Goal: Task Accomplishment & Management: Manage account settings

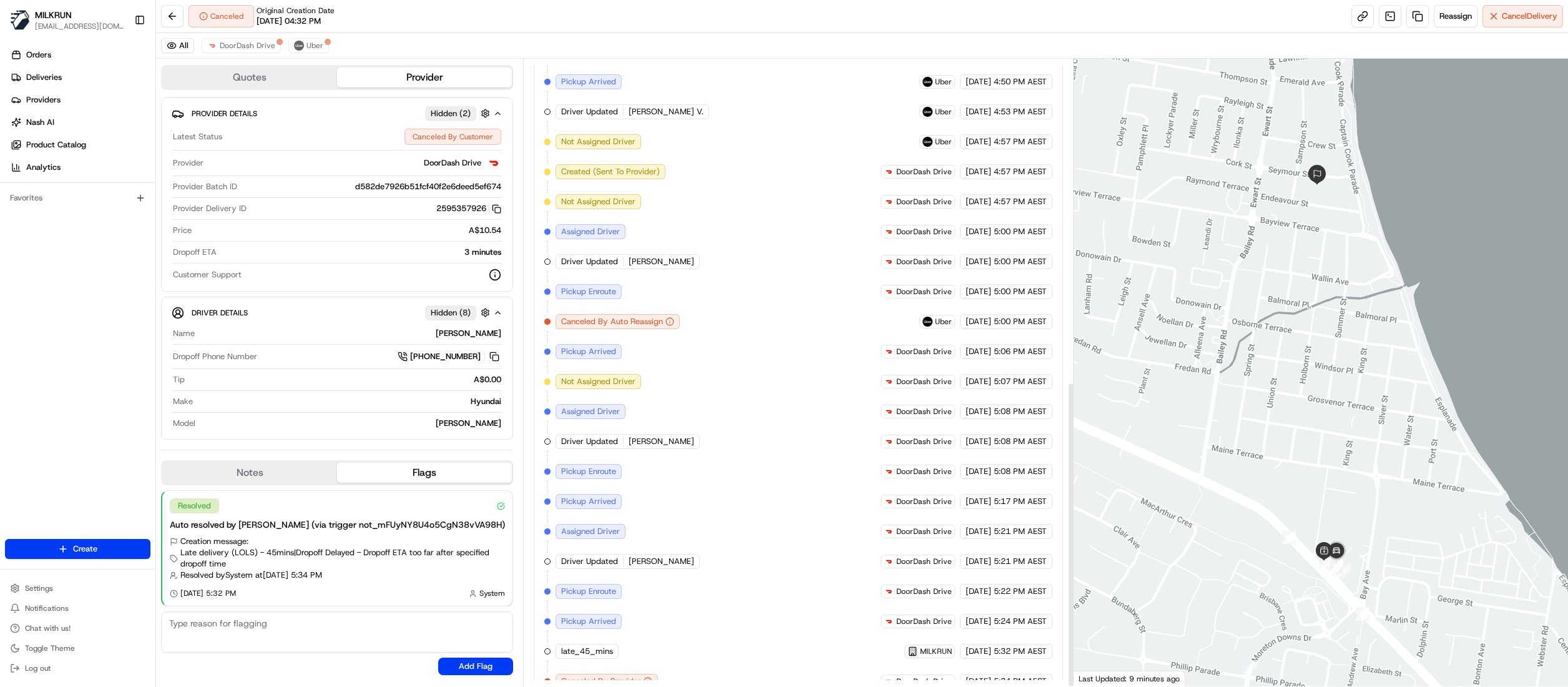
scroll to position [661, 0]
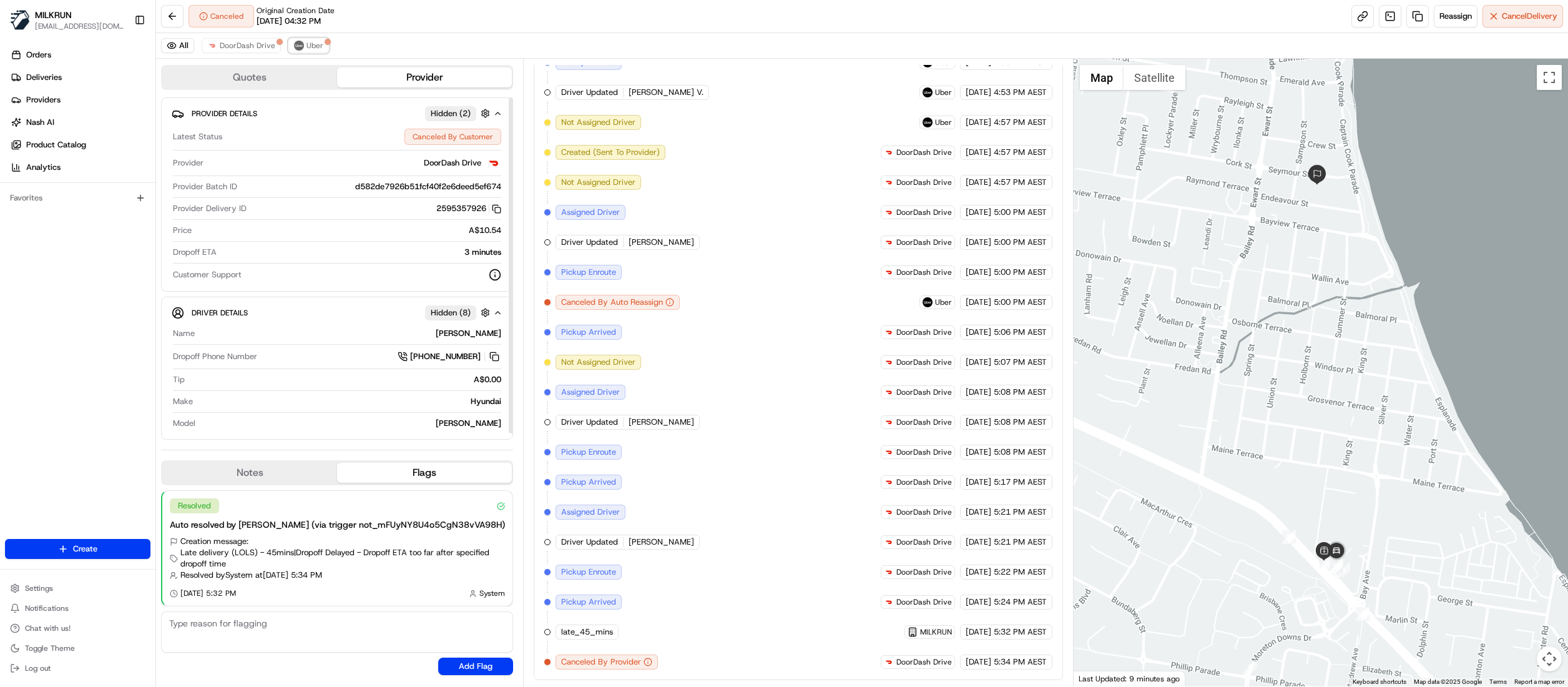
drag, startPoint x: 296, startPoint y: 49, endPoint x: 303, endPoint y: 15, distance: 34.7
click at [297, 48] on img at bounding box center [299, 46] width 10 height 10
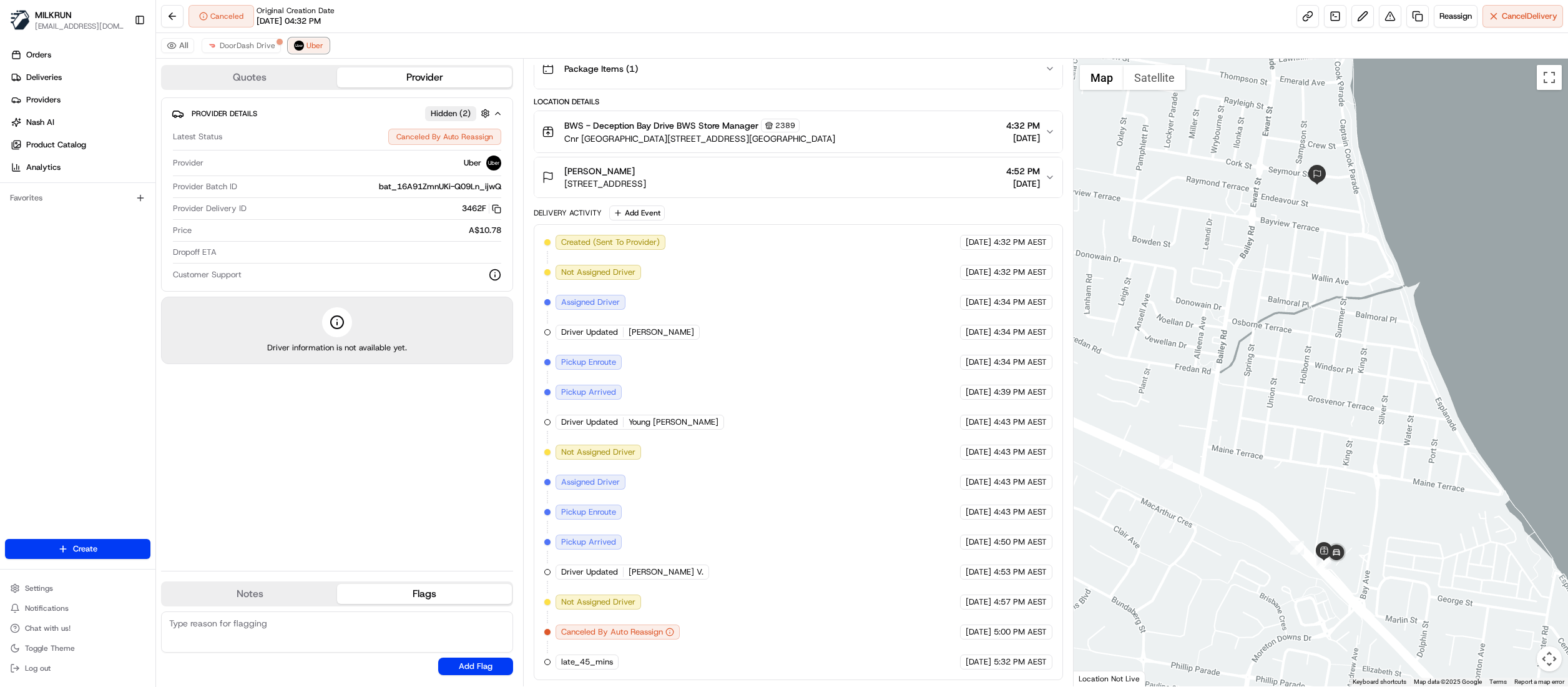
scroll to position [175, 0]
click at [265, 47] on span "DoorDash Drive" at bounding box center [247, 46] width 56 height 10
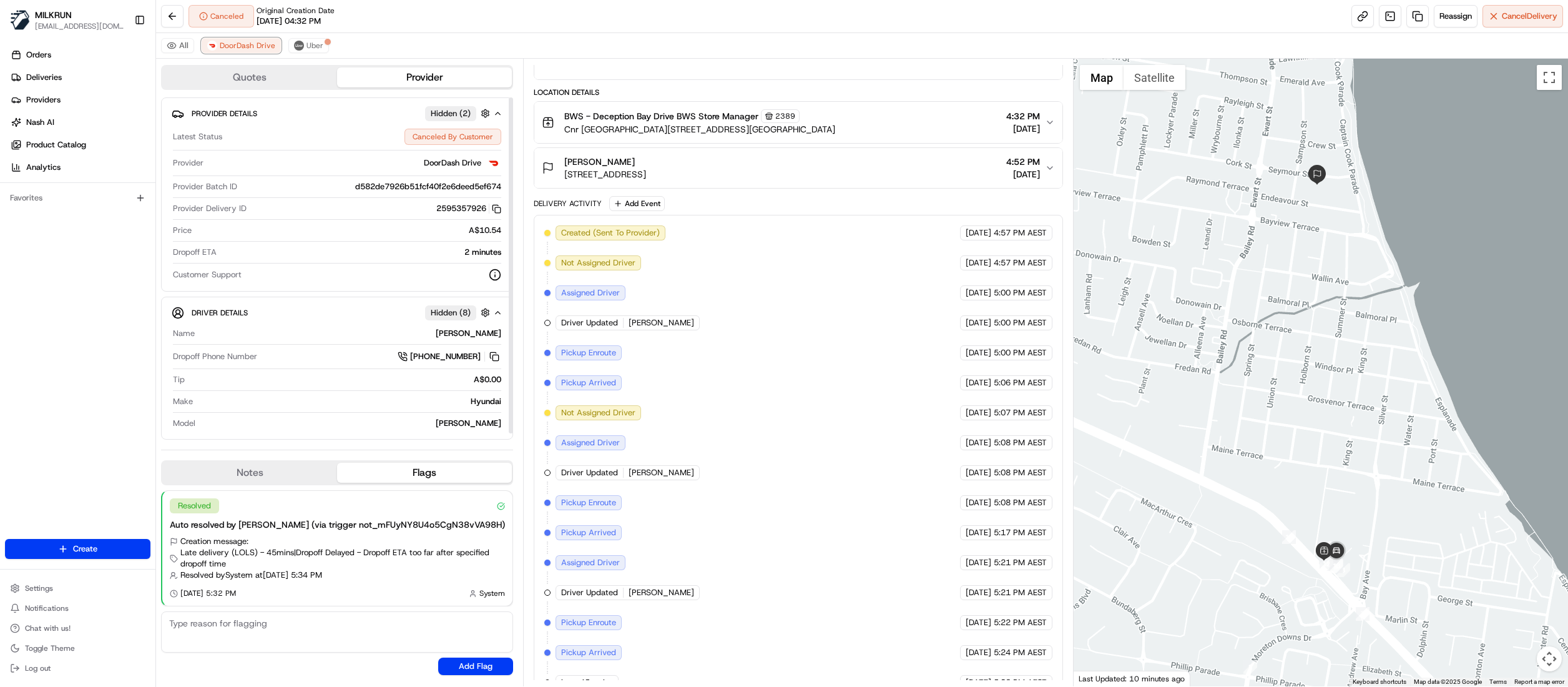
scroll to position [236, 0]
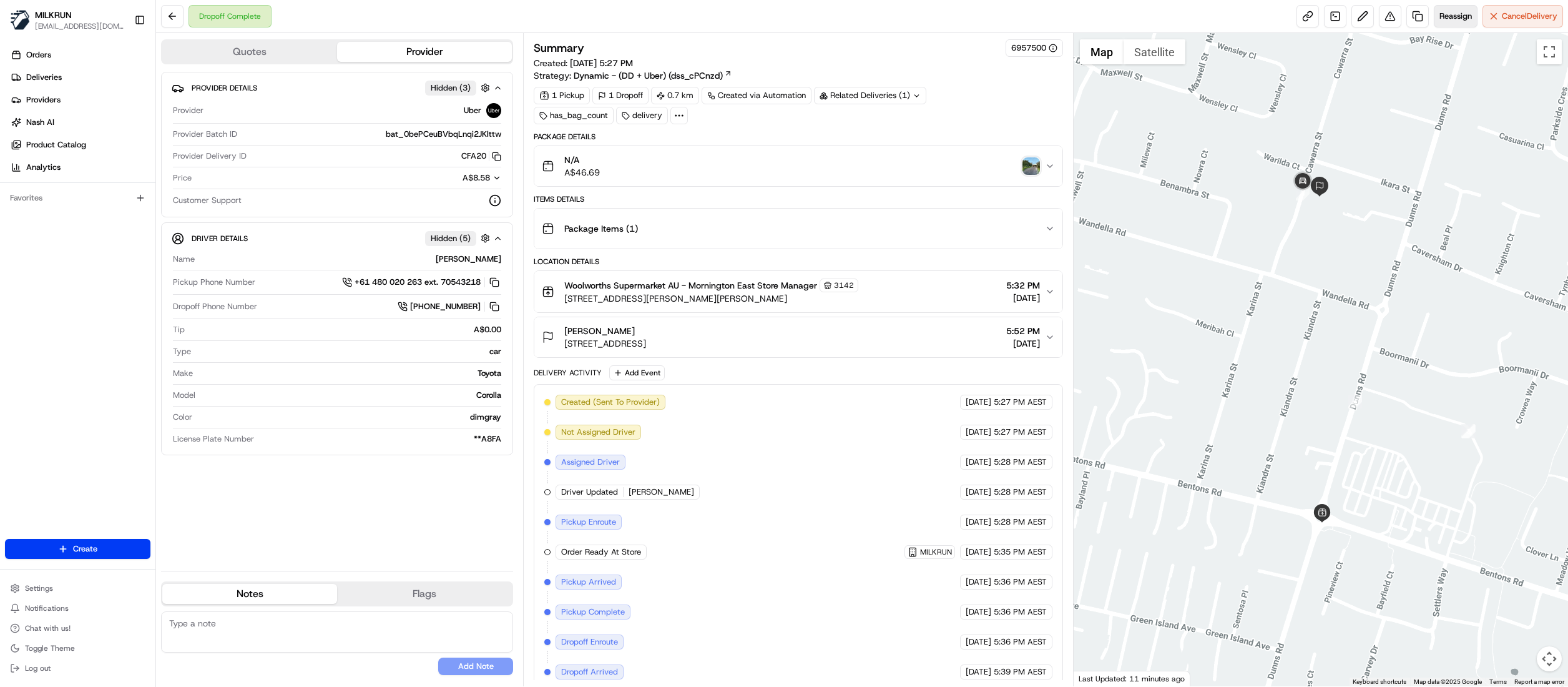
click at [1453, 17] on span "Reassign" at bounding box center [1455, 17] width 32 height 11
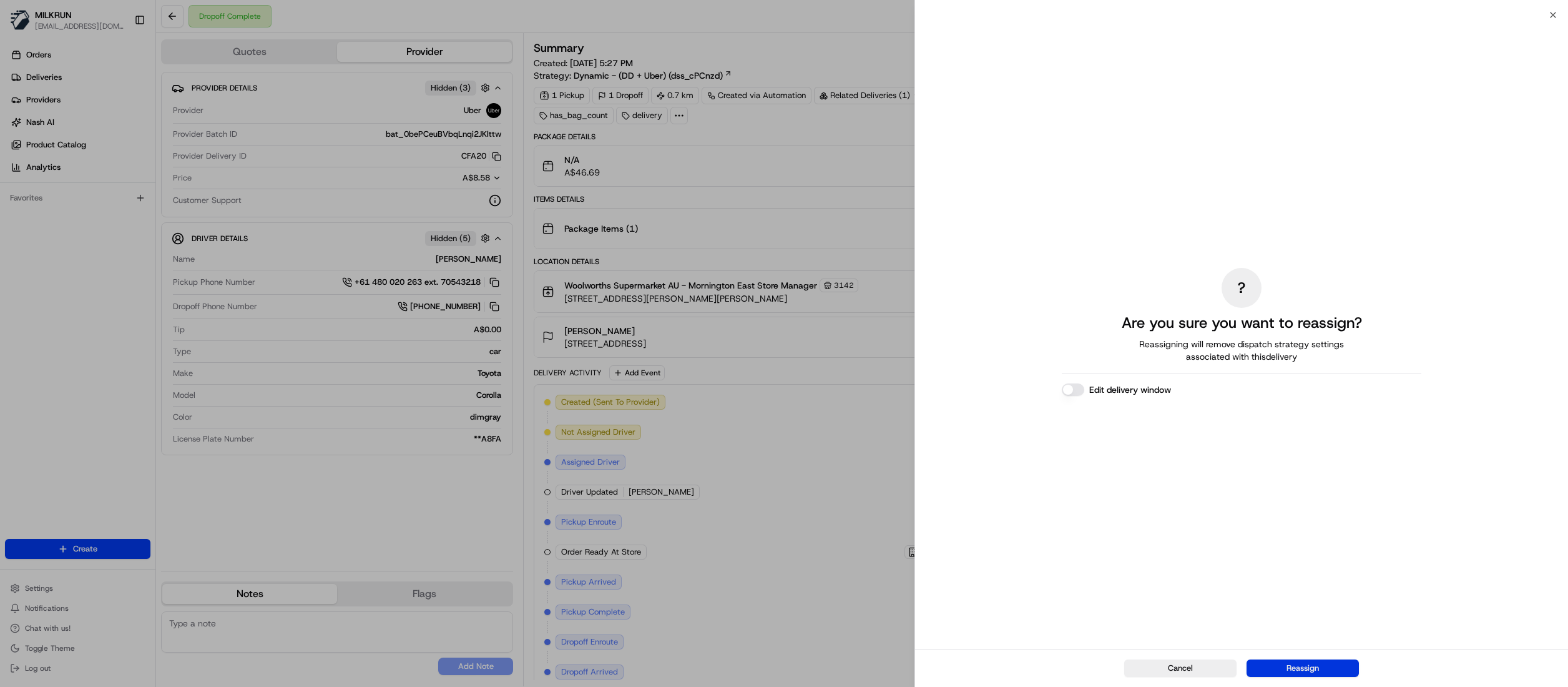
click at [1299, 673] on button "Reassign" at bounding box center [1302, 669] width 112 height 18
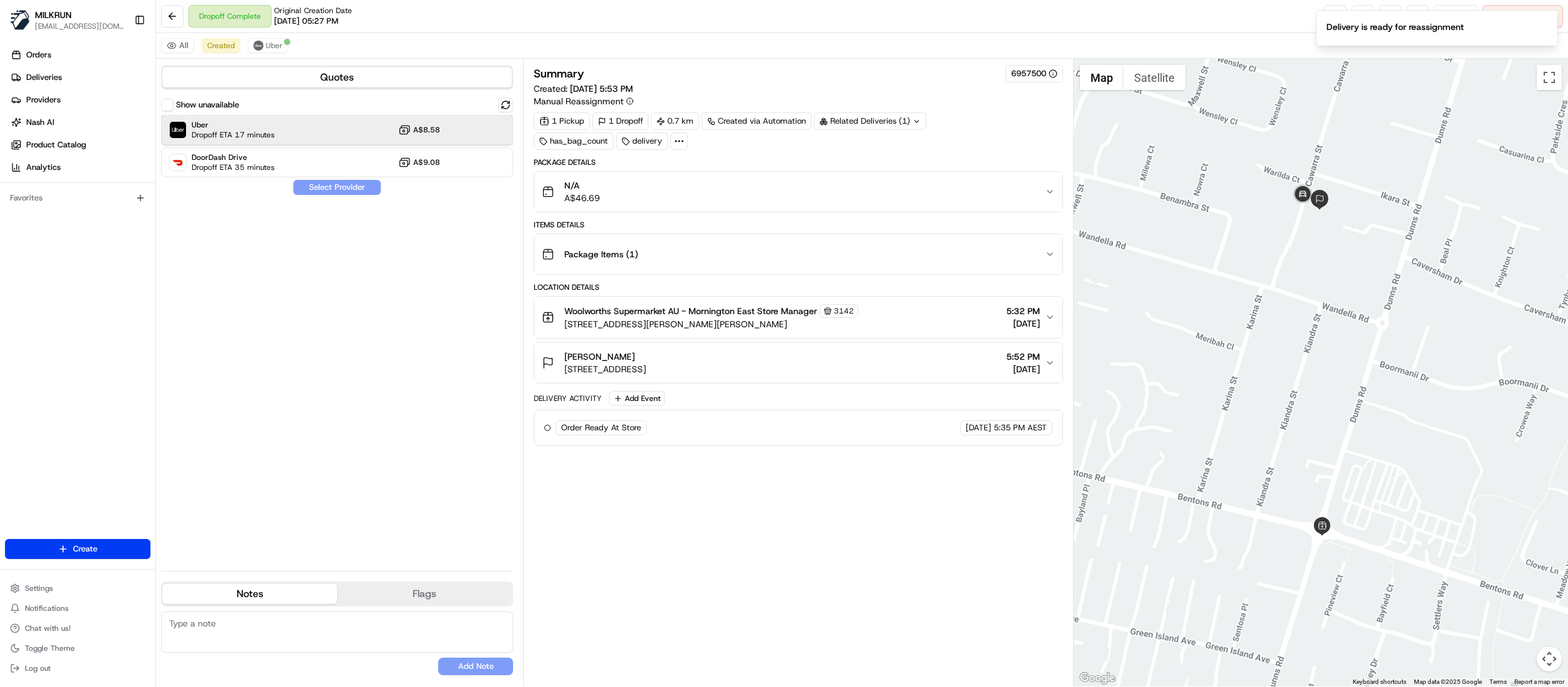
click at [310, 126] on div "Uber Dropoff ETA 17 minutes A$8.58" at bounding box center [337, 130] width 352 height 30
click at [343, 190] on button "Assign Provider" at bounding box center [337, 187] width 89 height 15
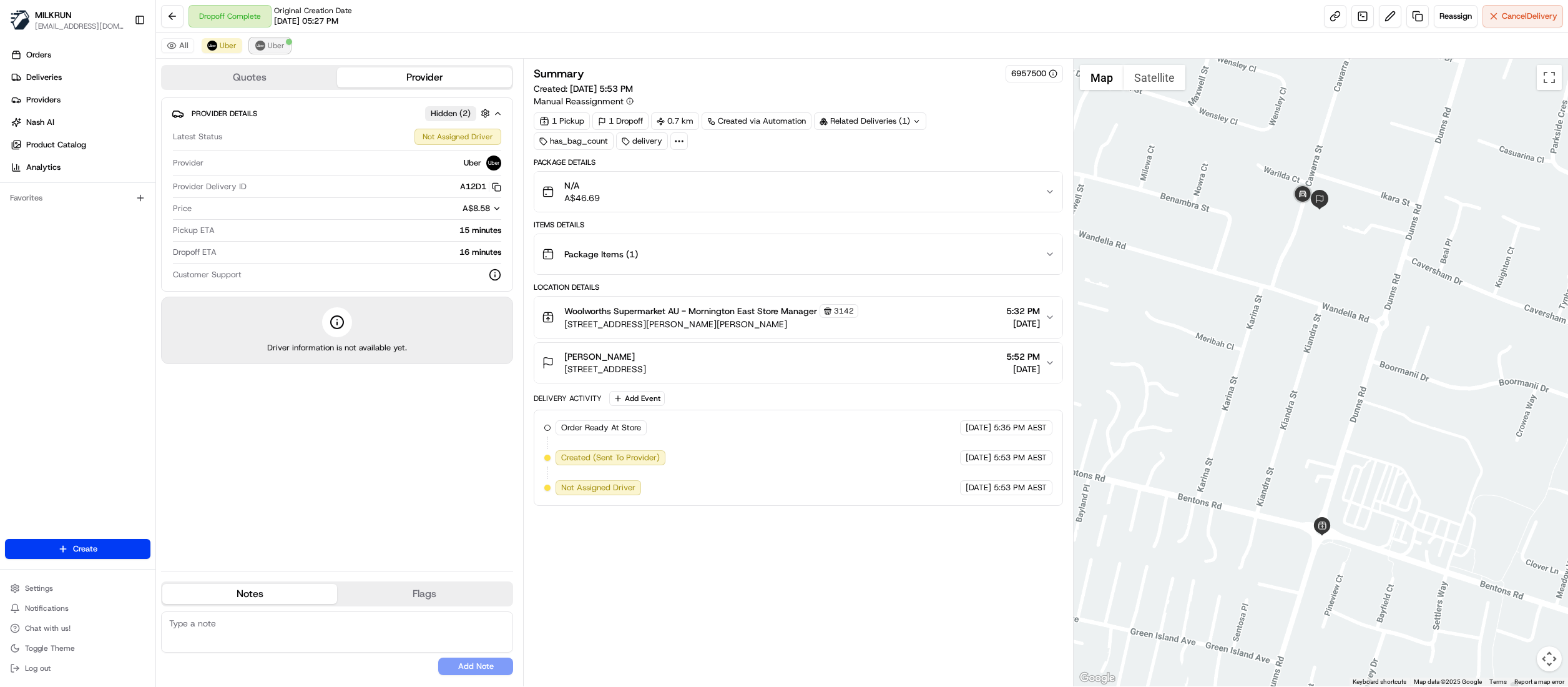
click at [270, 51] on button "Uber" at bounding box center [270, 46] width 41 height 15
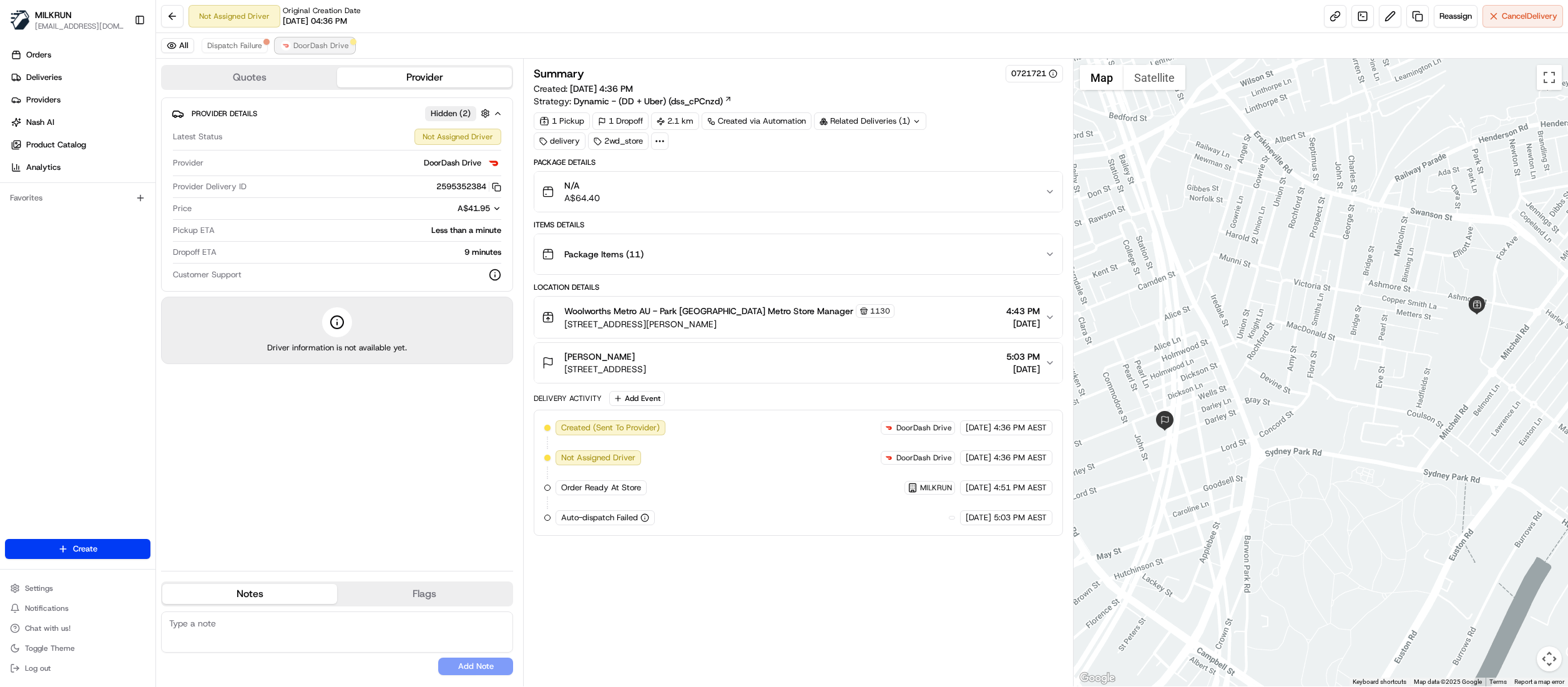
click at [308, 48] on span "DoorDash Drive" at bounding box center [321, 46] width 56 height 10
click at [1453, 12] on span "Reassign" at bounding box center [1455, 17] width 32 height 11
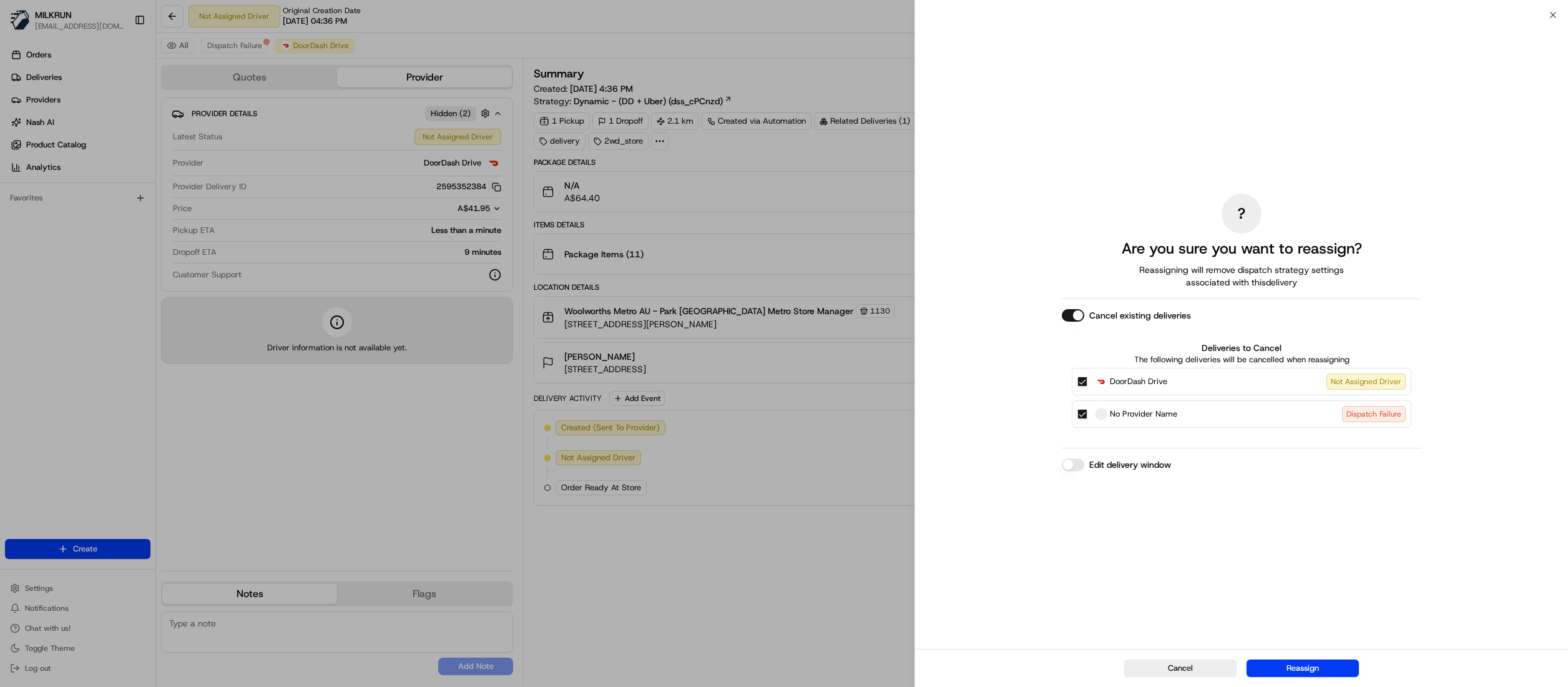
click at [1070, 309] on button "Cancel existing deliveries" at bounding box center [1072, 316] width 22 height 13
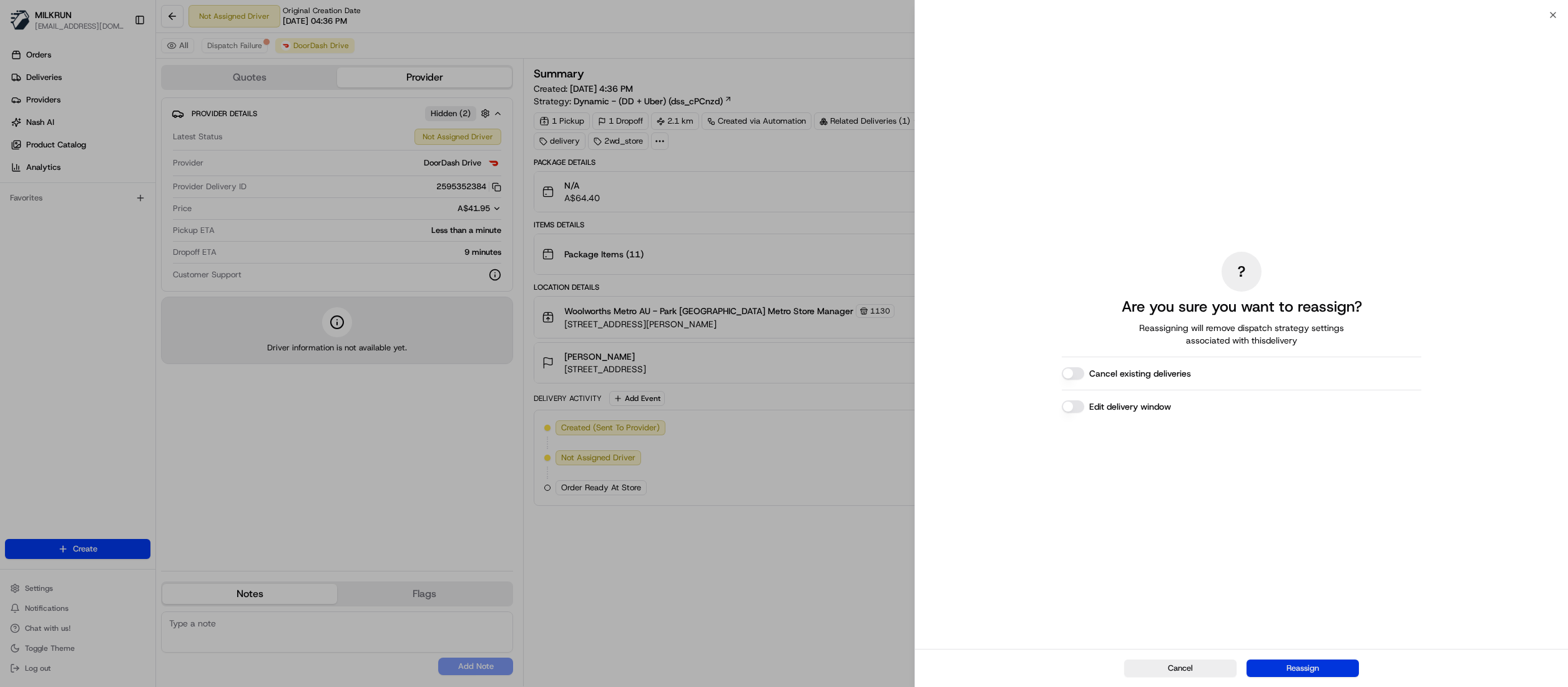
click at [1321, 669] on button "Reassign" at bounding box center [1302, 669] width 112 height 18
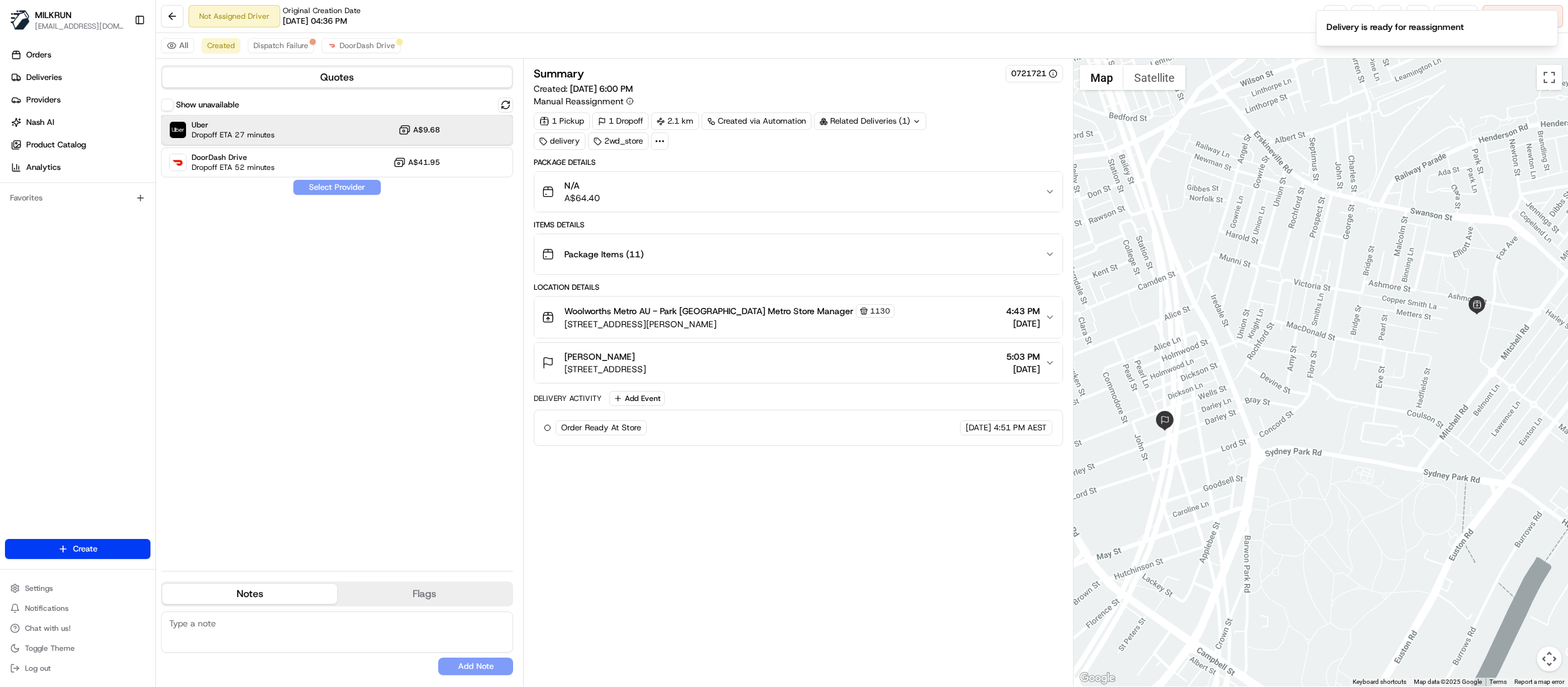
click at [445, 131] on div "Uber Dropoff ETA 27 minutes A$9.68" at bounding box center [337, 130] width 352 height 30
click at [361, 183] on button "Assign Provider" at bounding box center [337, 187] width 89 height 15
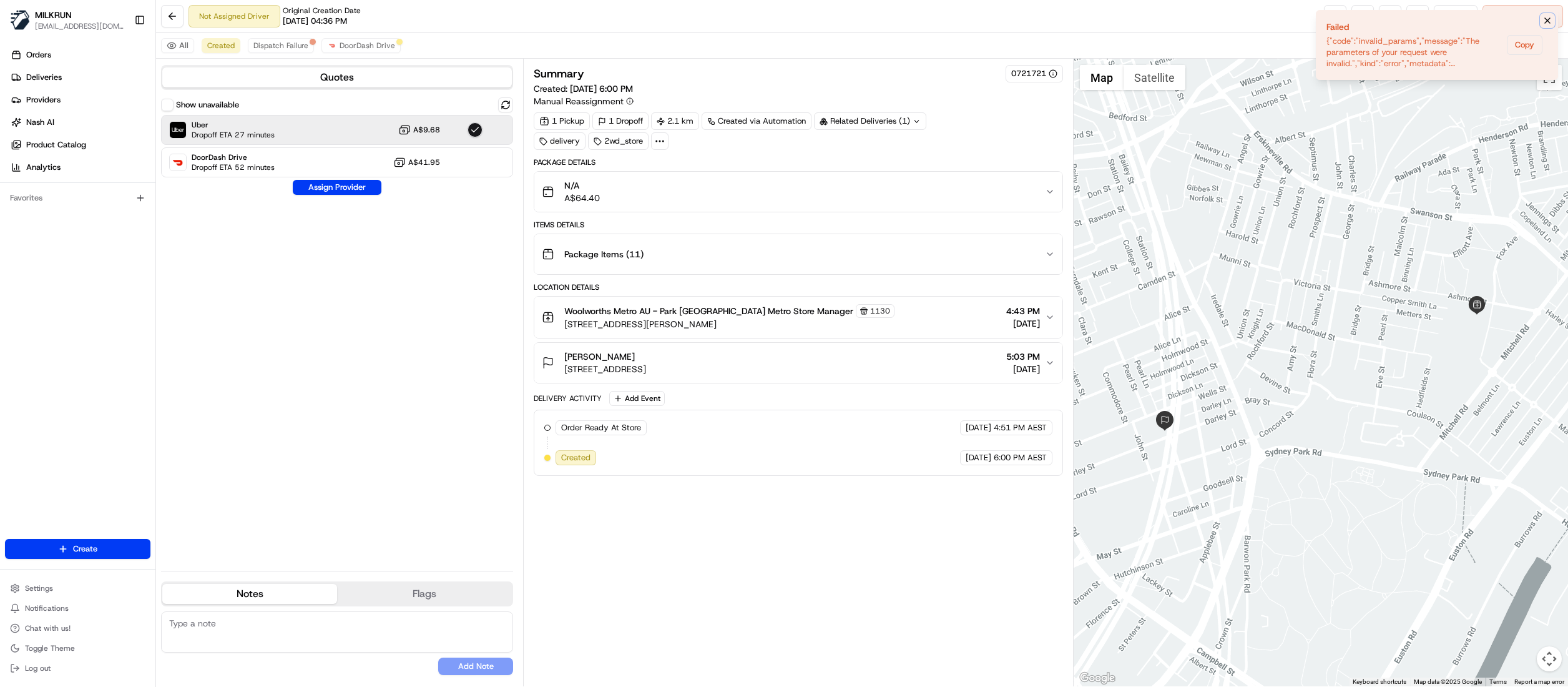
click at [1546, 24] on icon "Notifications (F8)" at bounding box center [1548, 21] width 10 height 10
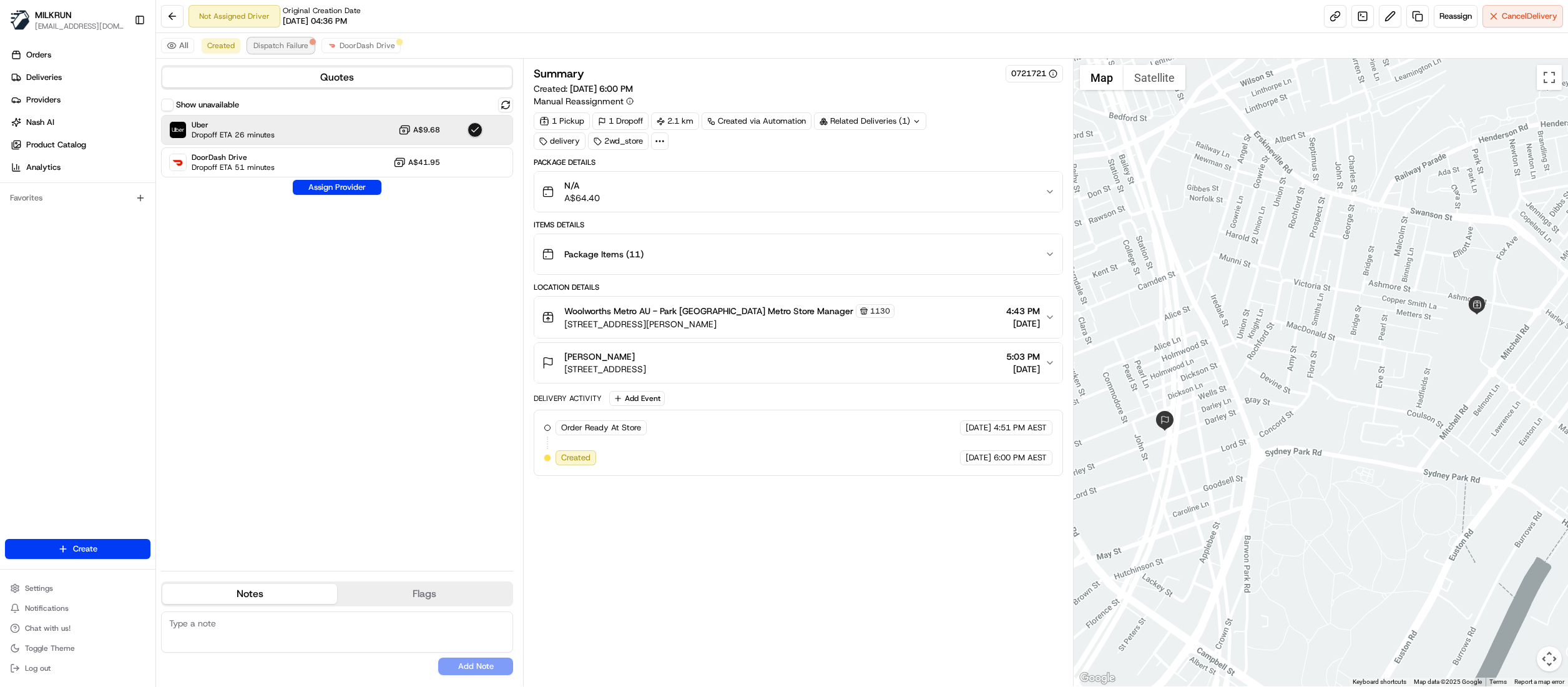
click at [292, 50] on span "Dispatch Failure" at bounding box center [280, 46] width 55 height 10
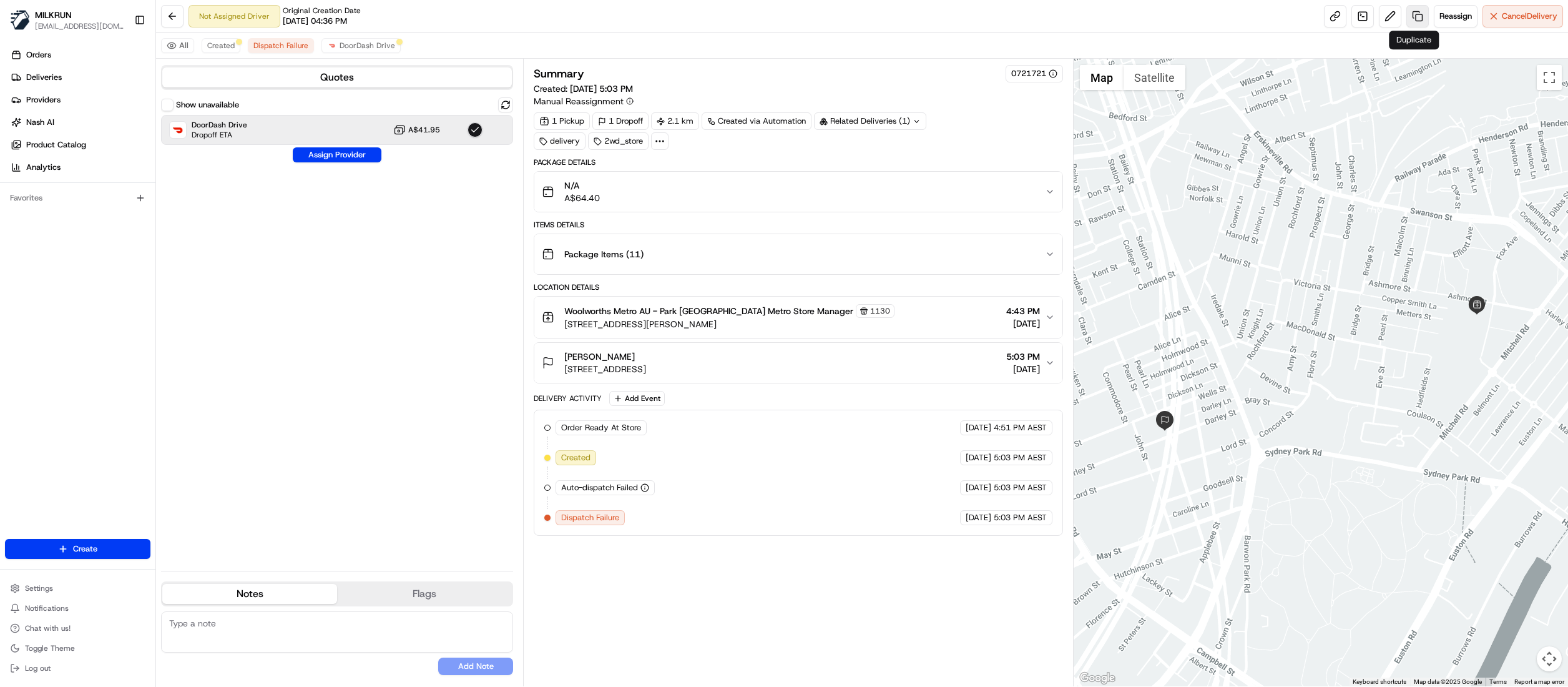
click at [1412, 17] on link at bounding box center [1417, 16] width 22 height 22
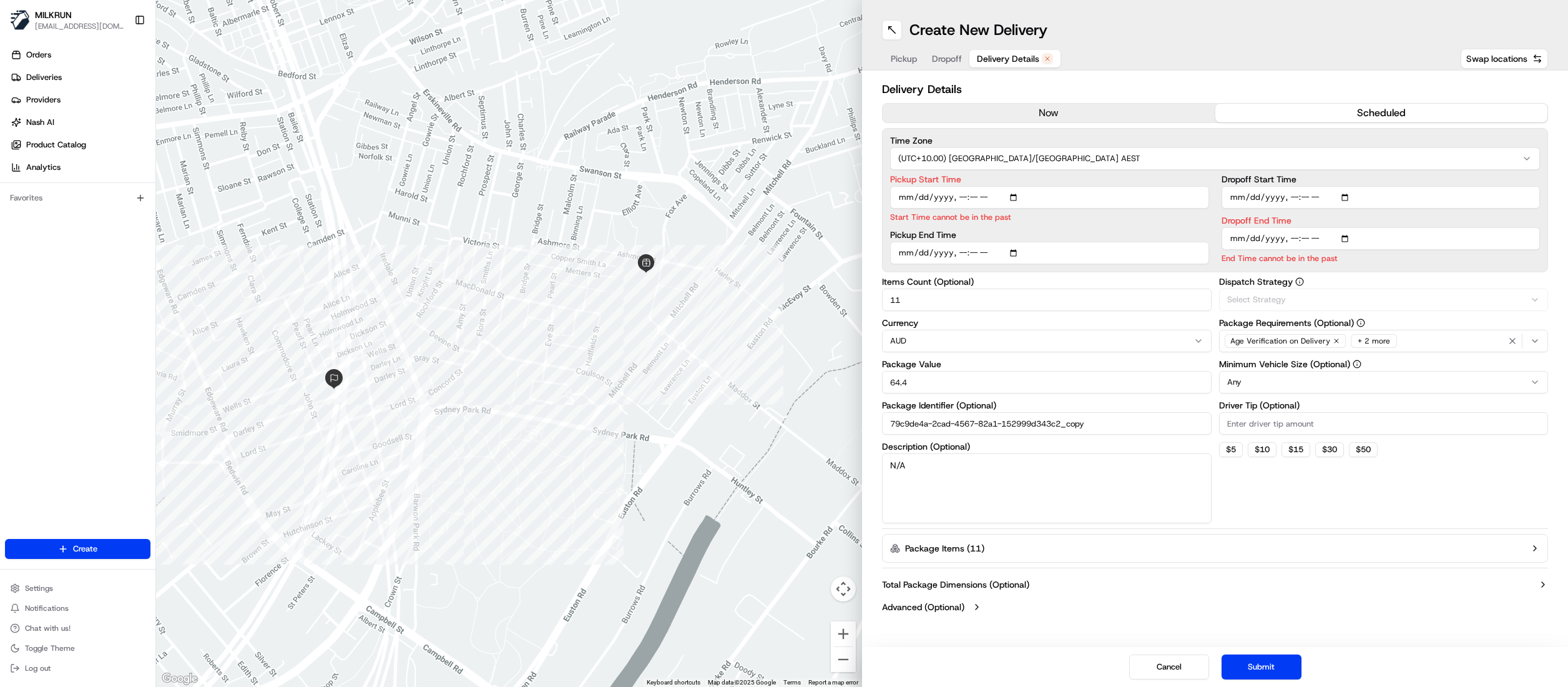
click at [1021, 57] on span "Delivery Details" at bounding box center [1008, 59] width 62 height 13
drag, startPoint x: 1135, startPoint y: 422, endPoint x: 774, endPoint y: 413, distance: 361.1
click at [774, 413] on div "← Move left → Move right ↑ Move up ↓ Move down + Zoom in - Zoom out Home Jump l…" at bounding box center [862, 344] width 1412 height 687
click at [1416, 342] on div "Age Verification on Delivery + 2 more" at bounding box center [1384, 341] width 324 height 19
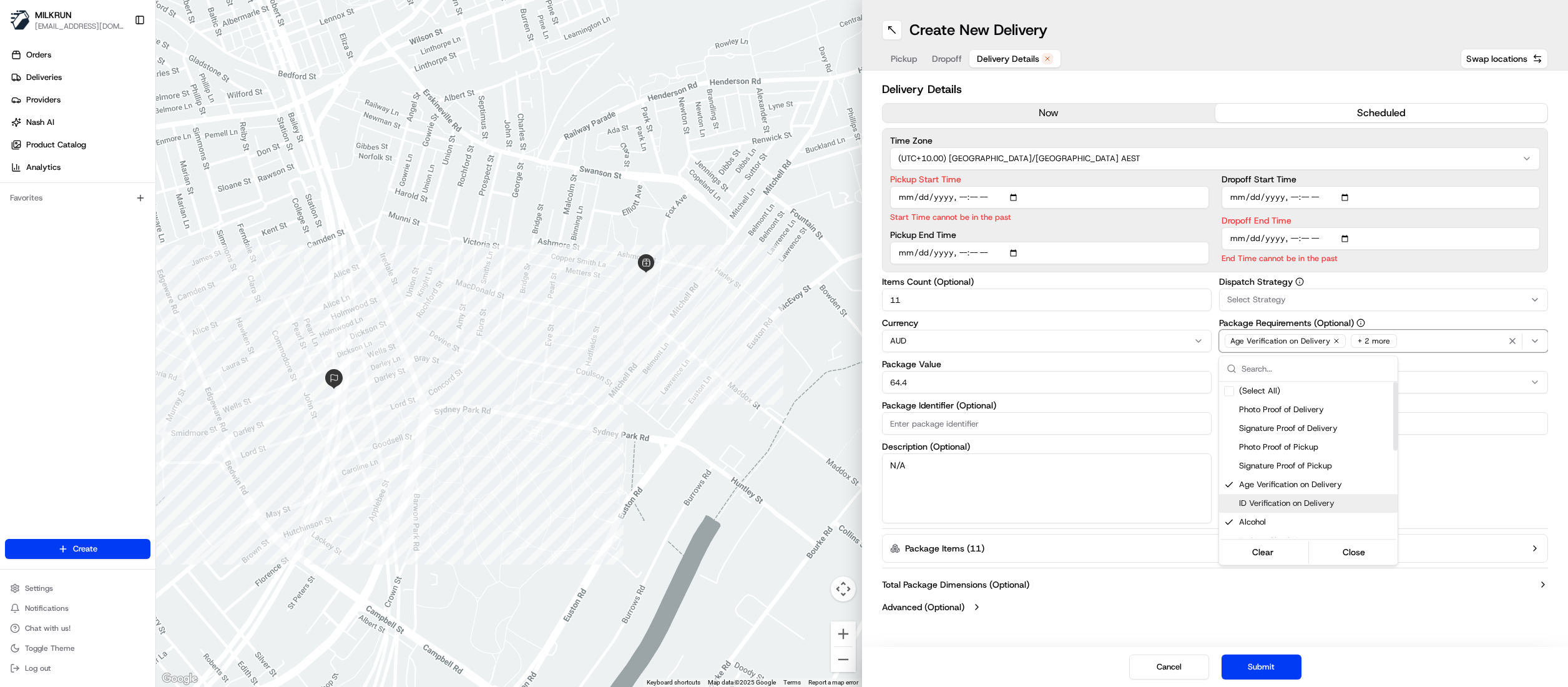
click at [1329, 505] on span "ID Verification on Delivery" at bounding box center [1316, 504] width 154 height 11
click at [1342, 484] on span "Age Verification on Delivery" at bounding box center [1316, 484] width 154 height 11
click at [1058, 119] on html "MILKRUN eestocada@woolworths.com.au Toggle Sidebar Orders Deliveries Providers …" at bounding box center [784, 344] width 1568 height 687
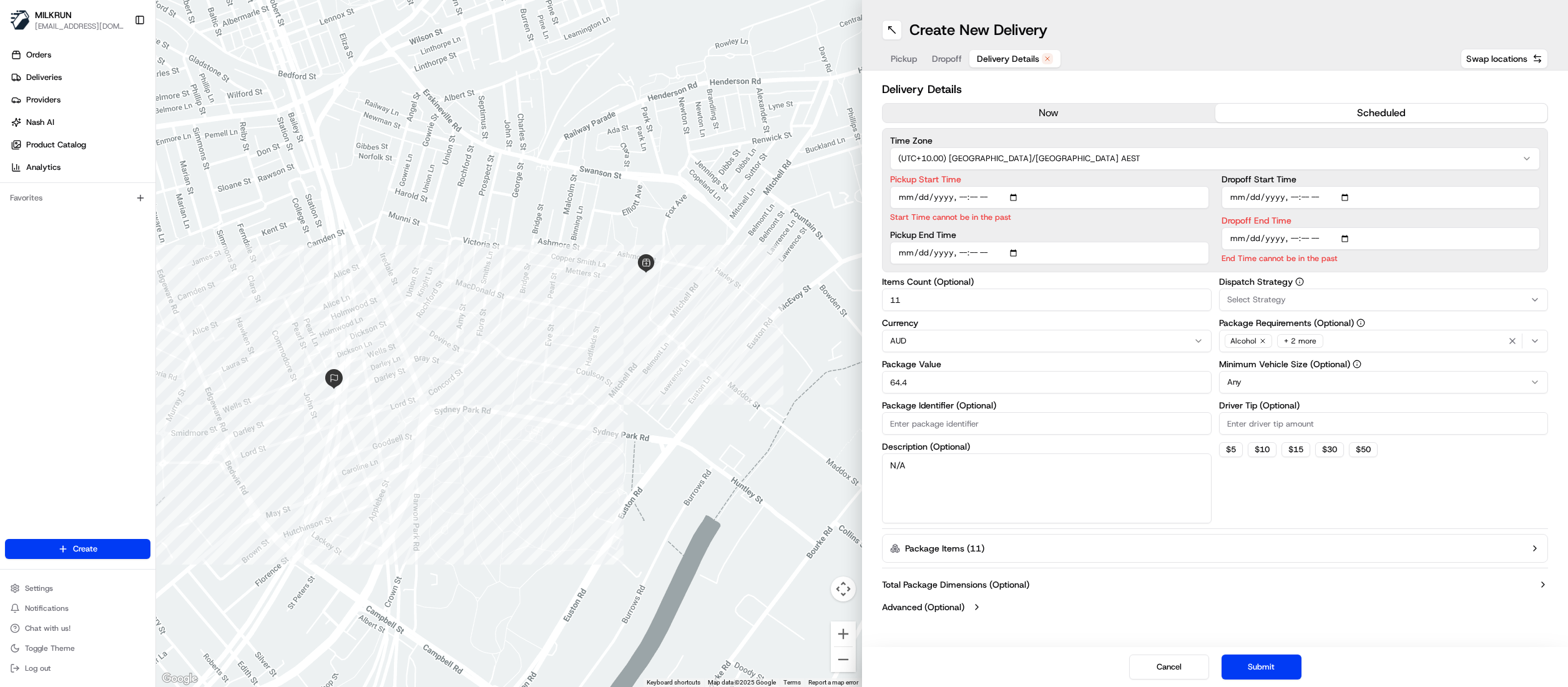
click at [1054, 112] on button "now" at bounding box center [1049, 113] width 333 height 19
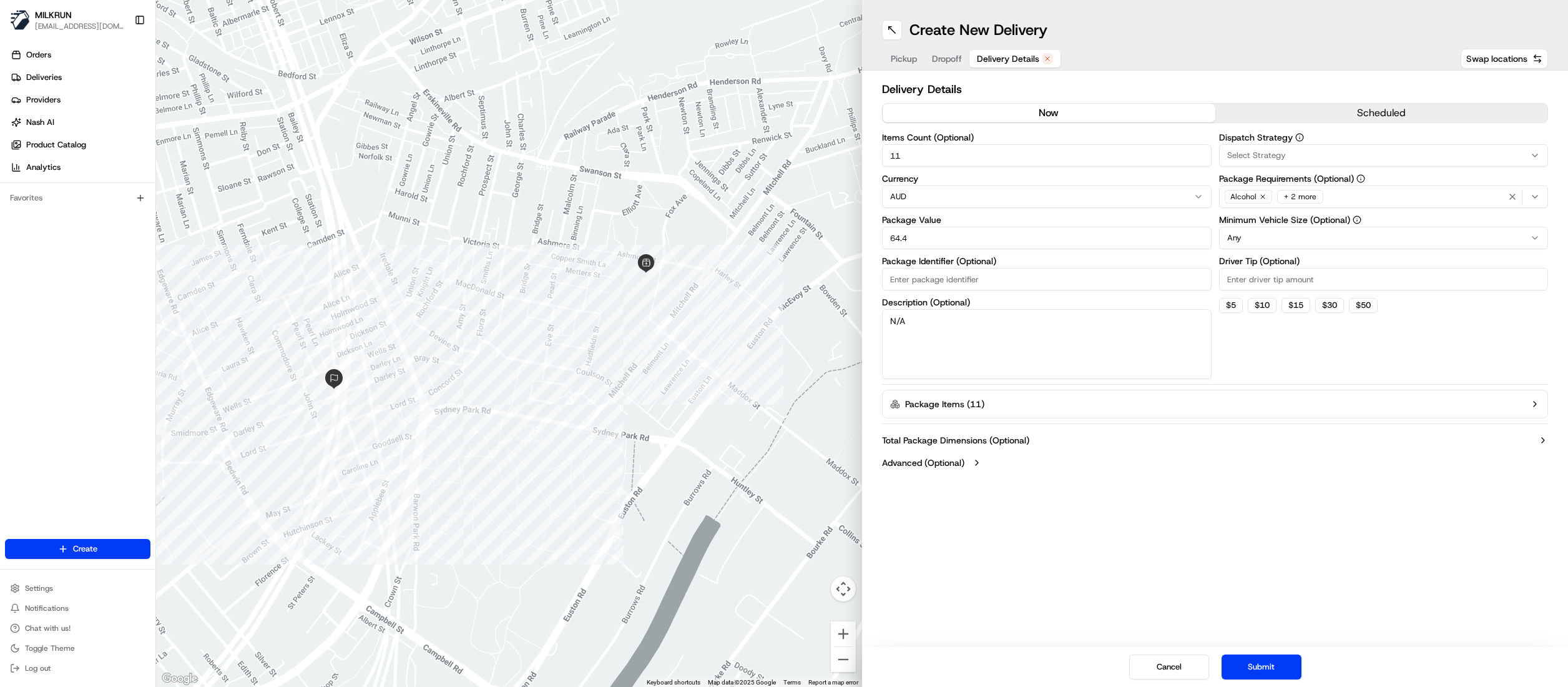
click at [1366, 197] on div "Alcohol + 2 more" at bounding box center [1384, 197] width 324 height 19
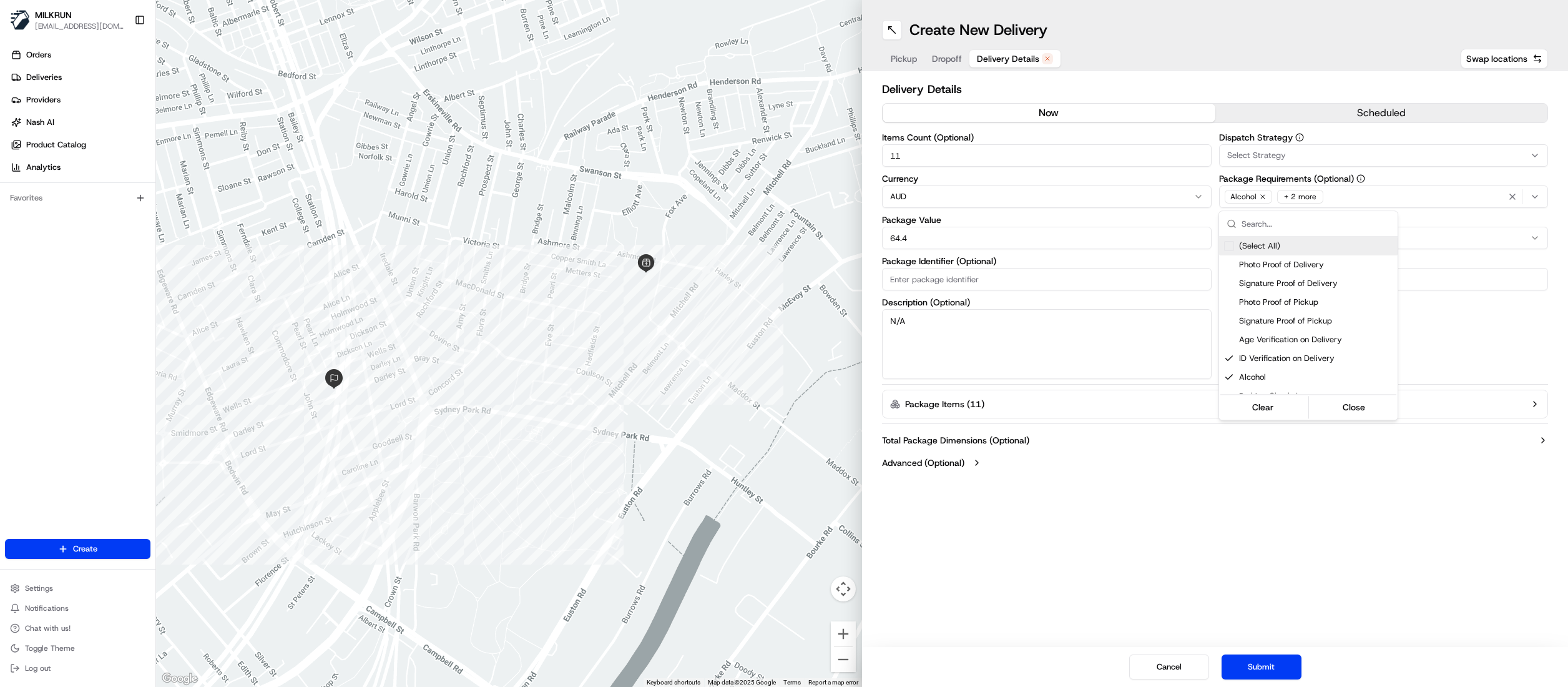
click at [1366, 197] on html "MILKRUN eestocada@woolworths.com.au Toggle Sidebar Orders Deliveries Providers …" at bounding box center [784, 344] width 1568 height 687
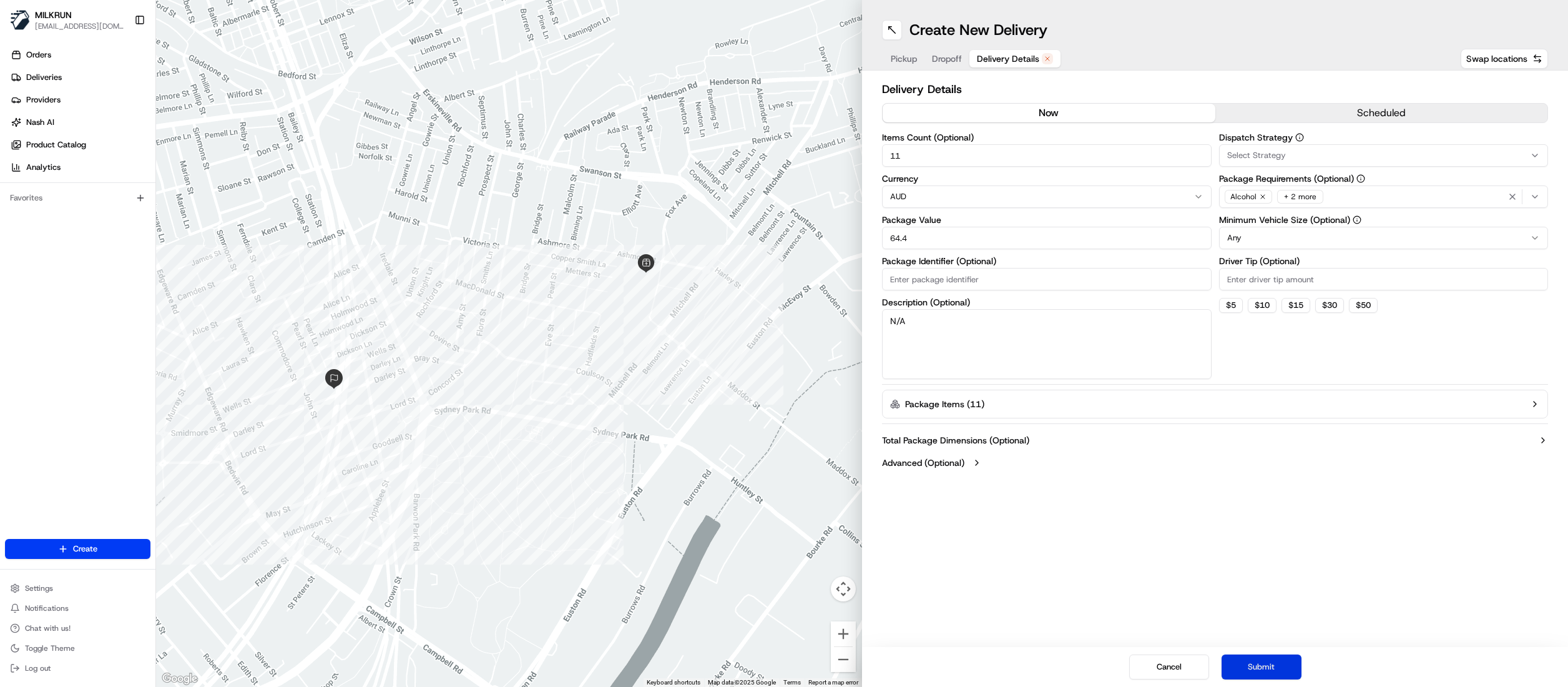
click at [1279, 669] on button "Submit" at bounding box center [1262, 667] width 80 height 25
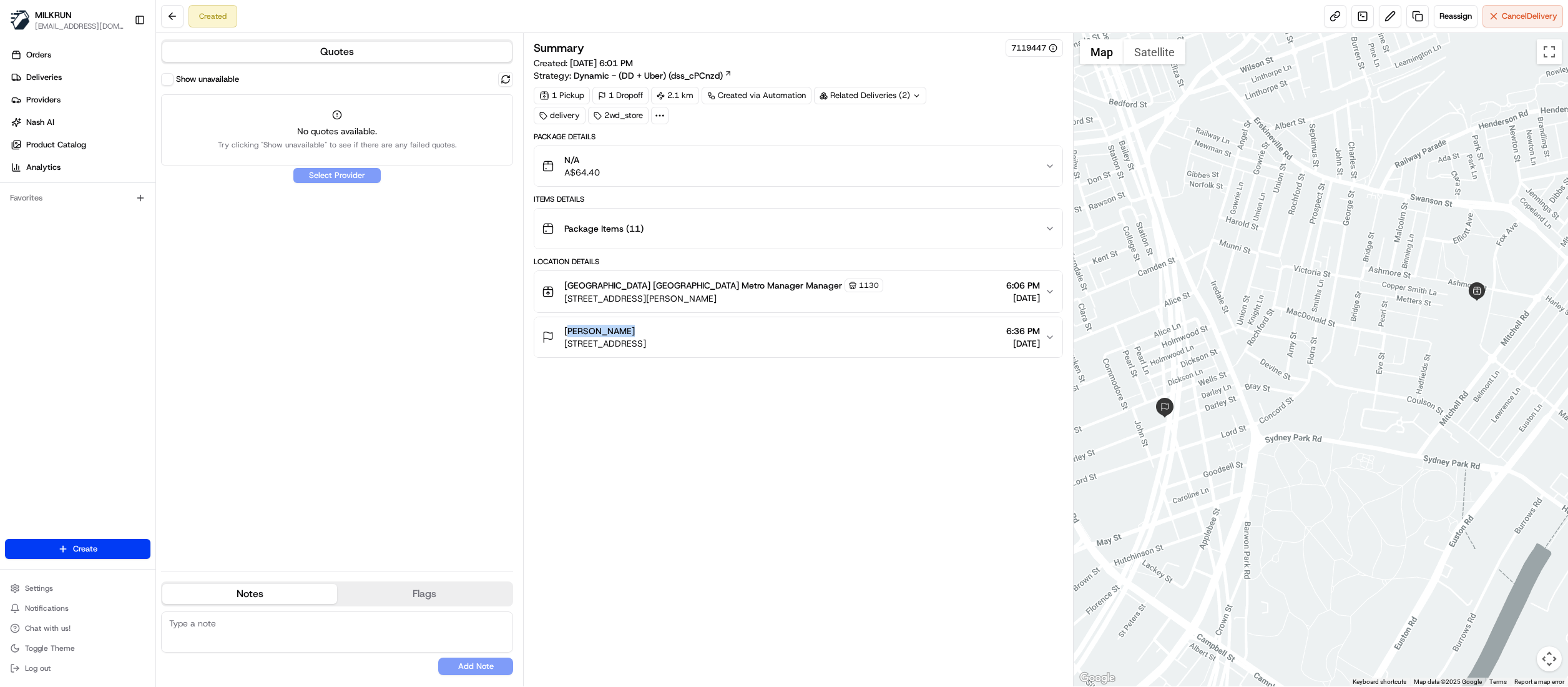
drag, startPoint x: 607, startPoint y: 330, endPoint x: 553, endPoint y: 332, distance: 54.0
click at [553, 332] on div "Paul stewart 59 Darley St, Newtown NSW 2042, Australia" at bounding box center [594, 337] width 104 height 25
copy span "[PERSON_NAME]"
click at [41, 80] on span "Deliveries" at bounding box center [44, 77] width 36 height 11
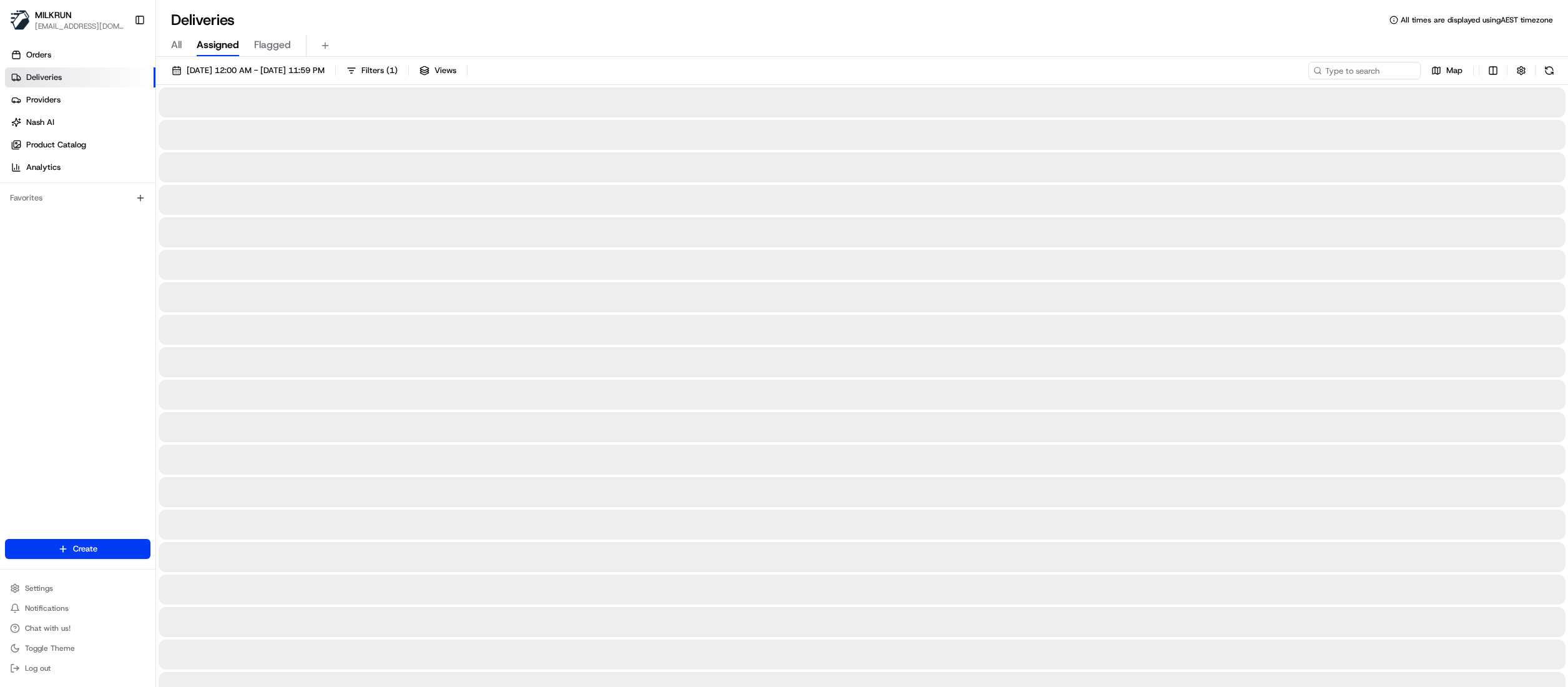
click at [178, 47] on span "All" at bounding box center [176, 45] width 11 height 15
click at [1355, 74] on input at bounding box center [1346, 70] width 150 height 18
paste input "[PERSON_NAME]"
type input "Paul stewart"
drag, startPoint x: 1287, startPoint y: 69, endPoint x: 1294, endPoint y: 92, distance: 24.0
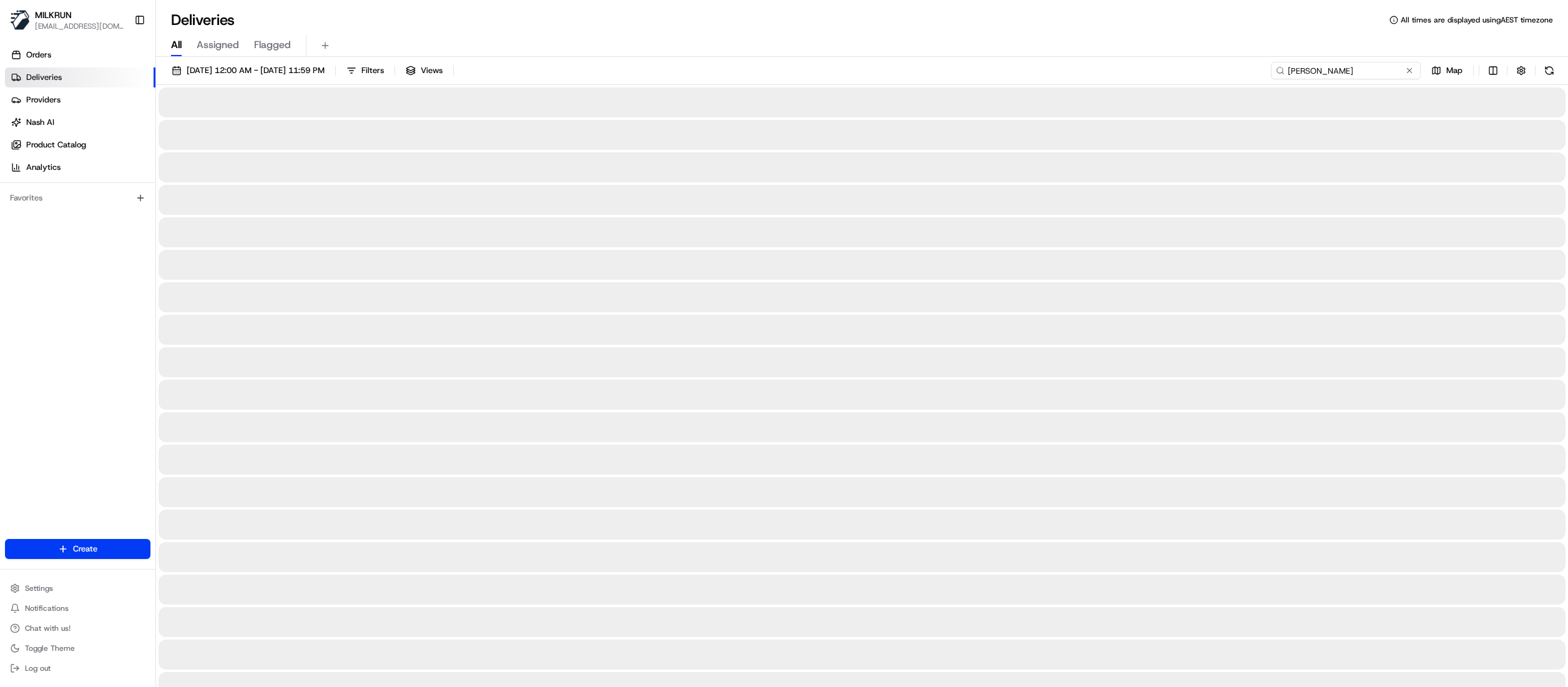
click at [1288, 75] on input "Paul stewart" at bounding box center [1346, 70] width 150 height 18
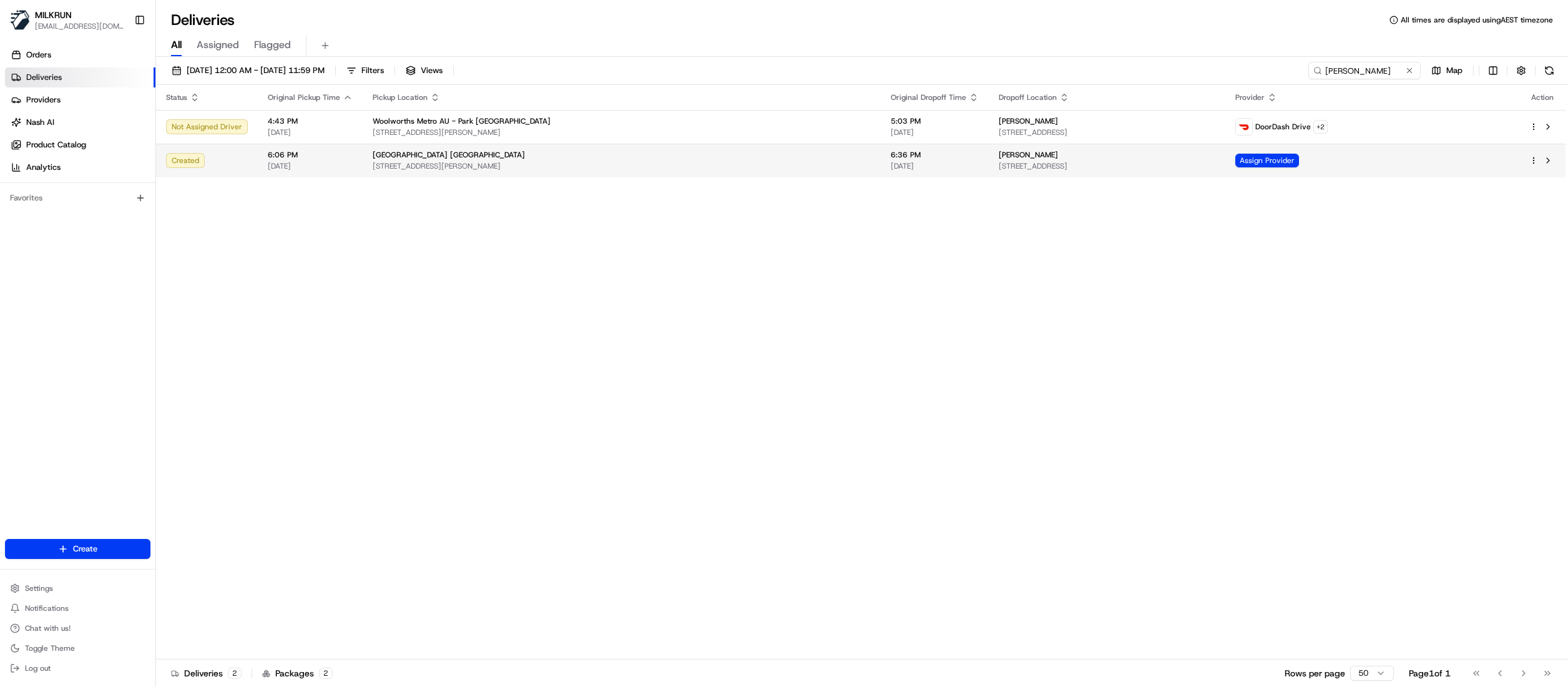
click at [999, 162] on span "59 Darley St, Newtown NSW 2042, Australia" at bounding box center [1107, 166] width 216 height 10
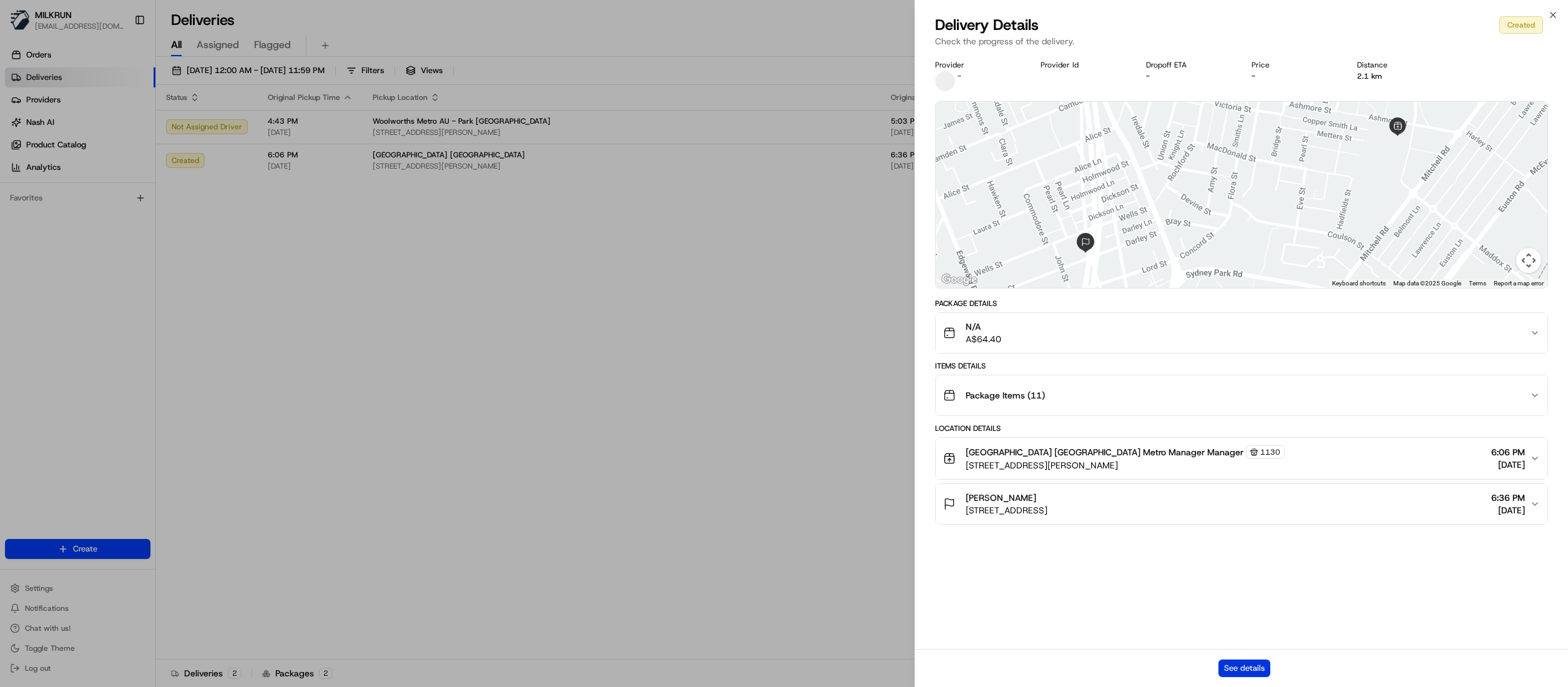
click at [1244, 669] on button "See details" at bounding box center [1244, 669] width 52 height 18
click at [1235, 665] on button "See details" at bounding box center [1244, 669] width 52 height 18
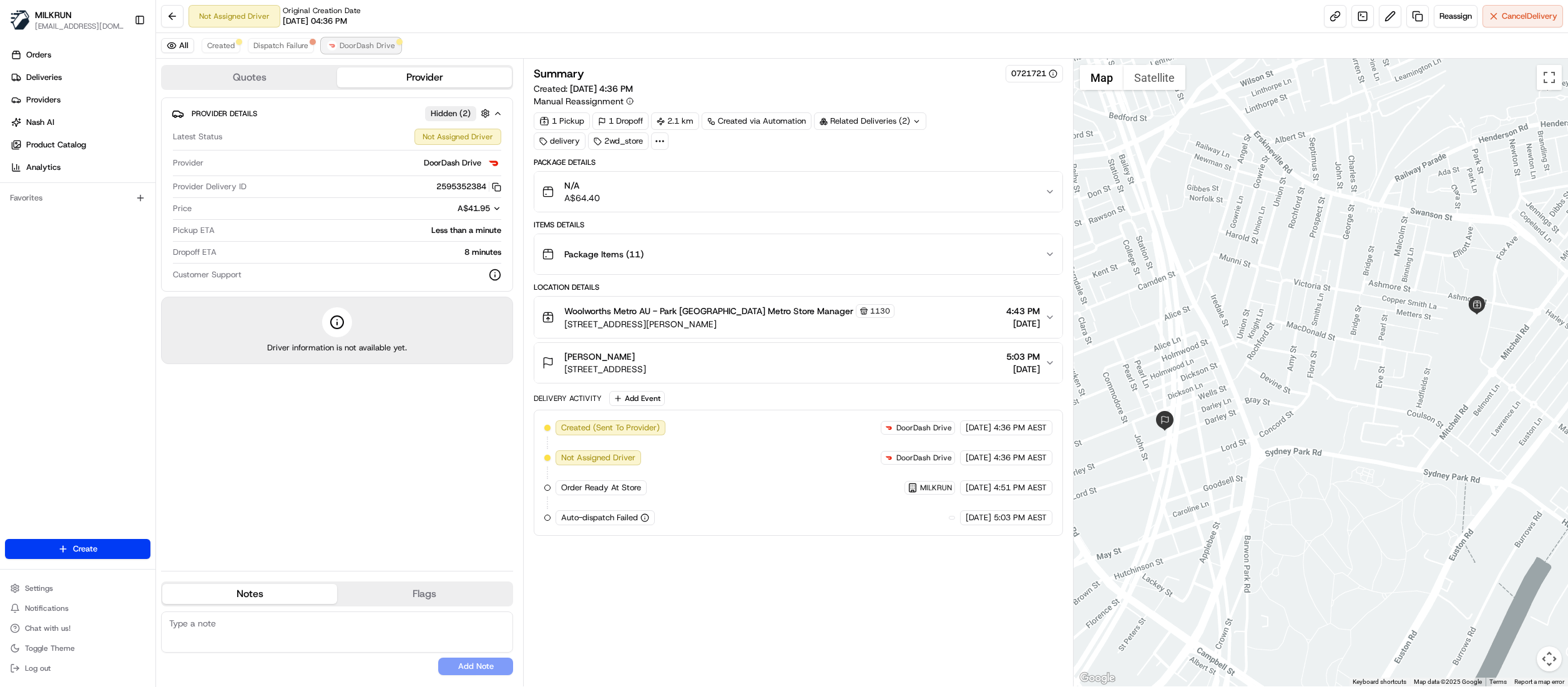
click at [351, 44] on span "DoorDash Drive" at bounding box center [367, 46] width 56 height 10
drag, startPoint x: 298, startPoint y: 45, endPoint x: 233, endPoint y: 45, distance: 65.0
click at [297, 45] on span "Dispatch Failure" at bounding box center [280, 46] width 55 height 10
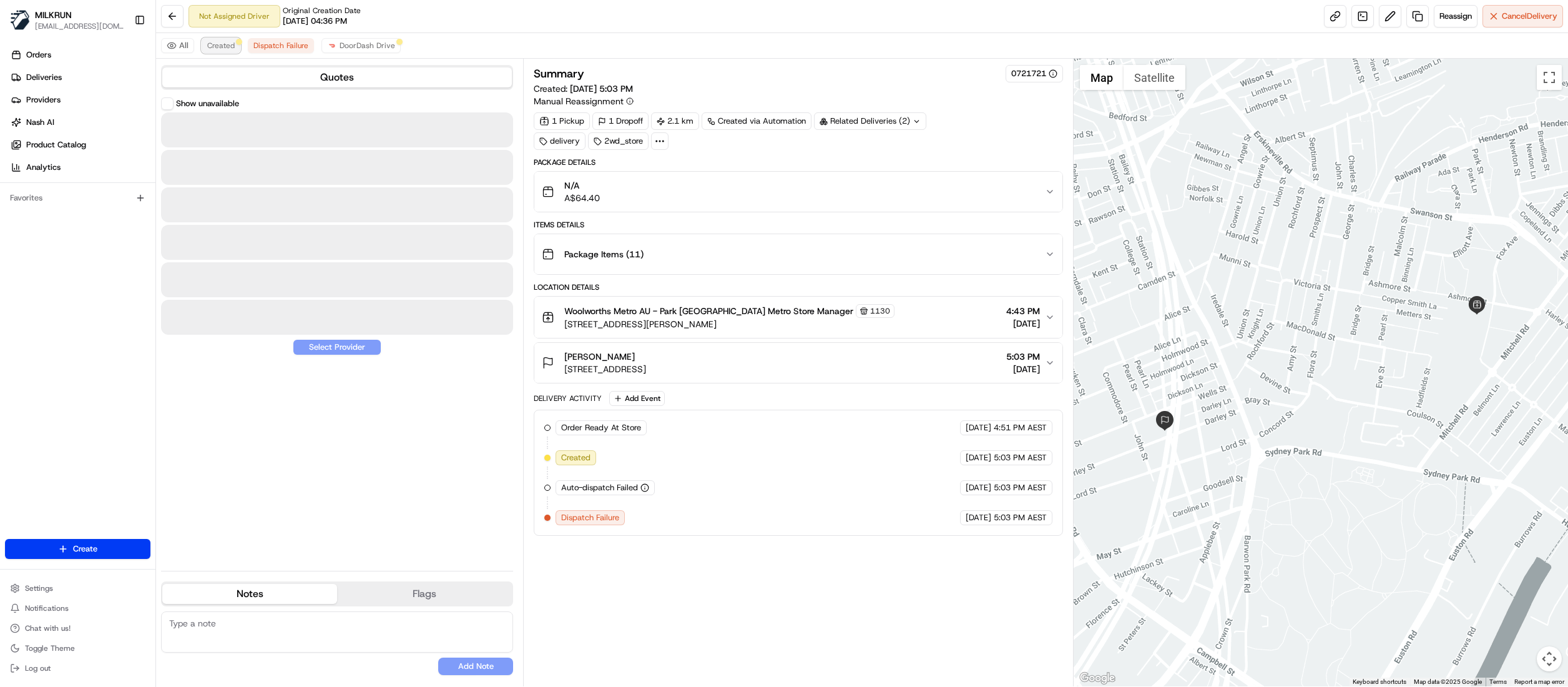
click at [223, 45] on span "Created" at bounding box center [221, 46] width 27 height 10
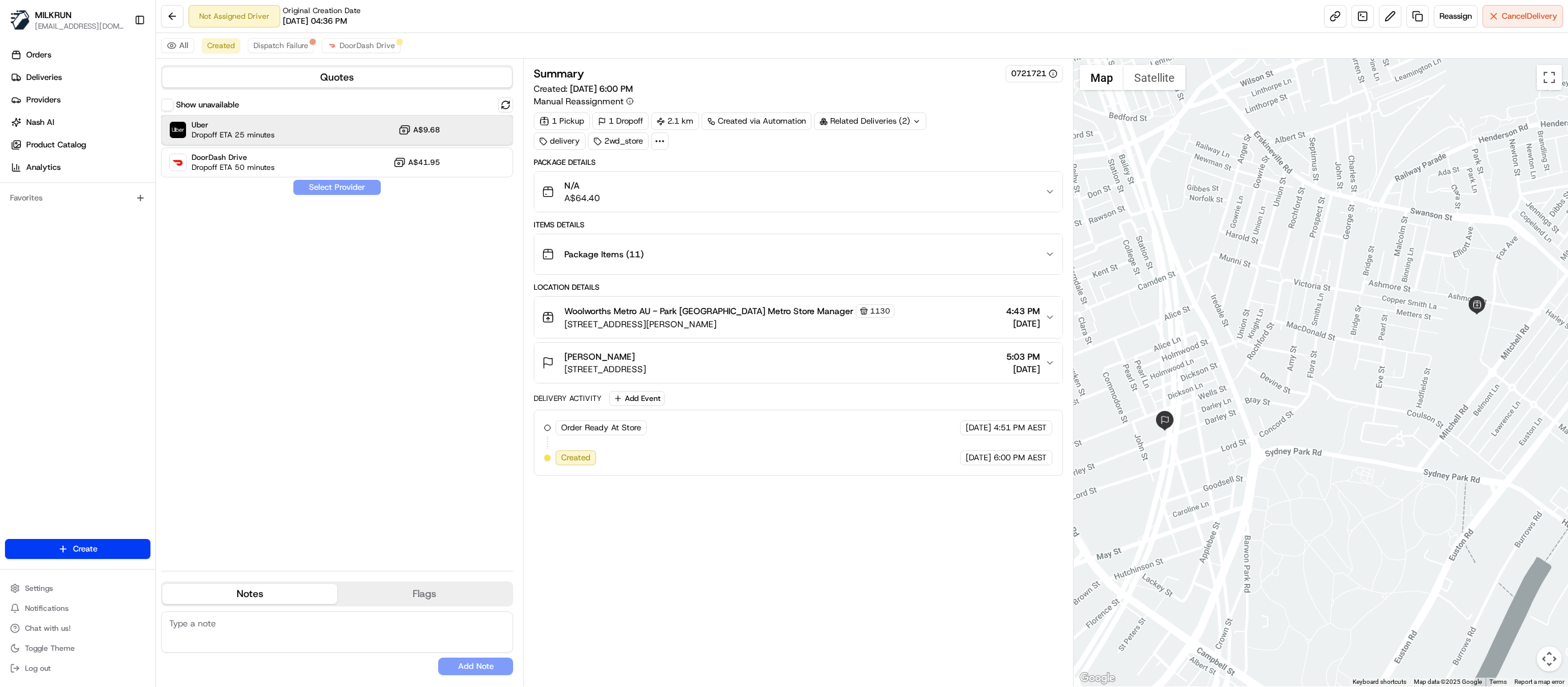
click at [337, 124] on div "Uber Dropoff ETA 25 minutes A$9.68" at bounding box center [337, 130] width 352 height 30
click at [345, 189] on button "Assign Provider" at bounding box center [337, 187] width 89 height 15
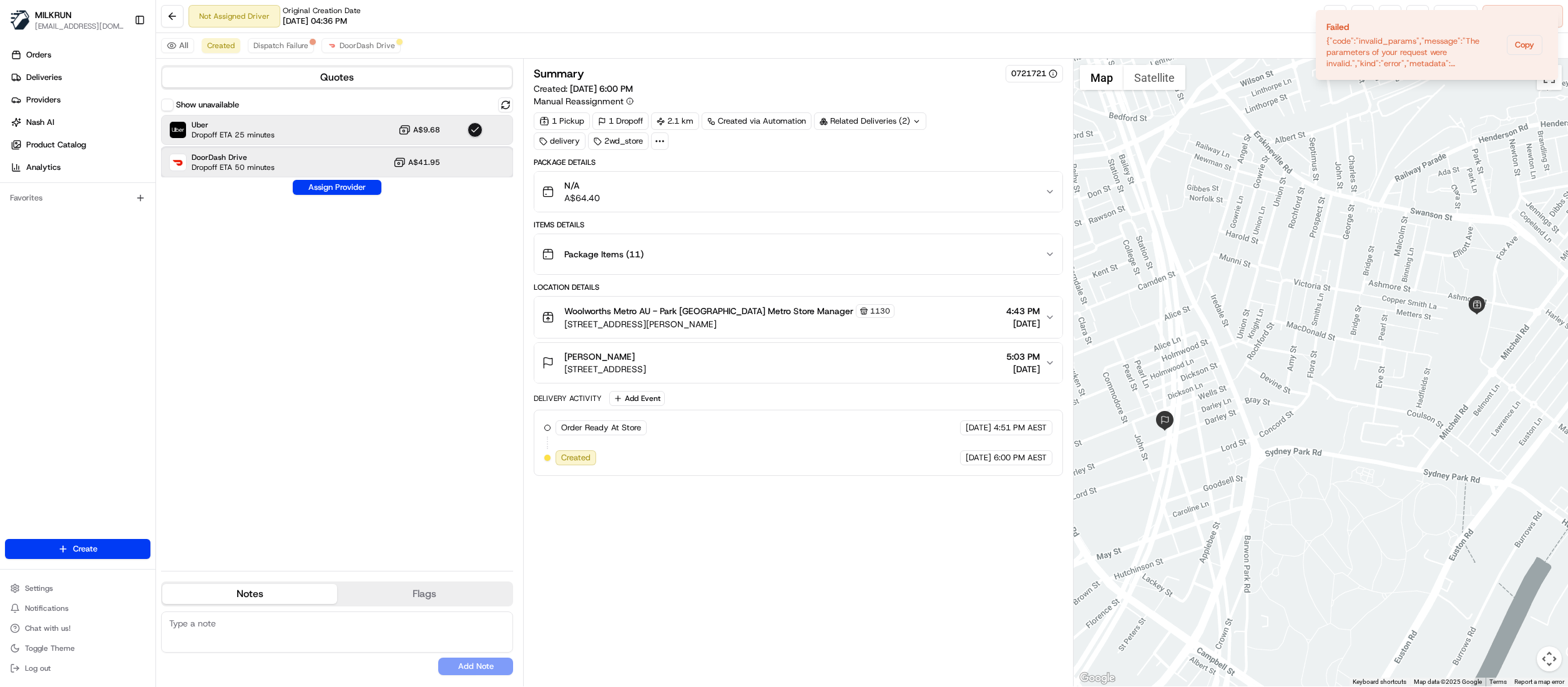
click at [433, 155] on div "DoorDash Drive Dropoff ETA 50 minutes A$41.95" at bounding box center [337, 162] width 352 height 30
click at [367, 47] on span "DoorDash Drive" at bounding box center [367, 46] width 56 height 10
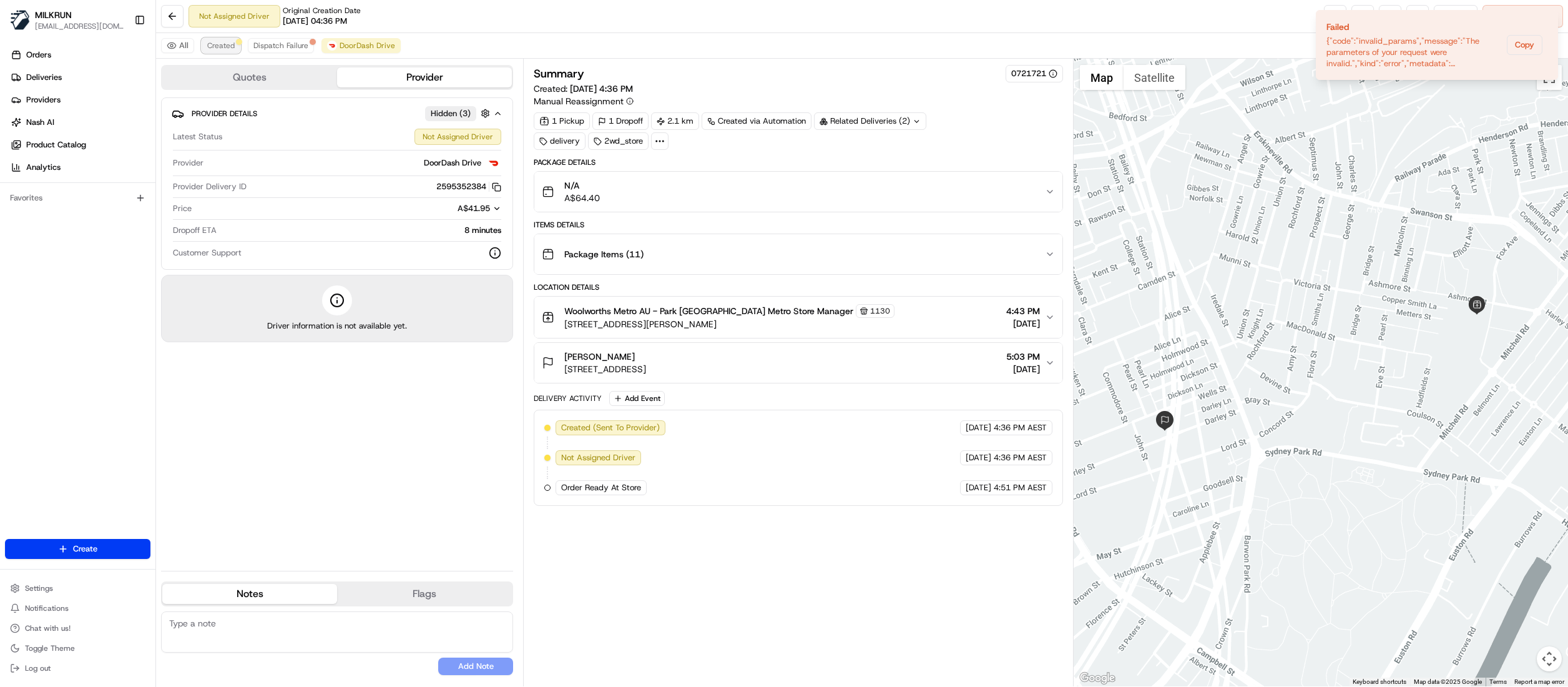
click at [218, 47] on span "Created" at bounding box center [221, 46] width 27 height 10
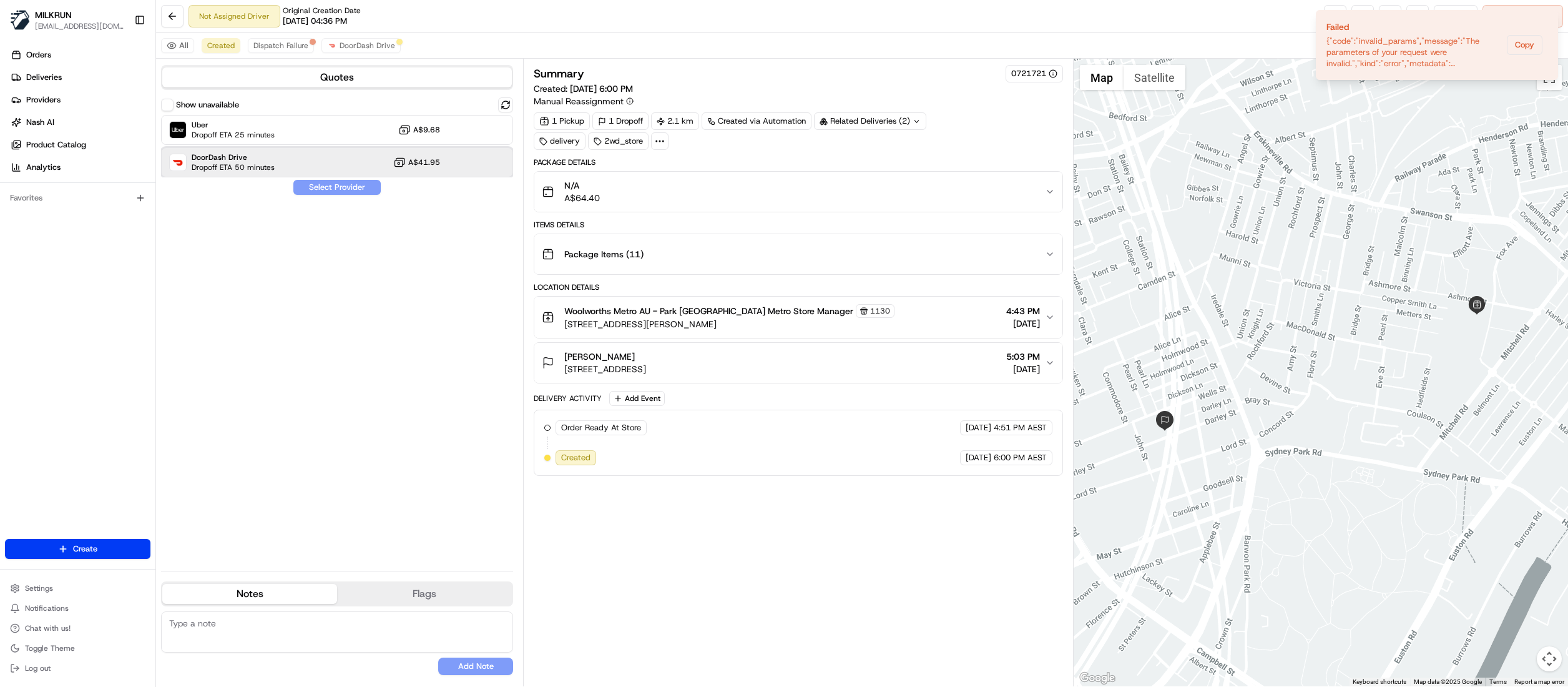
click at [303, 167] on div "DoorDash Drive Dropoff ETA 50 minutes A$41.95" at bounding box center [337, 162] width 352 height 30
click at [338, 192] on button "Assign Provider" at bounding box center [337, 187] width 89 height 15
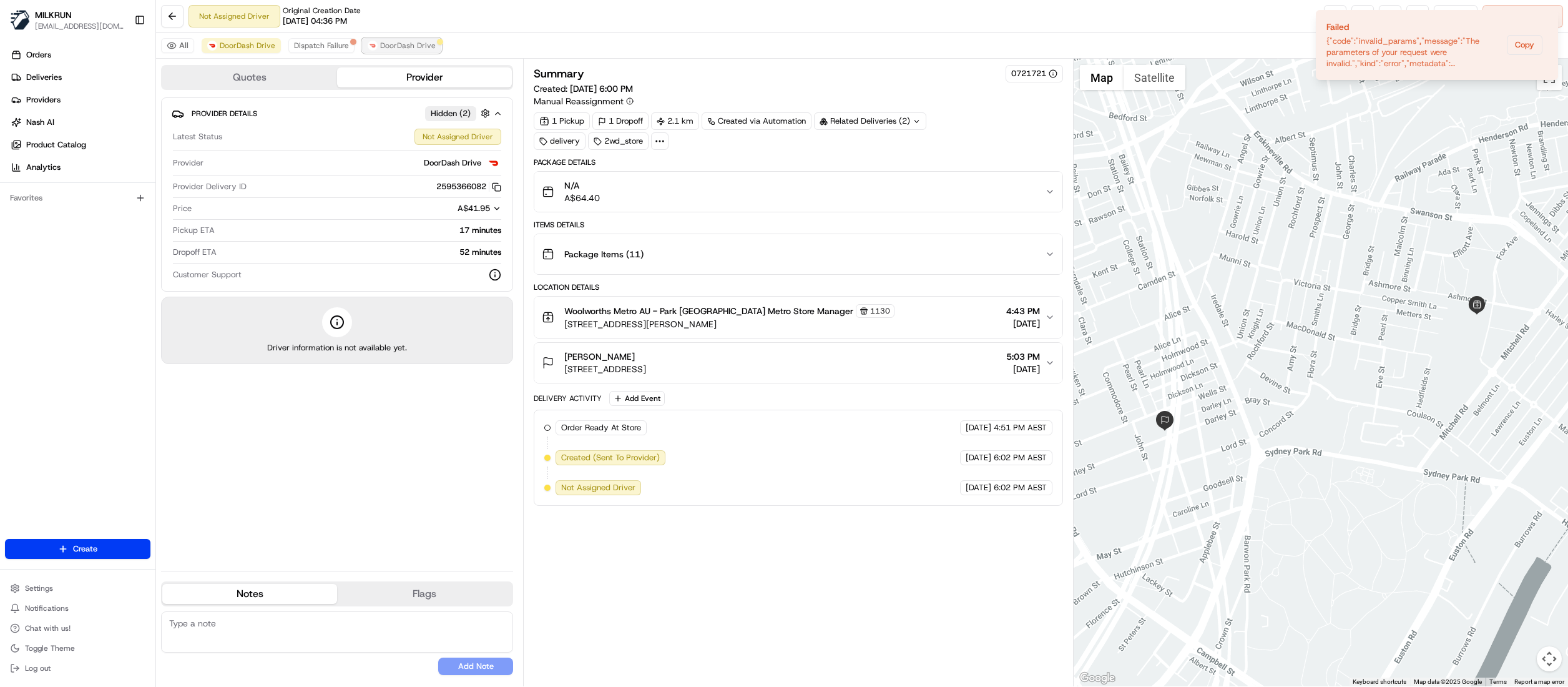
click at [408, 45] on span "DoorDash Drive" at bounding box center [408, 46] width 56 height 10
click at [241, 44] on span "DoorDash Drive" at bounding box center [247, 46] width 56 height 10
click at [1470, 261] on div at bounding box center [1321, 372] width 494 height 628
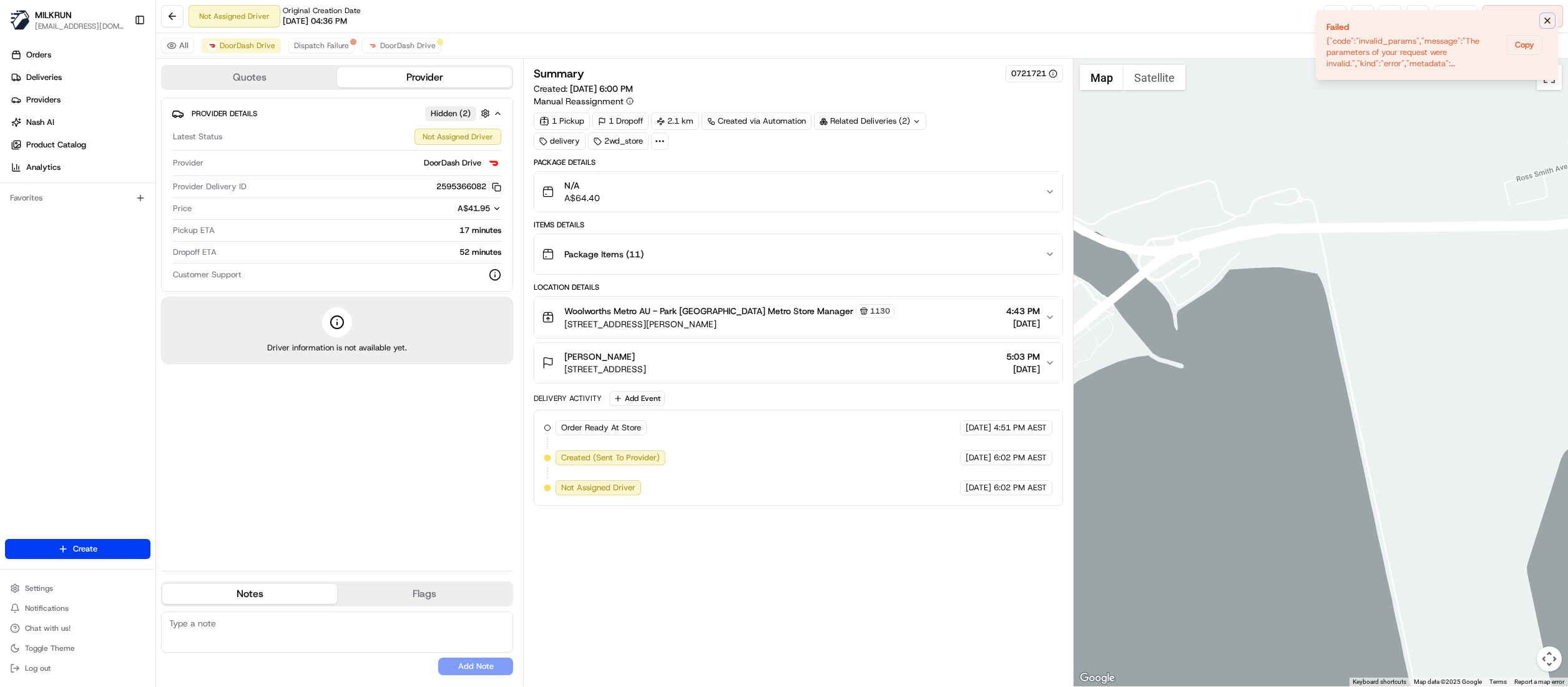
click at [1549, 22] on icon "Notifications (F8)" at bounding box center [1548, 21] width 10 height 10
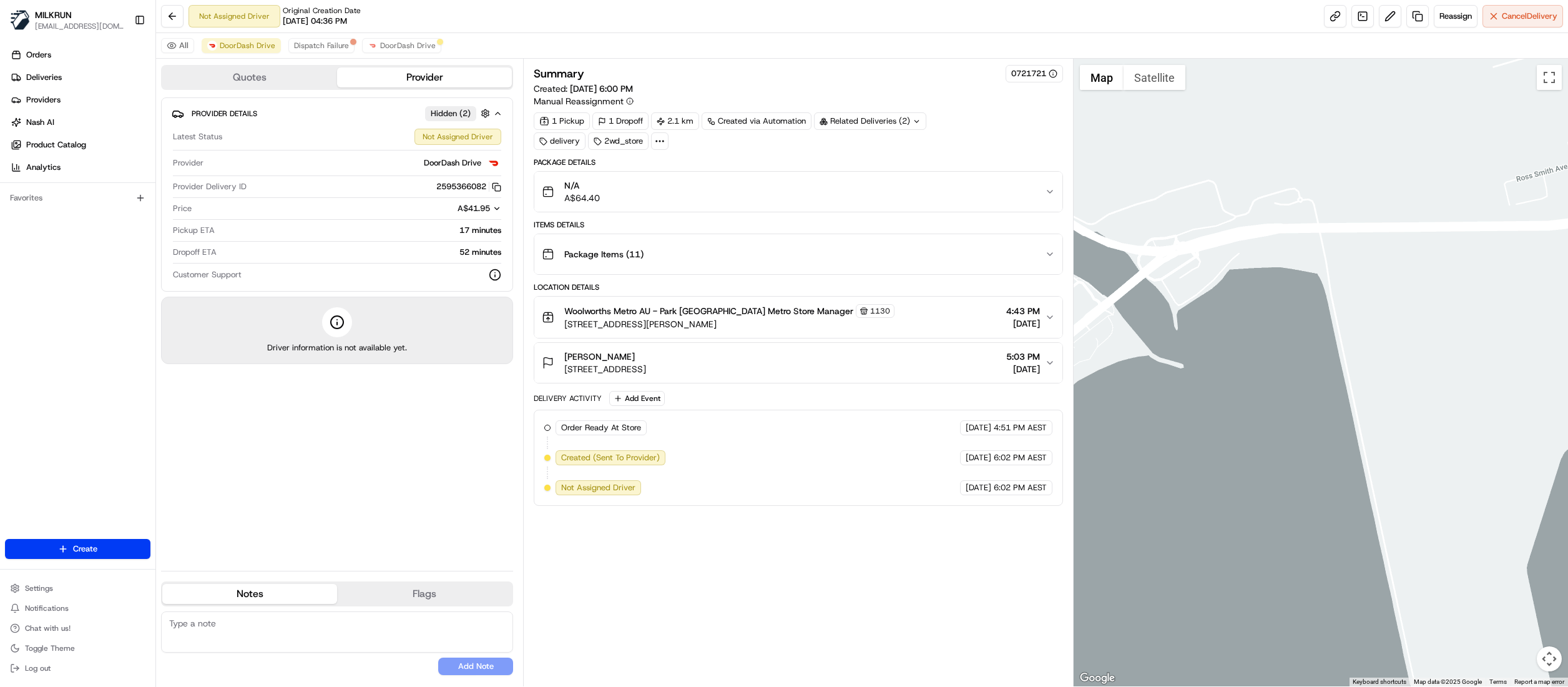
drag, startPoint x: 1303, startPoint y: 216, endPoint x: 1308, endPoint y: 432, distance: 216.1
click at [1303, 439] on div at bounding box center [1321, 372] width 494 height 628
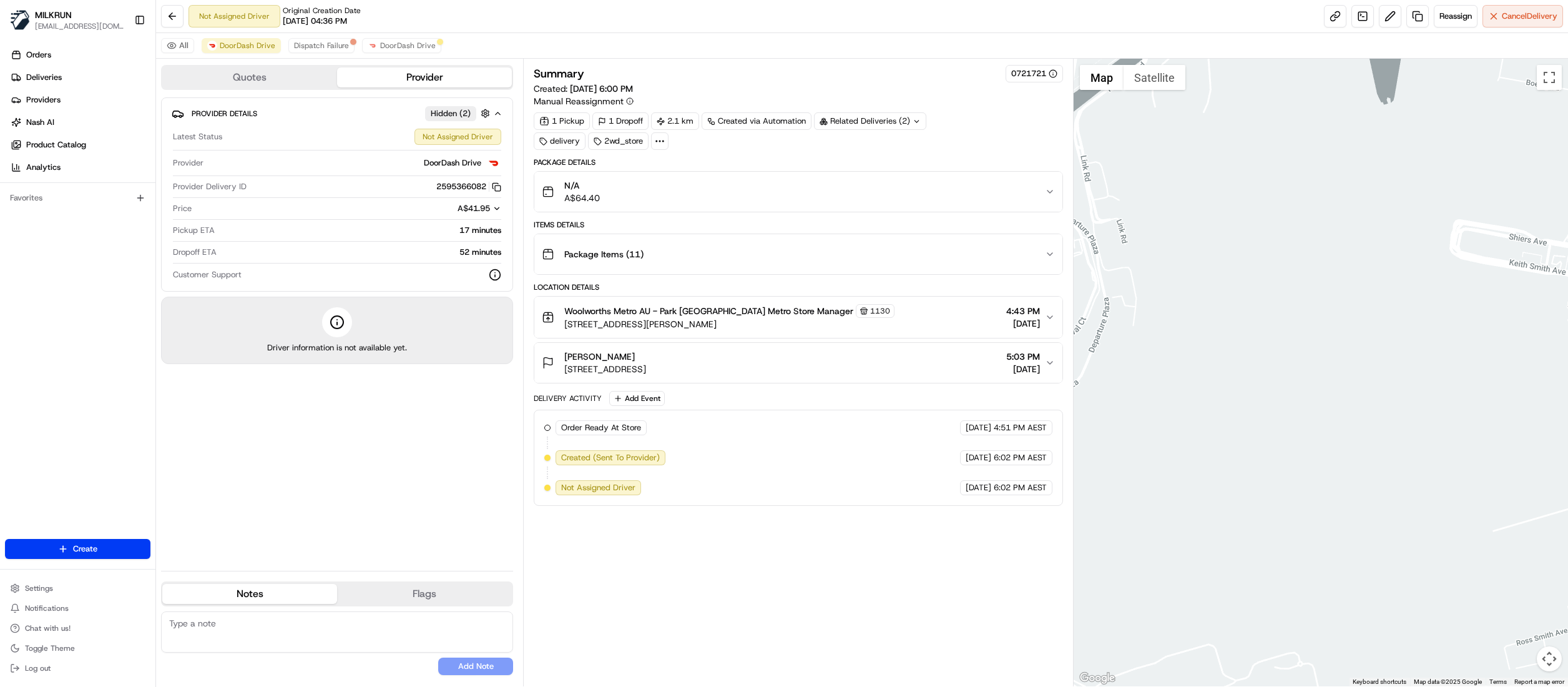
drag, startPoint x: 1326, startPoint y: 339, endPoint x: 1176, endPoint y: 379, distance: 155.2
click at [1317, 377] on div at bounding box center [1321, 372] width 494 height 628
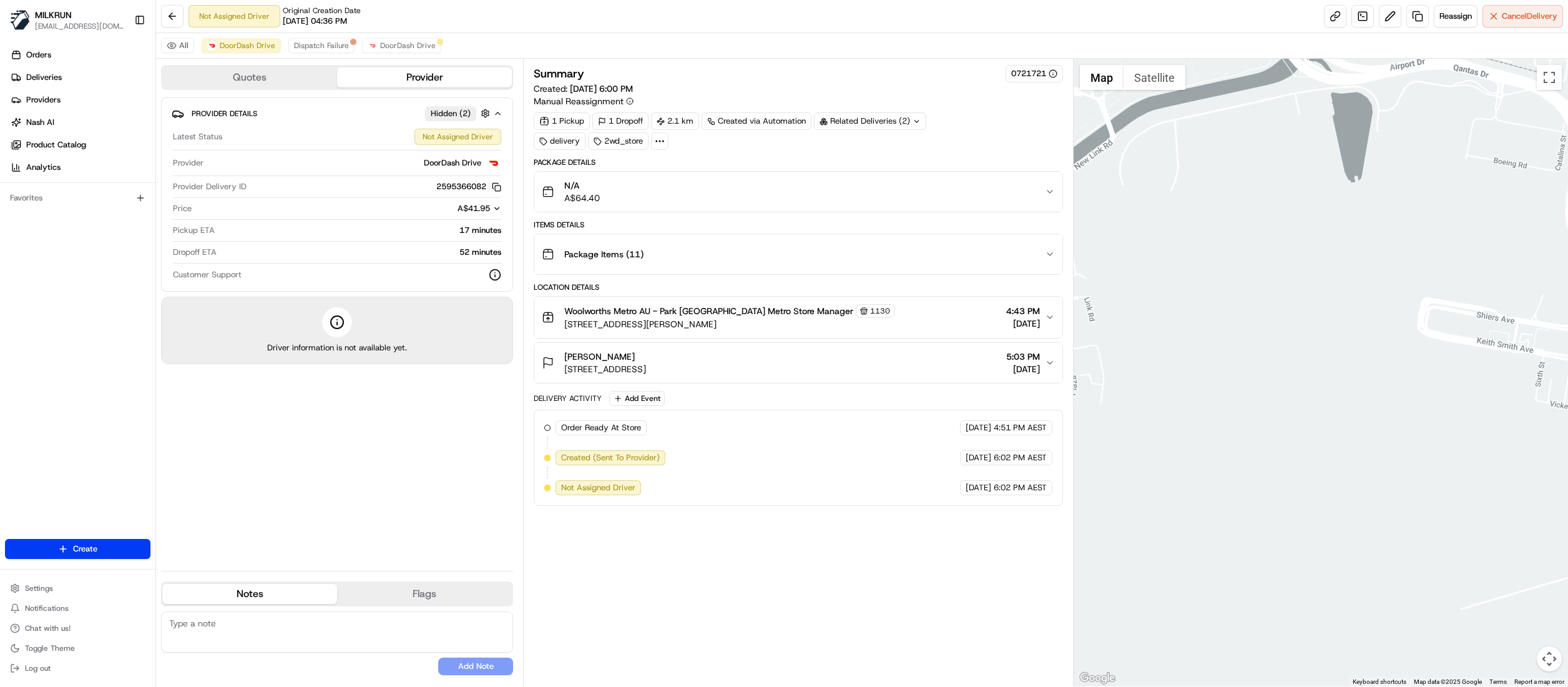
click at [1549, 662] on button "Map camera controls" at bounding box center [1549, 658] width 25 height 25
click at [1522, 658] on button "Zoom out" at bounding box center [1518, 658] width 25 height 25
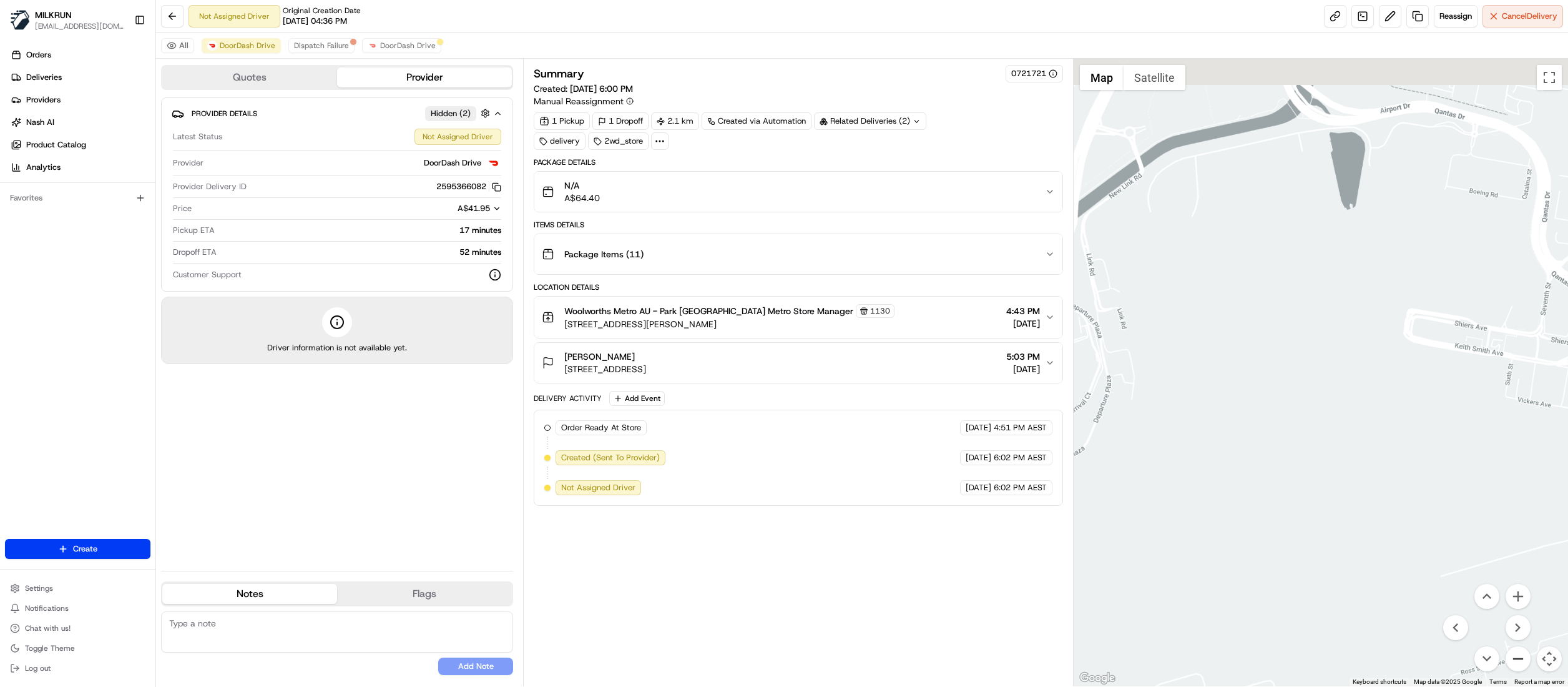
click at [1522, 658] on button "Zoom out" at bounding box center [1518, 658] width 25 height 25
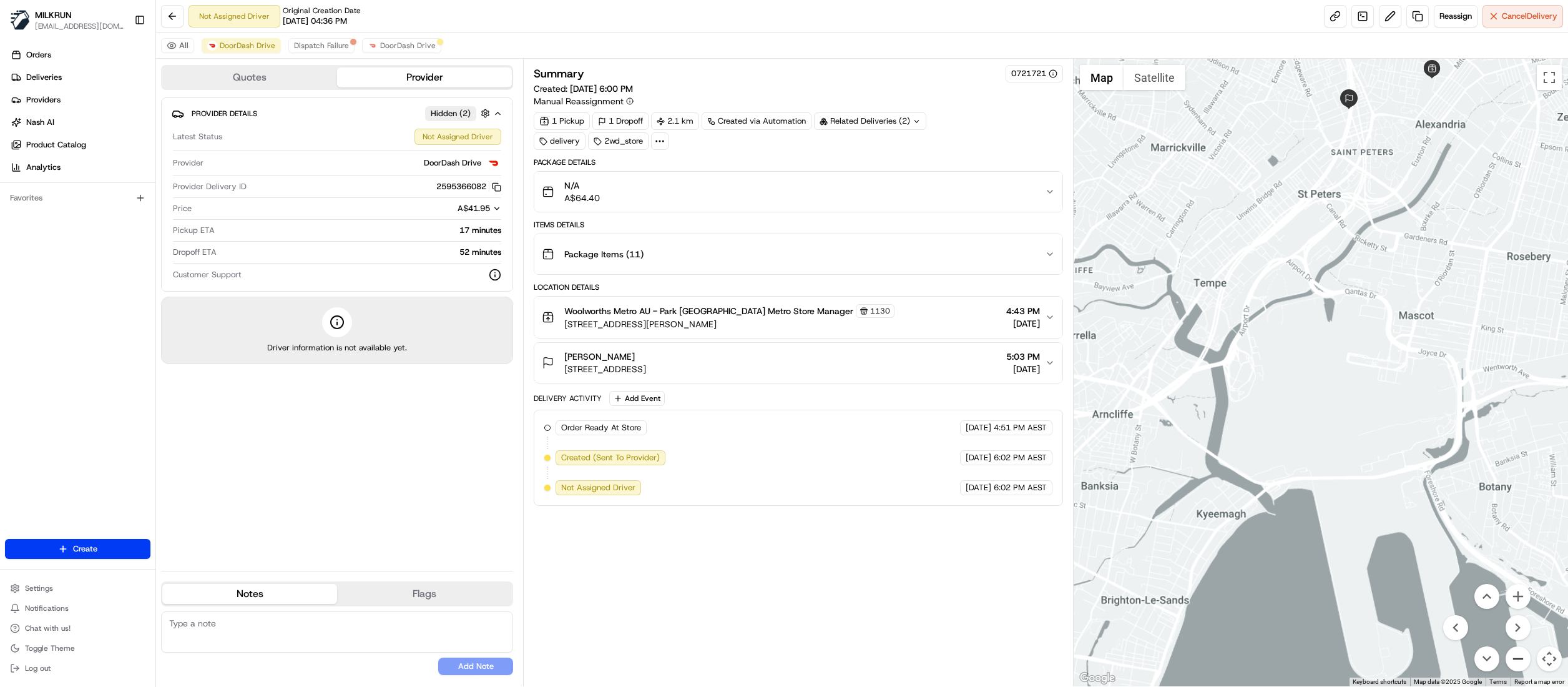
click at [1522, 658] on button "Zoom out" at bounding box center [1518, 658] width 25 height 25
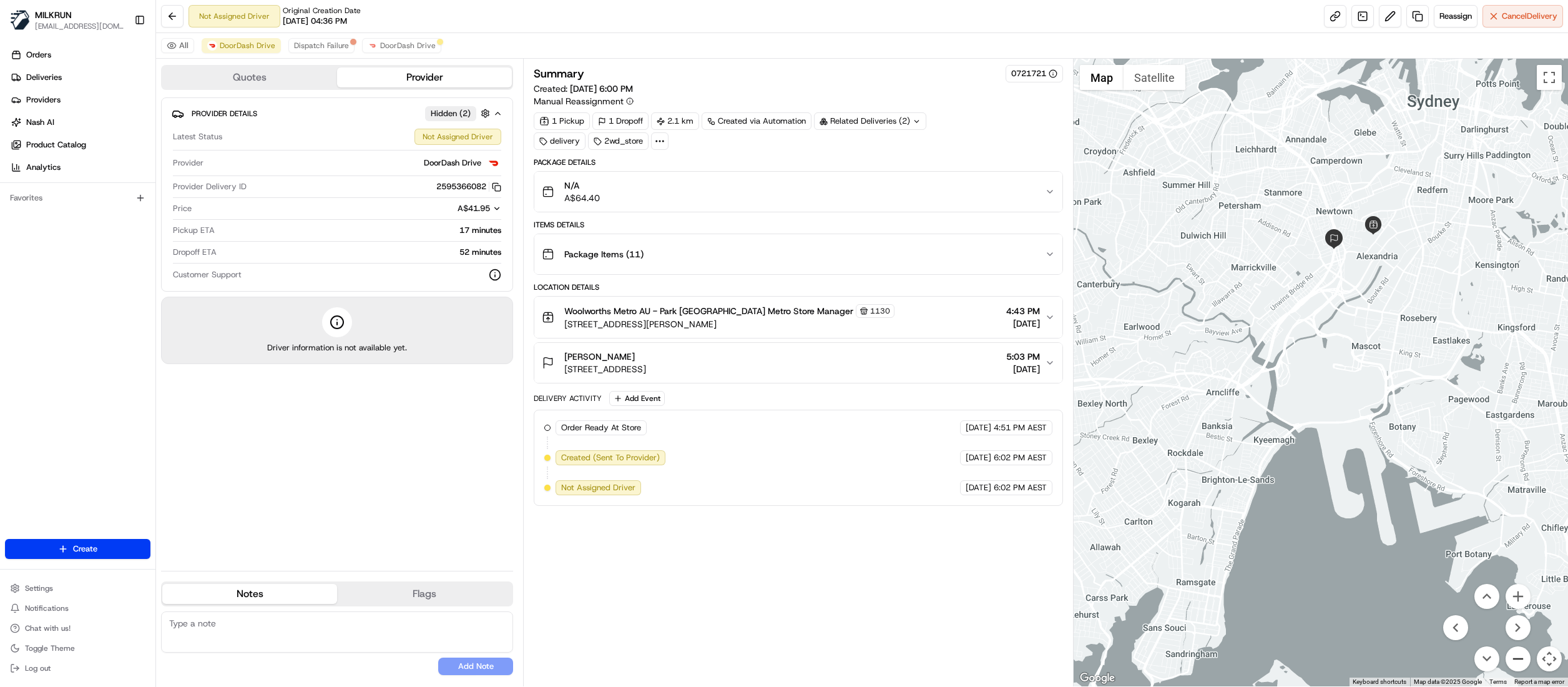
click at [1522, 658] on button "Zoom out" at bounding box center [1518, 658] width 25 height 25
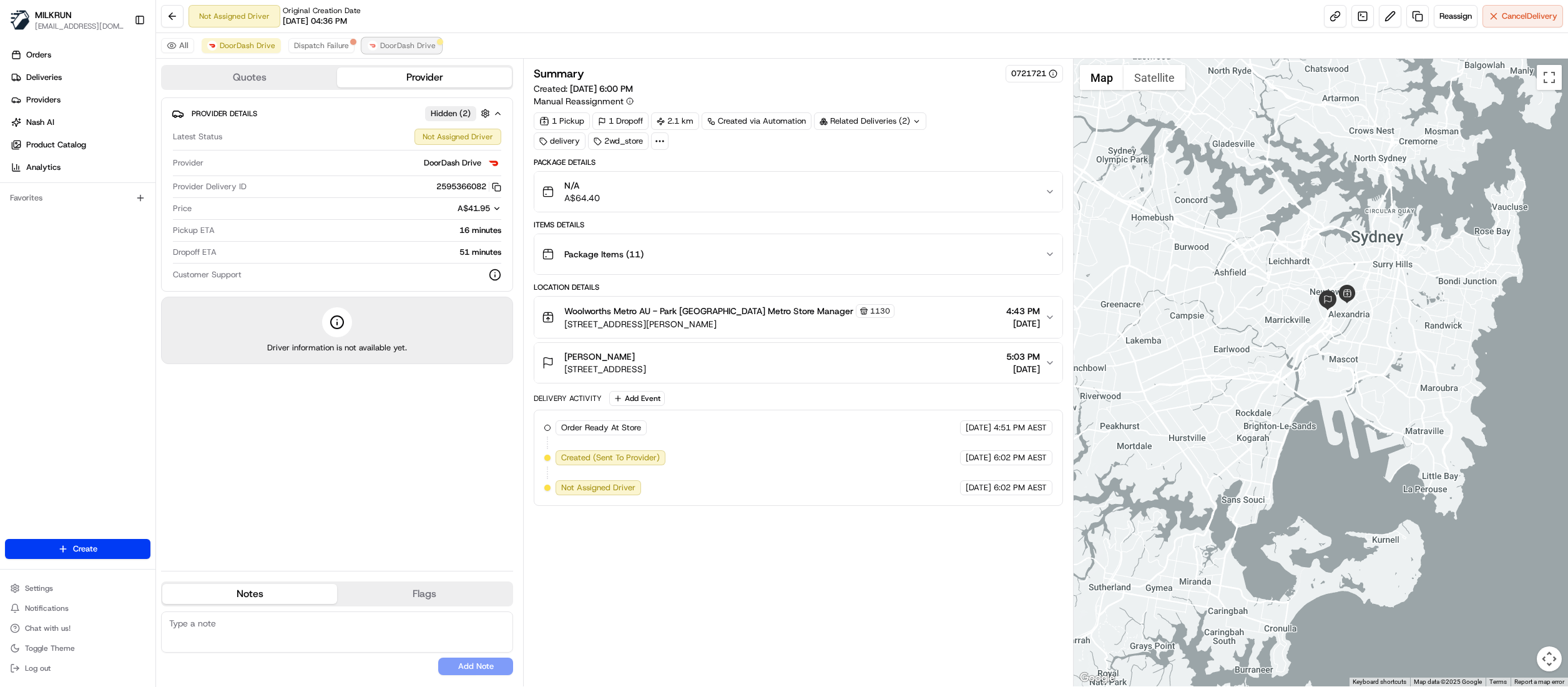
click at [425, 44] on span "DoorDash Drive" at bounding box center [408, 46] width 56 height 10
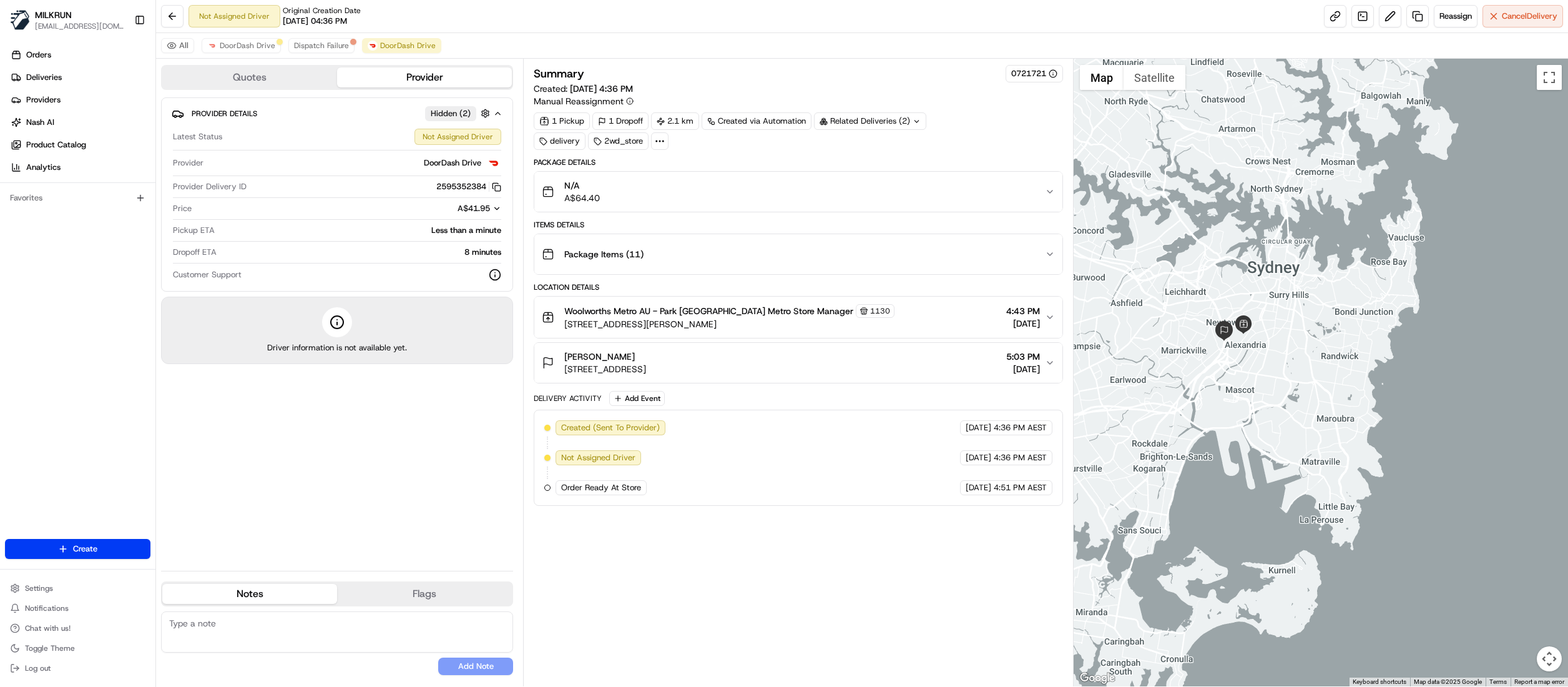
drag, startPoint x: 1403, startPoint y: 402, endPoint x: 1260, endPoint y: 417, distance: 143.8
click at [1259, 429] on div at bounding box center [1321, 372] width 494 height 628
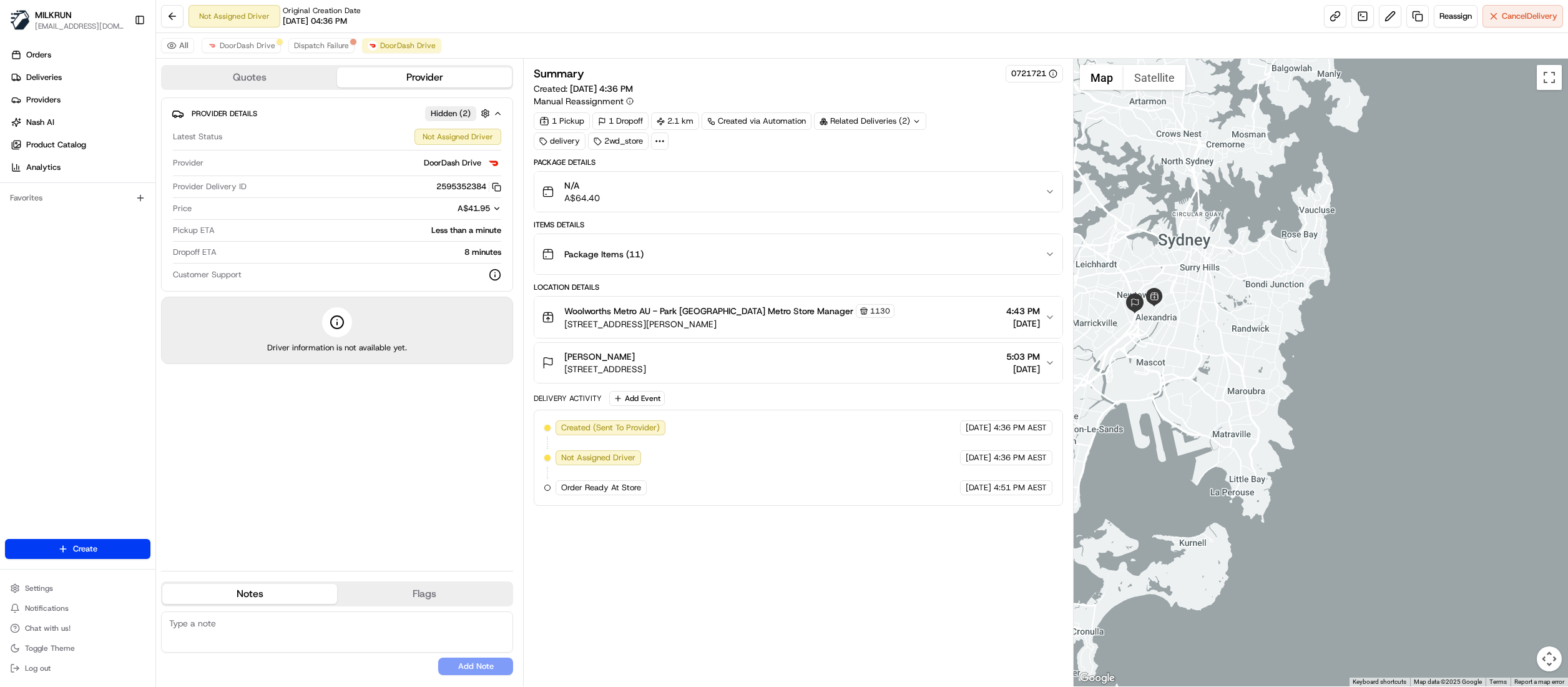
drag, startPoint x: 1371, startPoint y: 392, endPoint x: 1381, endPoint y: 424, distance: 33.5
click at [1381, 421] on div at bounding box center [1321, 372] width 494 height 628
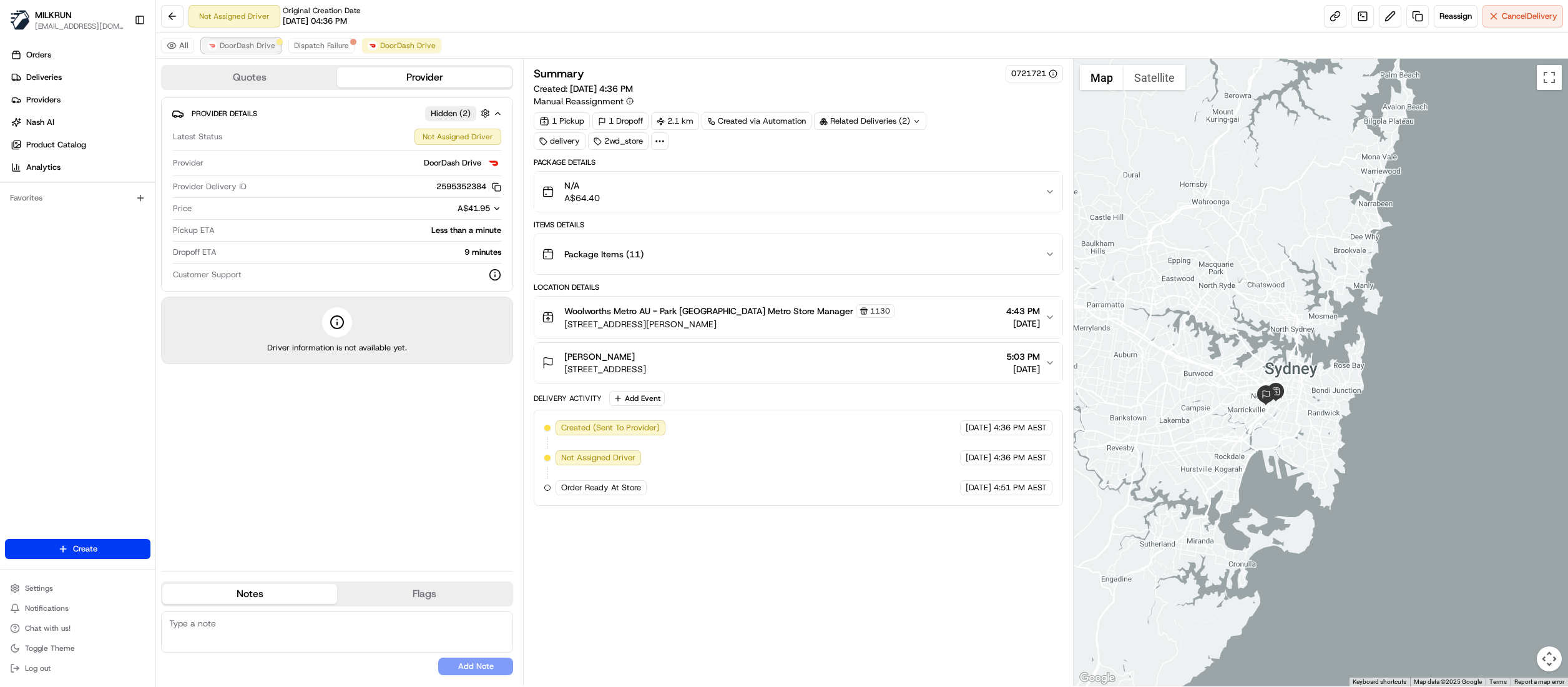
click at [246, 50] on span "DoorDash Drive" at bounding box center [247, 46] width 56 height 10
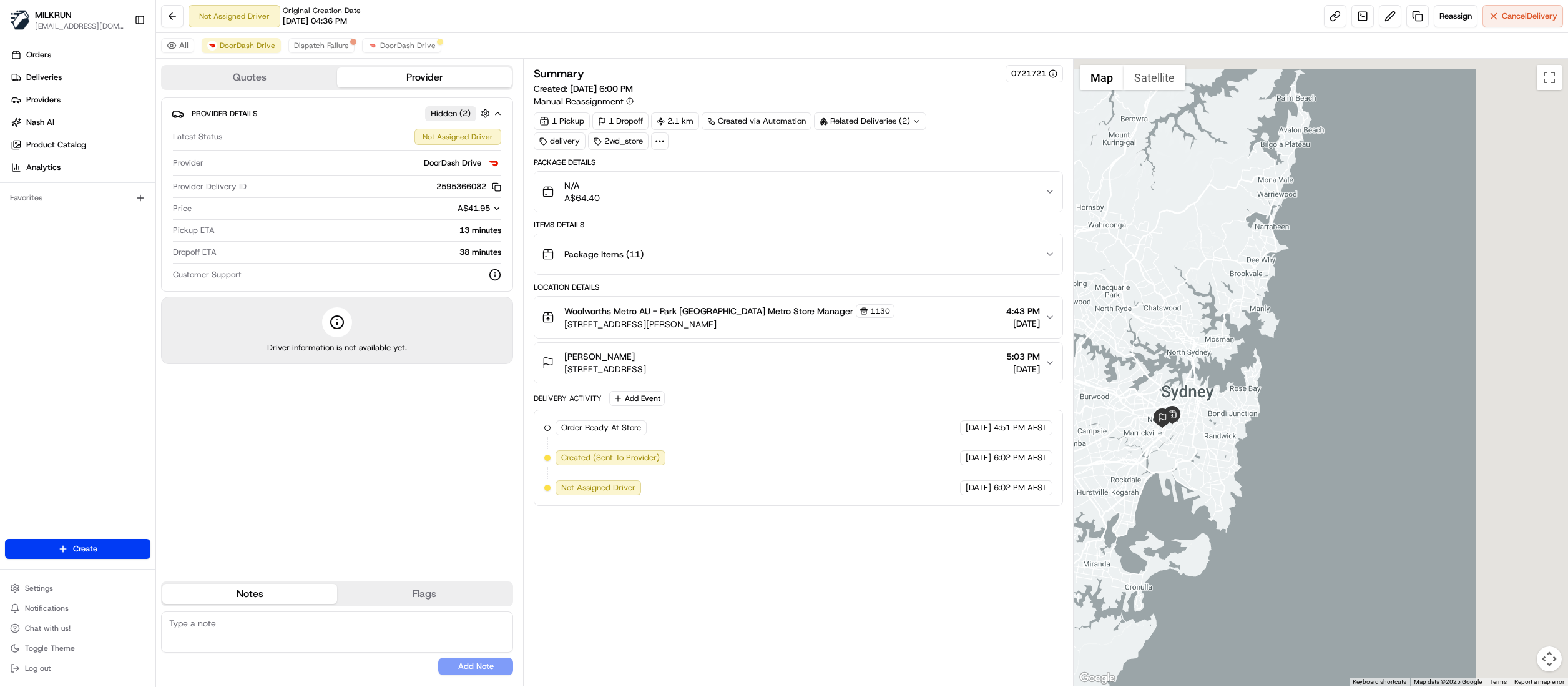
drag, startPoint x: 1310, startPoint y: 331, endPoint x: 1206, endPoint y: 354, distance: 106.5
click at [1206, 354] on div at bounding box center [1321, 372] width 494 height 628
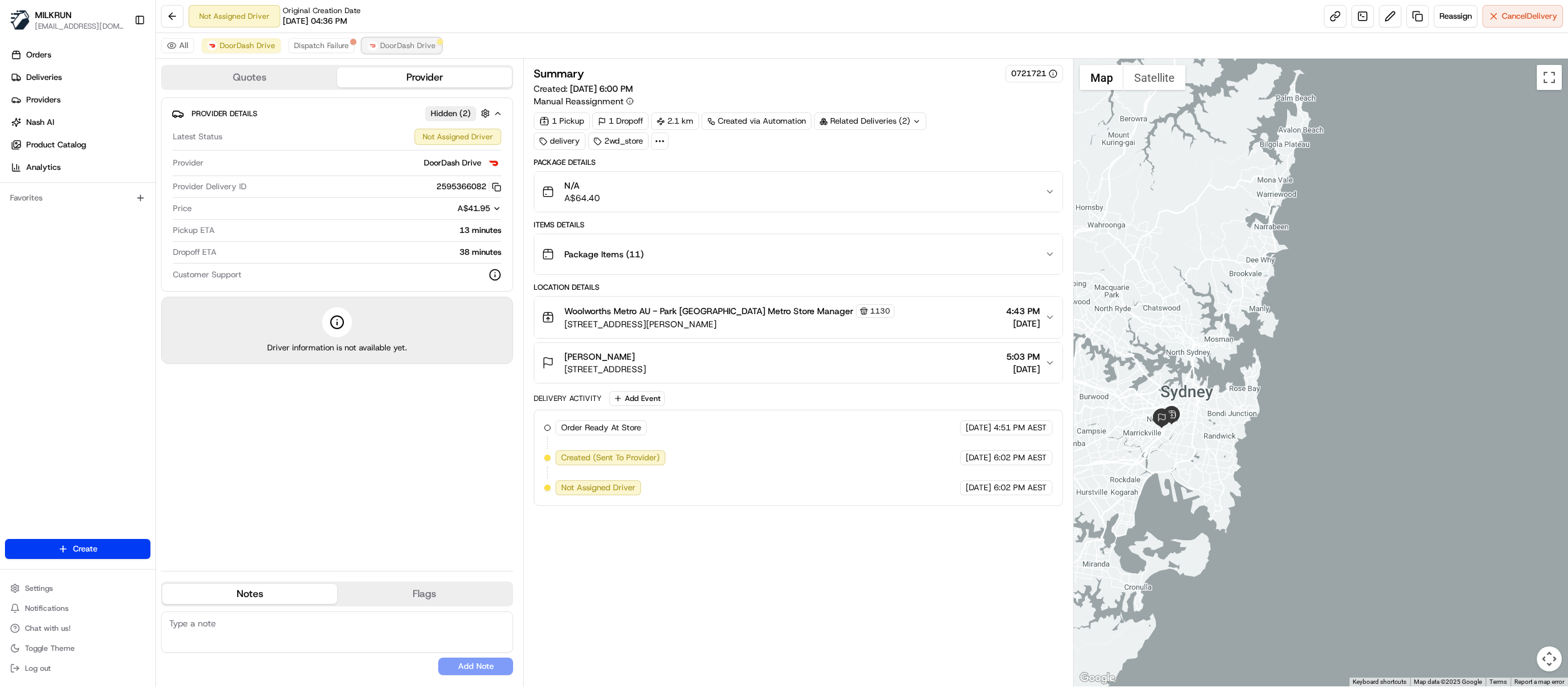
click at [417, 47] on span "DoorDash Drive" at bounding box center [408, 46] width 56 height 10
drag, startPoint x: 1261, startPoint y: 413, endPoint x: 1261, endPoint y: 277, distance: 136.0
click at [1261, 277] on div at bounding box center [1321, 372] width 494 height 628
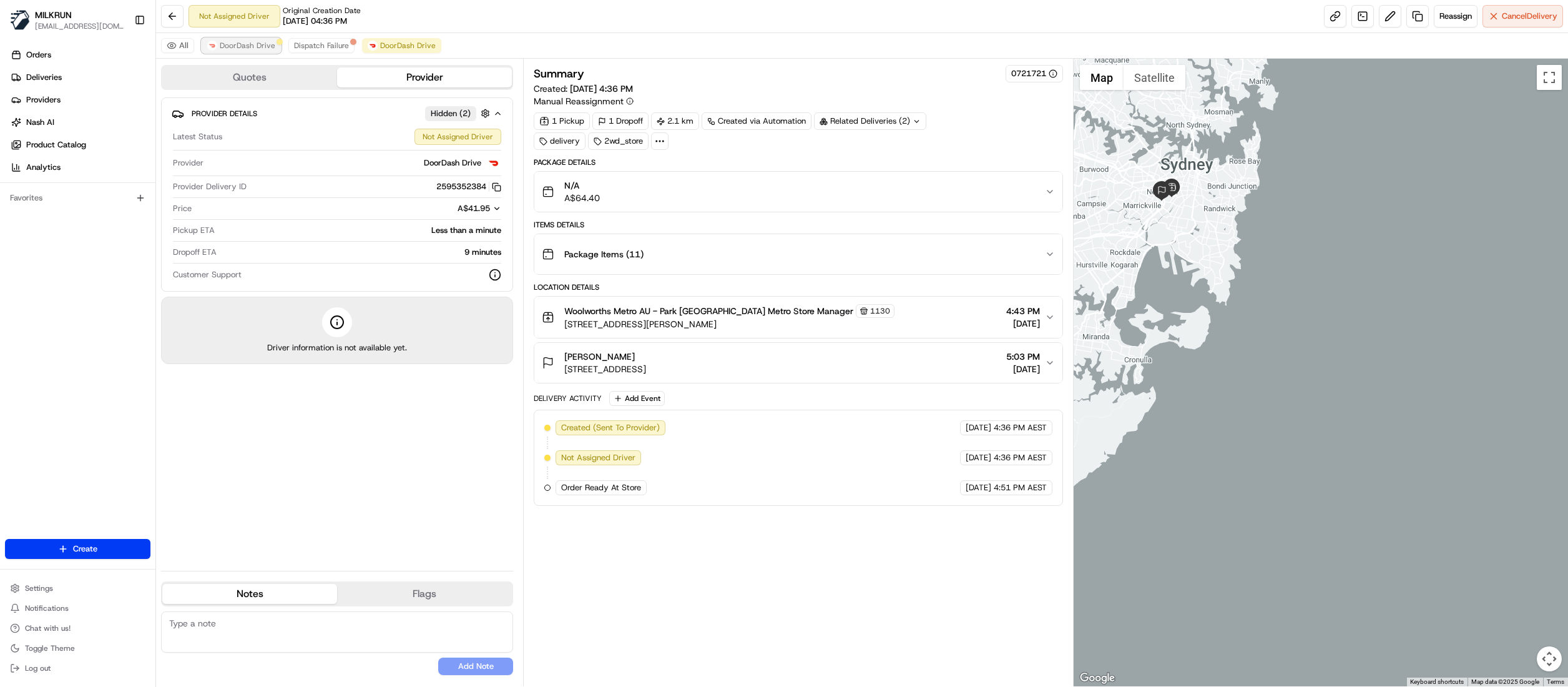
click at [248, 42] on span "DoorDash Drive" at bounding box center [247, 46] width 56 height 10
click at [1371, 306] on div at bounding box center [1321, 372] width 494 height 628
click at [440, 52] on div "All DoorDash Drive Dispatch Failure DoorDash Drive" at bounding box center [862, 46] width 1412 height 25
click at [410, 47] on span "DoorDash Drive" at bounding box center [408, 46] width 56 height 10
click at [250, 50] on span "DoorDash Drive" at bounding box center [247, 46] width 56 height 10
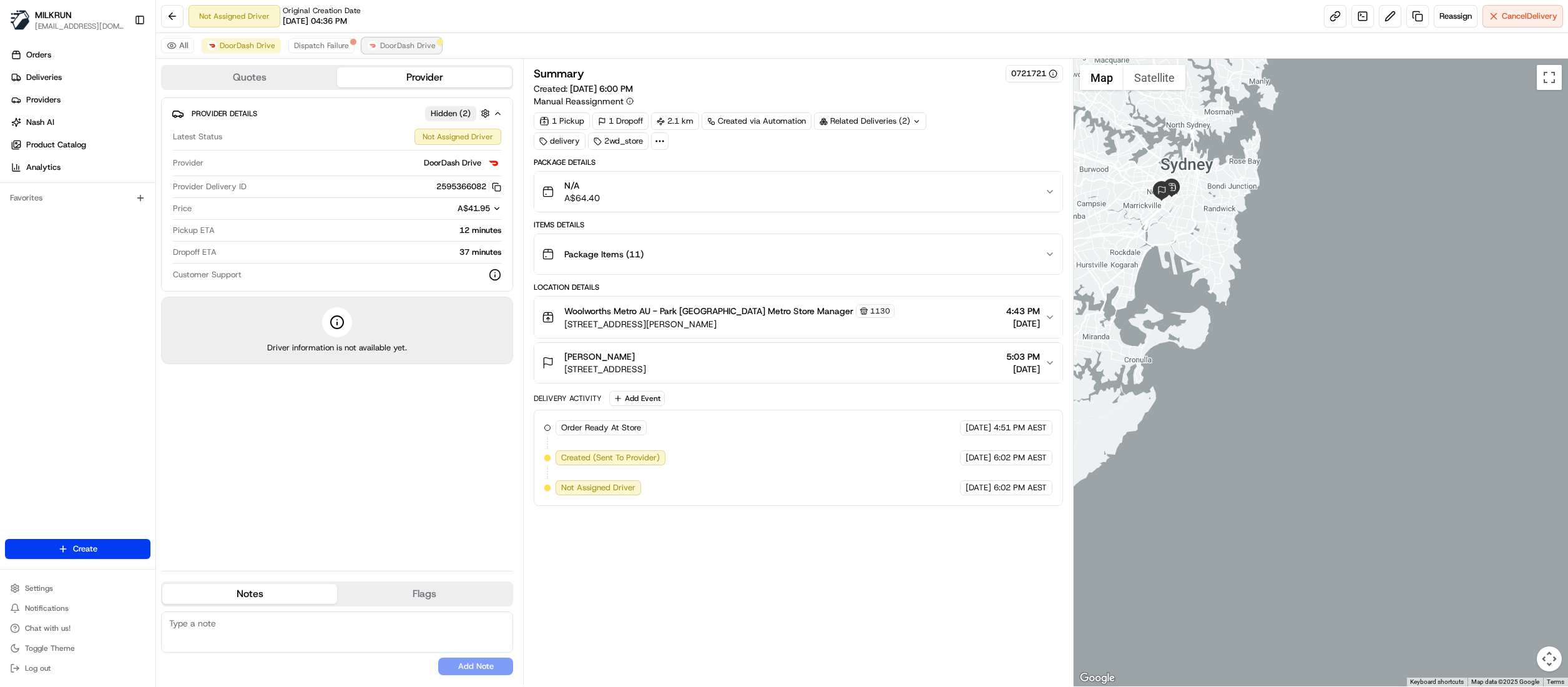
click at [395, 43] on span "DoorDash Drive" at bounding box center [408, 46] width 56 height 10
click at [246, 47] on span "DoorDash Drive" at bounding box center [247, 46] width 56 height 10
click at [1366, 294] on div at bounding box center [1321, 372] width 494 height 628
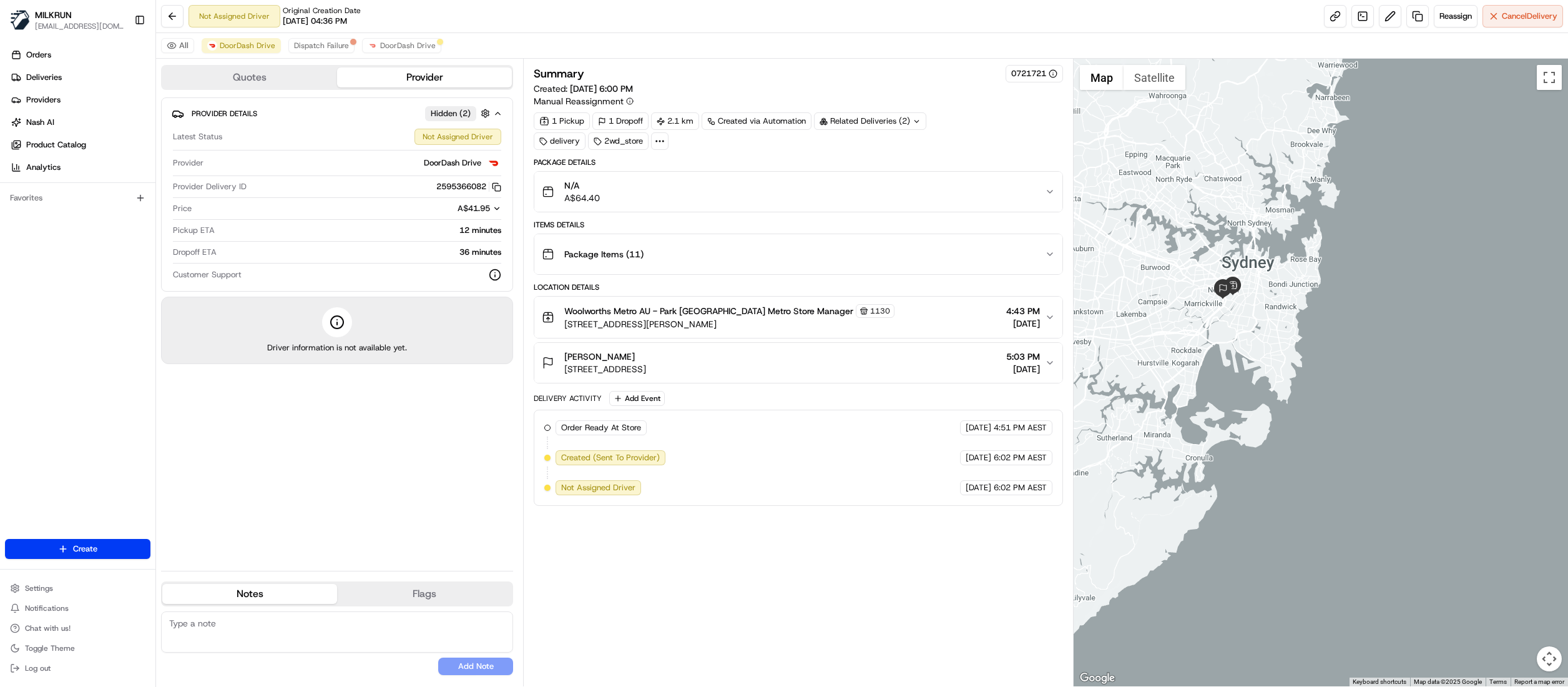
drag, startPoint x: 1199, startPoint y: 237, endPoint x: 1364, endPoint y: 378, distance: 217.0
click at [1347, 378] on div at bounding box center [1321, 372] width 494 height 628
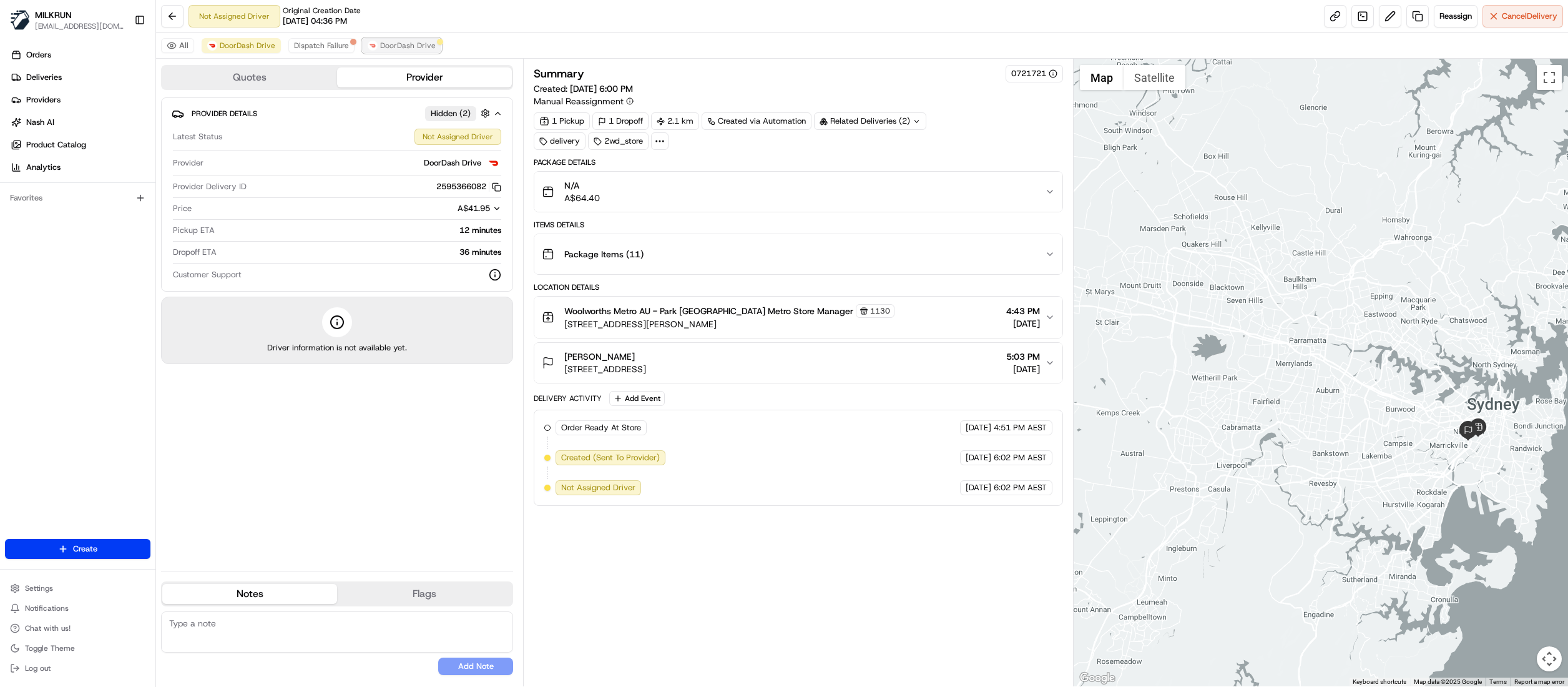
click at [397, 50] on span "DoorDash Drive" at bounding box center [408, 46] width 56 height 10
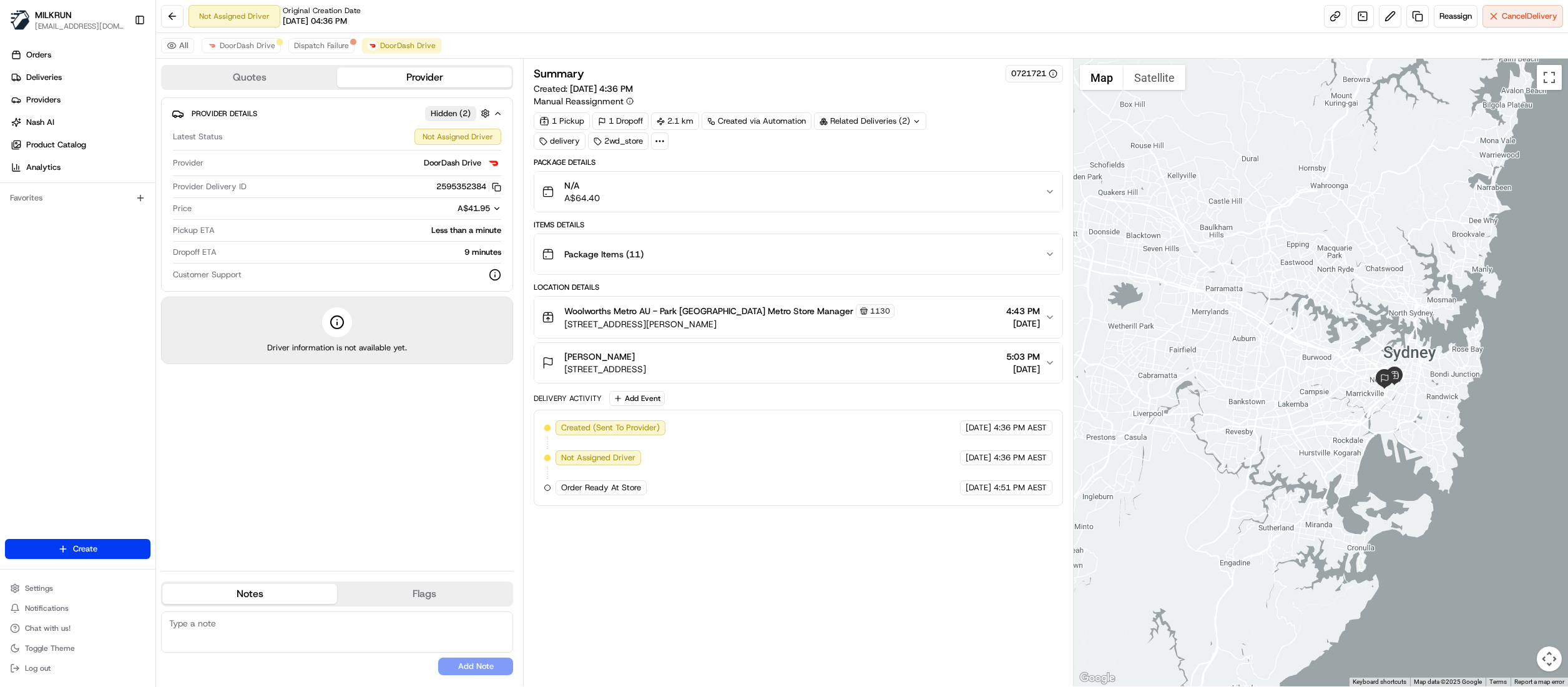
drag, startPoint x: 1427, startPoint y: 324, endPoint x: 1324, endPoint y: 267, distance: 117.7
click at [1324, 267] on div at bounding box center [1321, 372] width 494 height 628
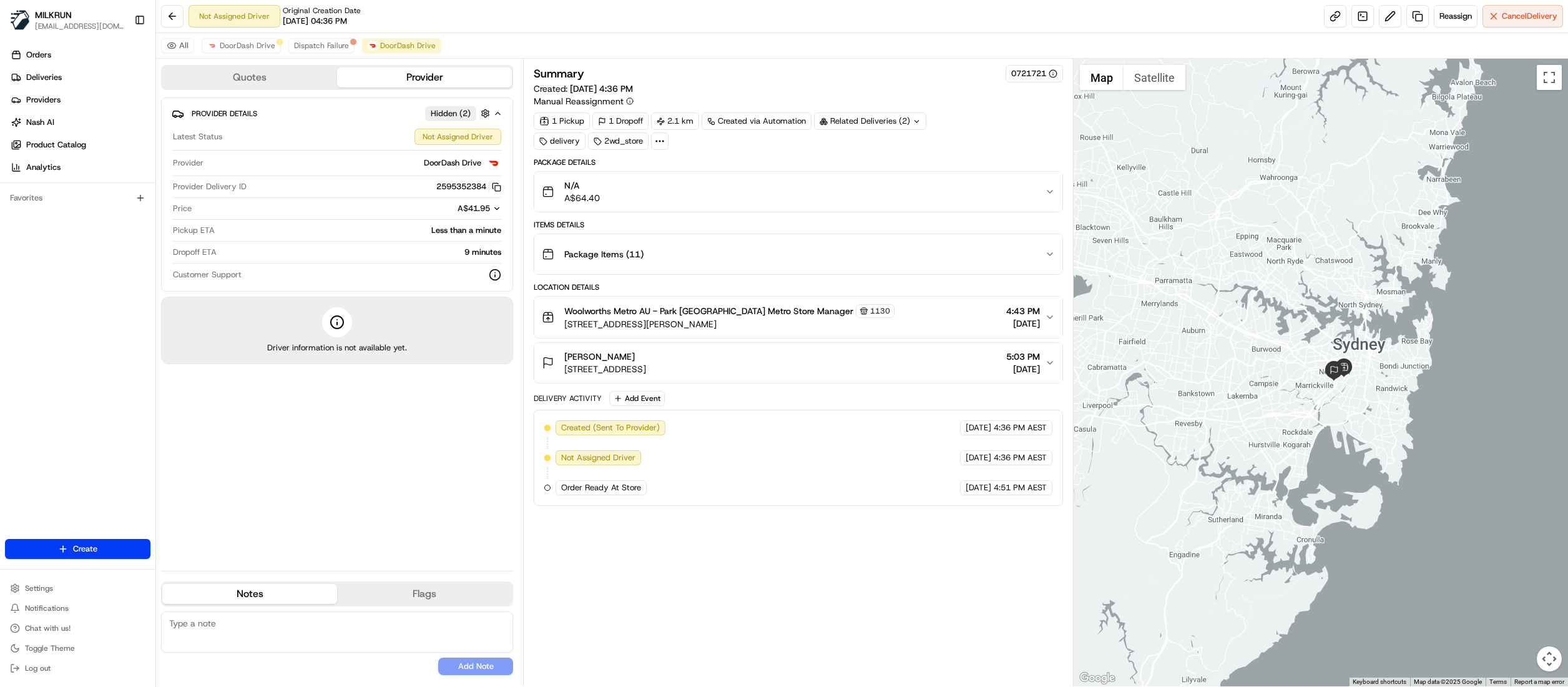
click at [1551, 665] on button "Map camera controls" at bounding box center [1549, 658] width 25 height 25
click at [1518, 599] on button "Zoom in" at bounding box center [1518, 596] width 25 height 25
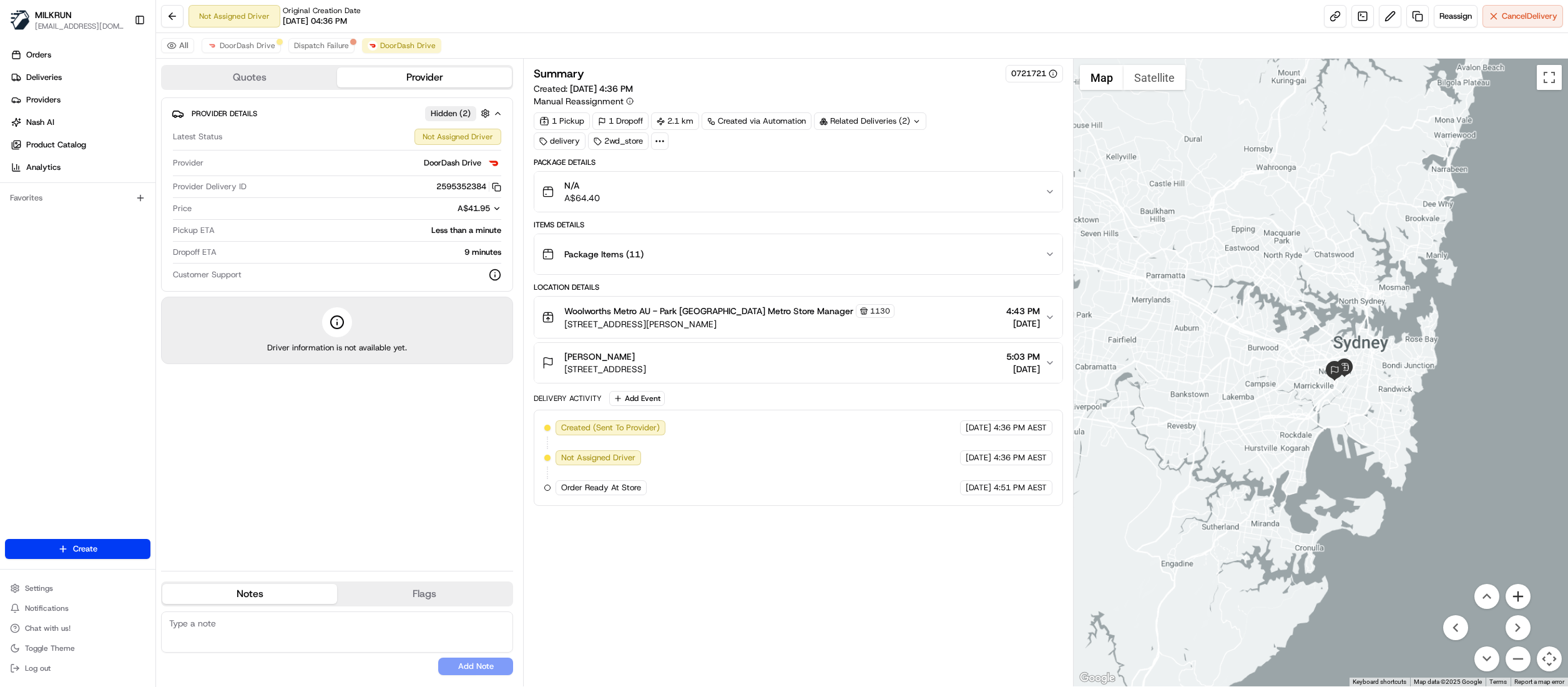
click at [1518, 599] on button "Zoom in" at bounding box center [1518, 596] width 25 height 25
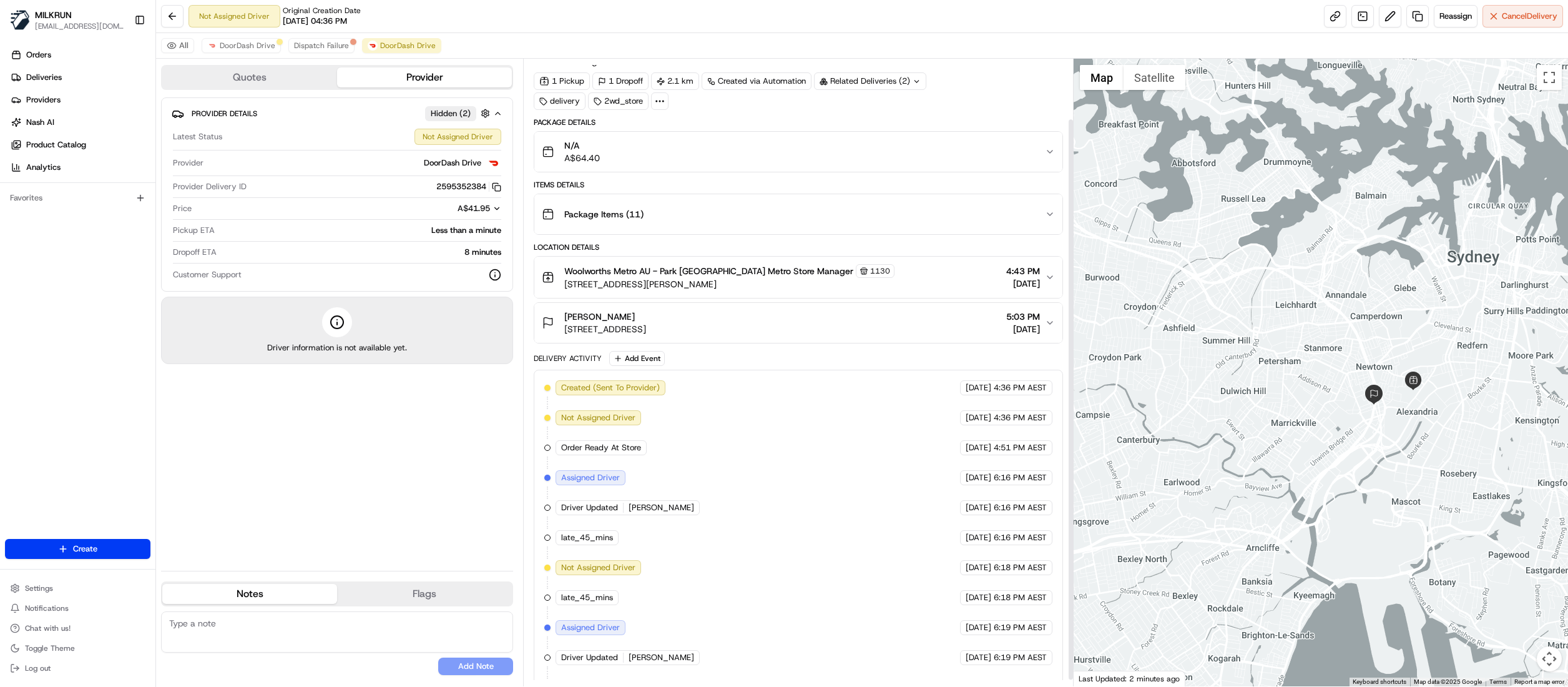
scroll to position [74, 0]
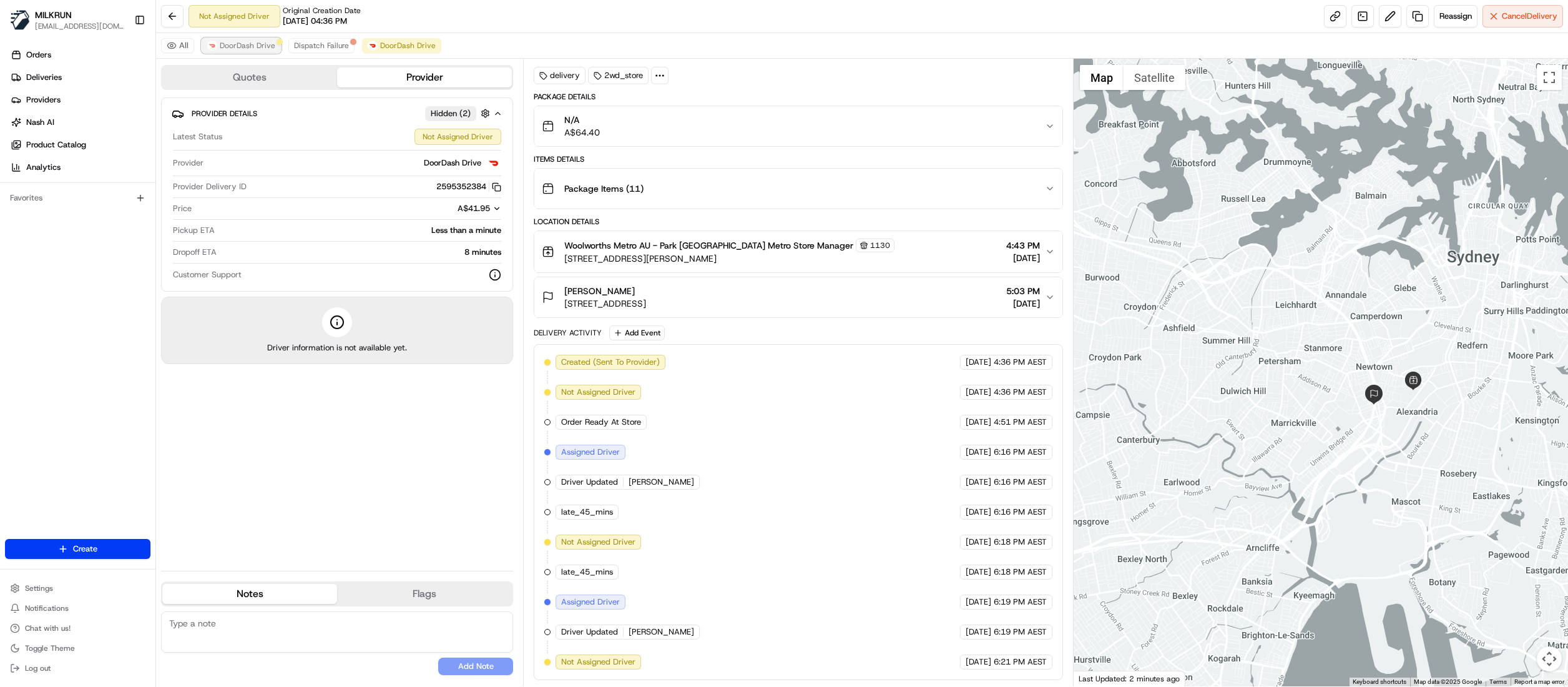
click at [237, 50] on span "DoorDash Drive" at bounding box center [247, 46] width 56 height 10
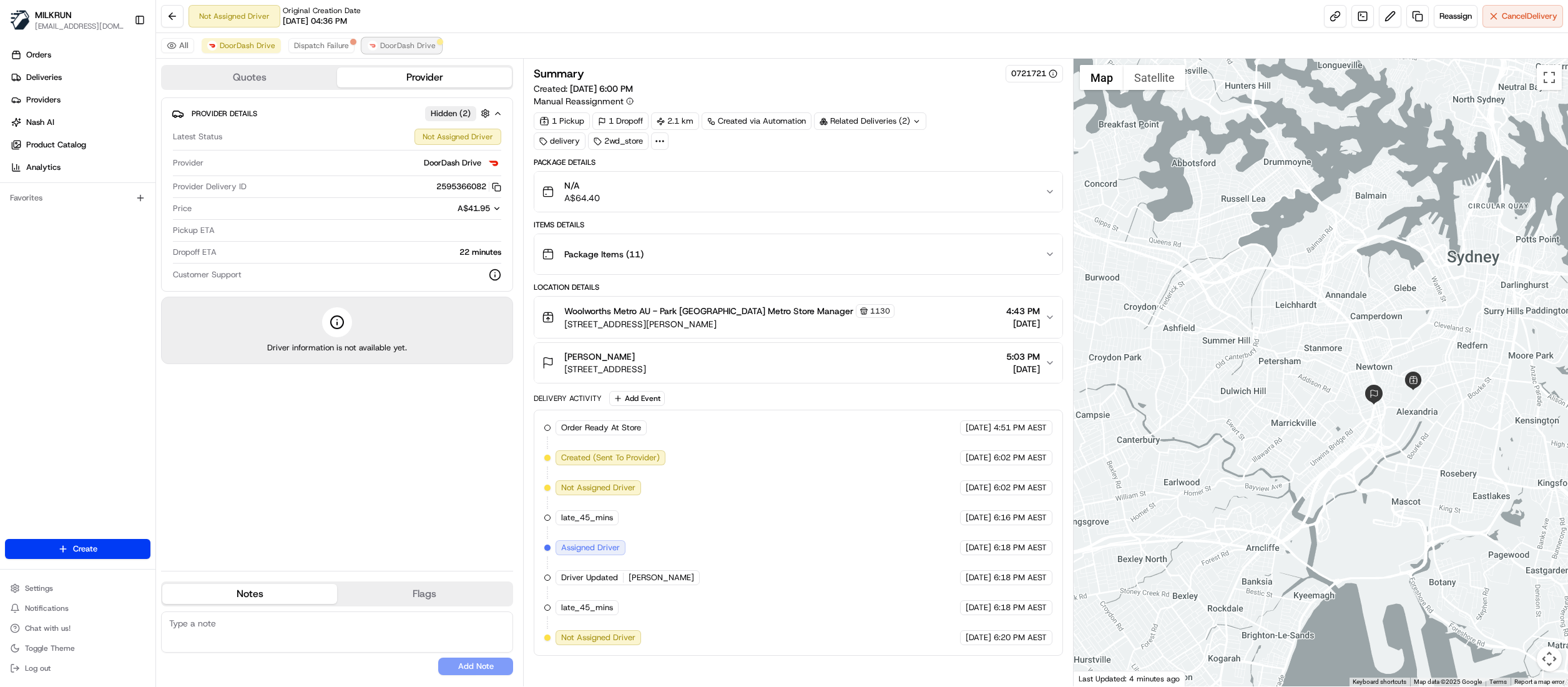
click at [392, 45] on span "DoorDash Drive" at bounding box center [408, 46] width 56 height 10
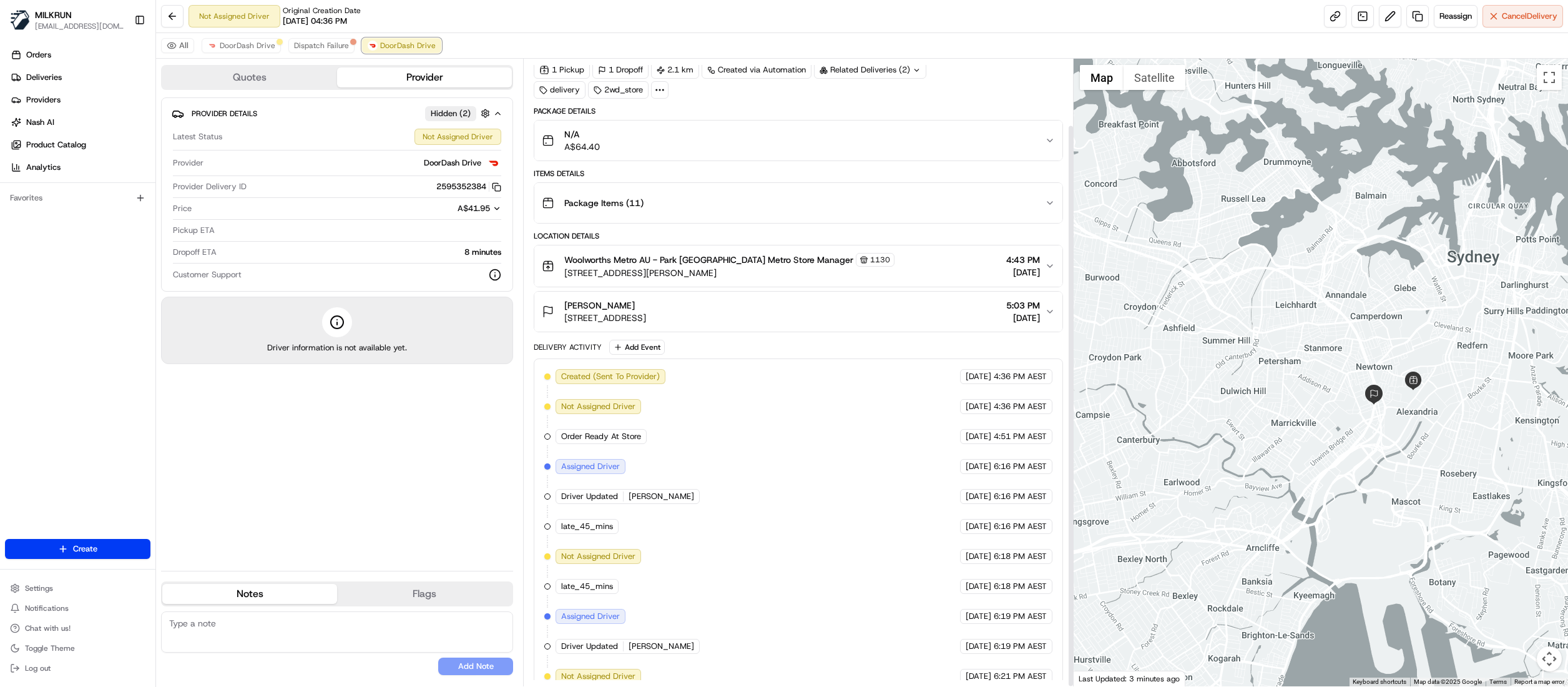
scroll to position [74, 0]
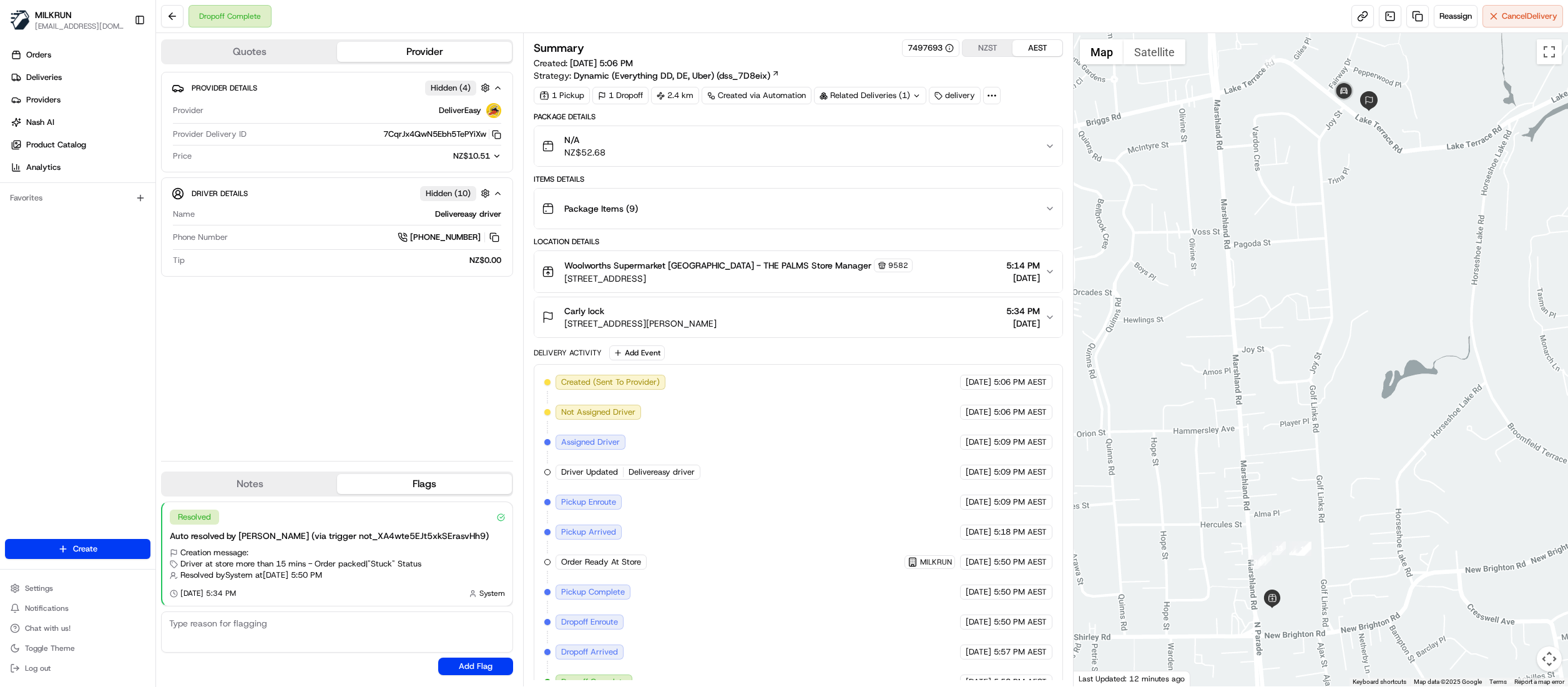
scroll to position [27, 0]
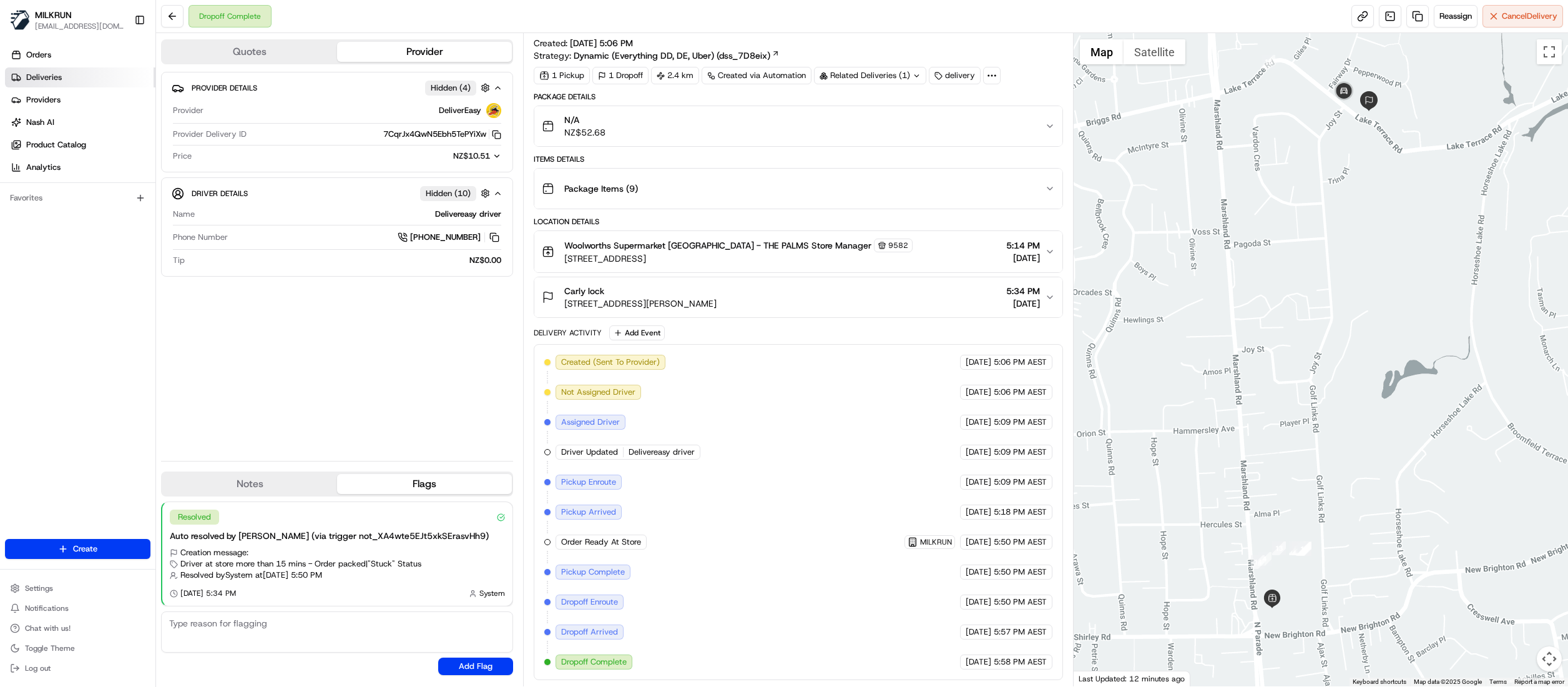
click at [36, 82] on span "Deliveries" at bounding box center [44, 77] width 36 height 11
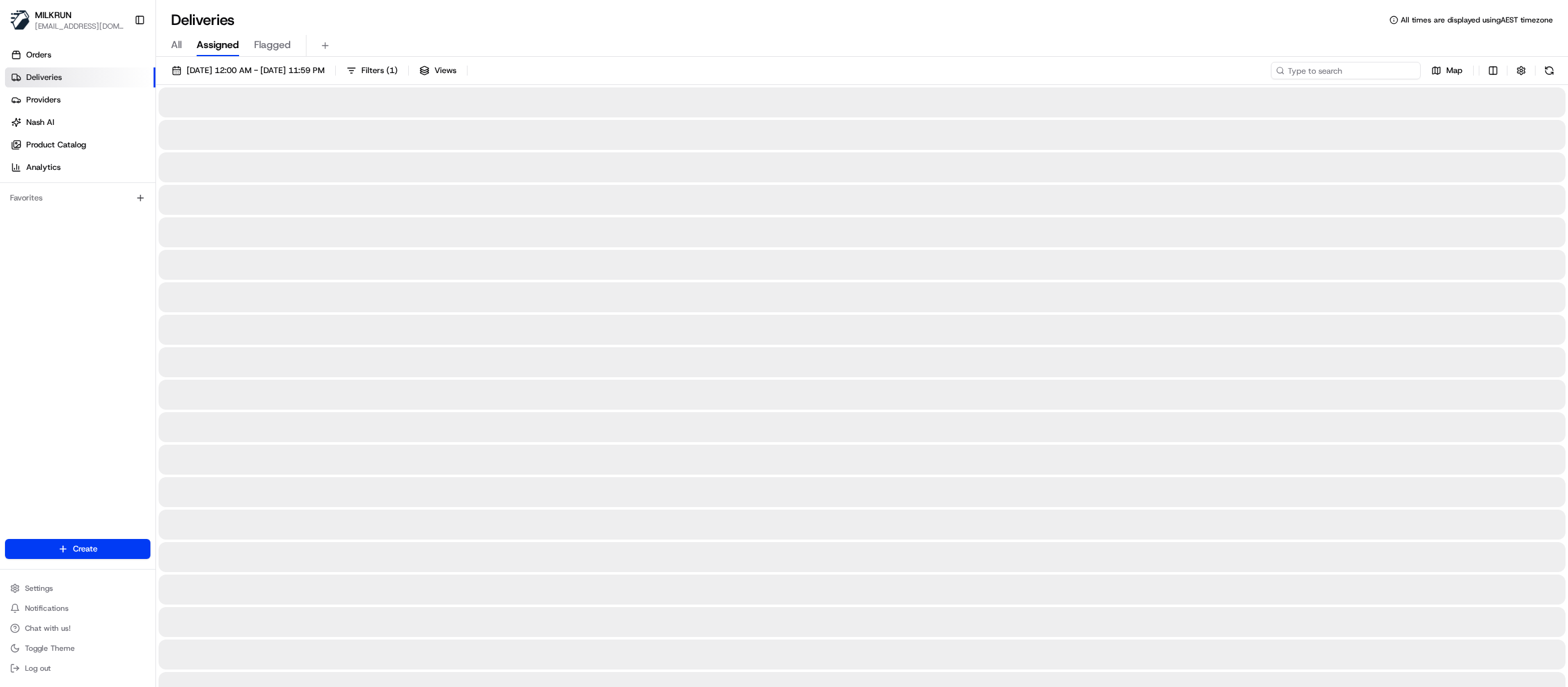
click at [1328, 75] on input at bounding box center [1346, 70] width 150 height 18
paste input "d553c137-43be-412b-a9cf-5eedad5fc39e"
type input "d553c137-43be-412b-a9cf-5eedad5fc39e"
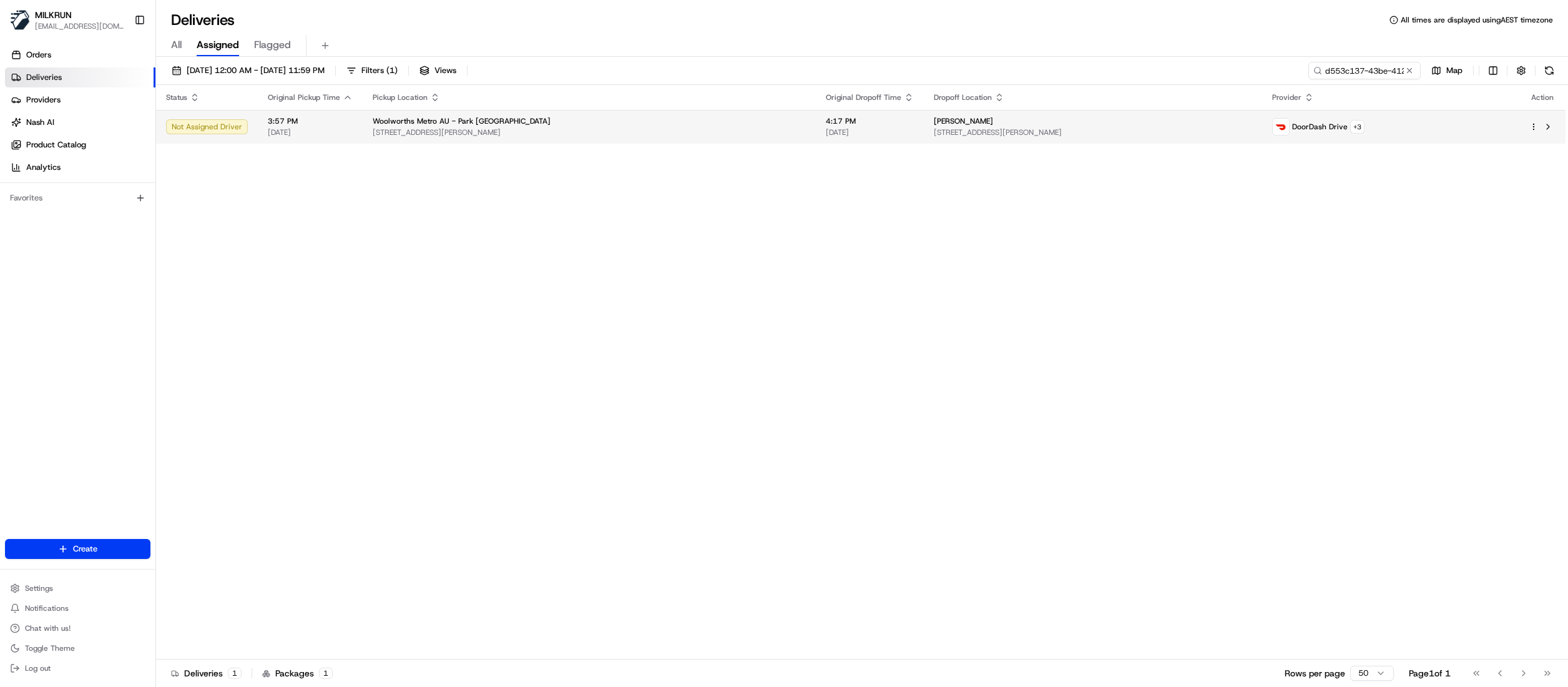
click at [826, 125] on span "4:17 PM" at bounding box center [869, 121] width 88 height 10
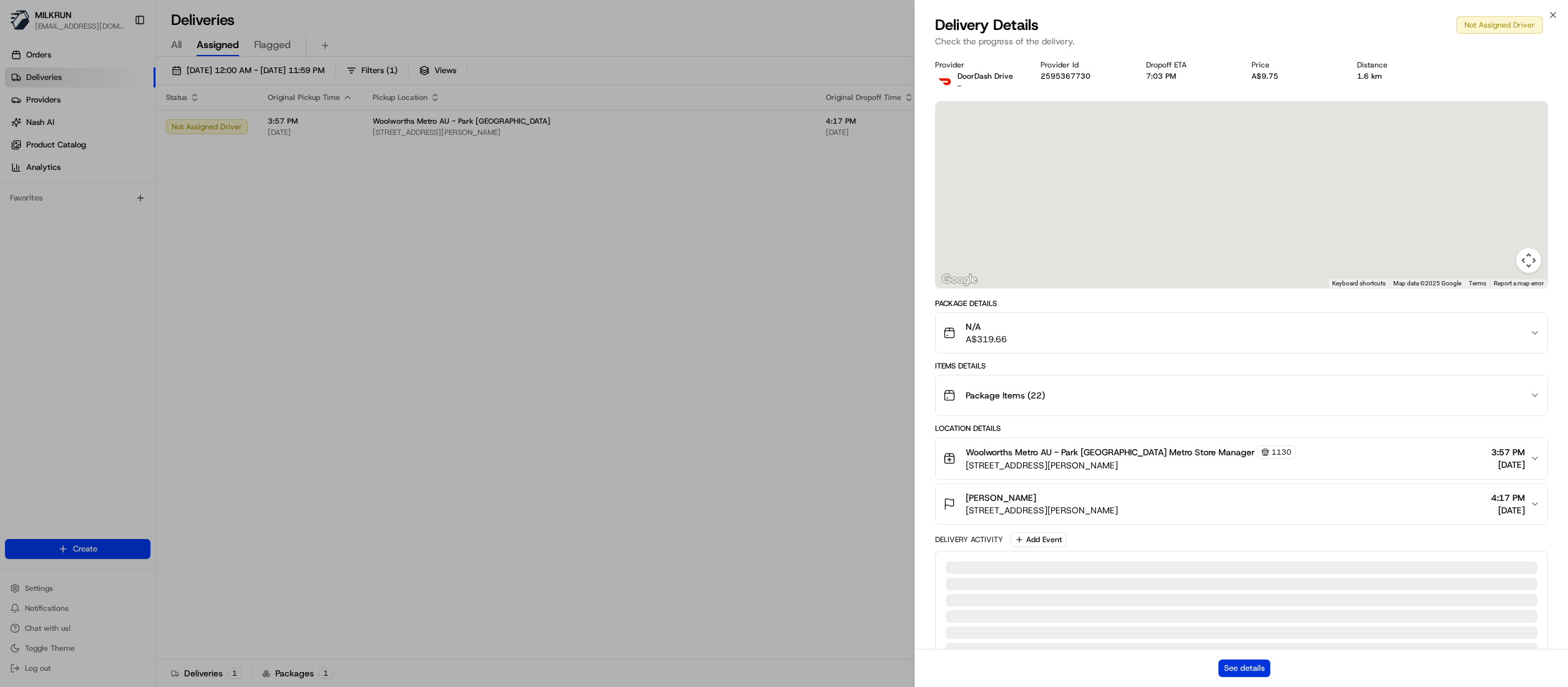
click at [1258, 660] on button "See details" at bounding box center [1244, 669] width 52 height 18
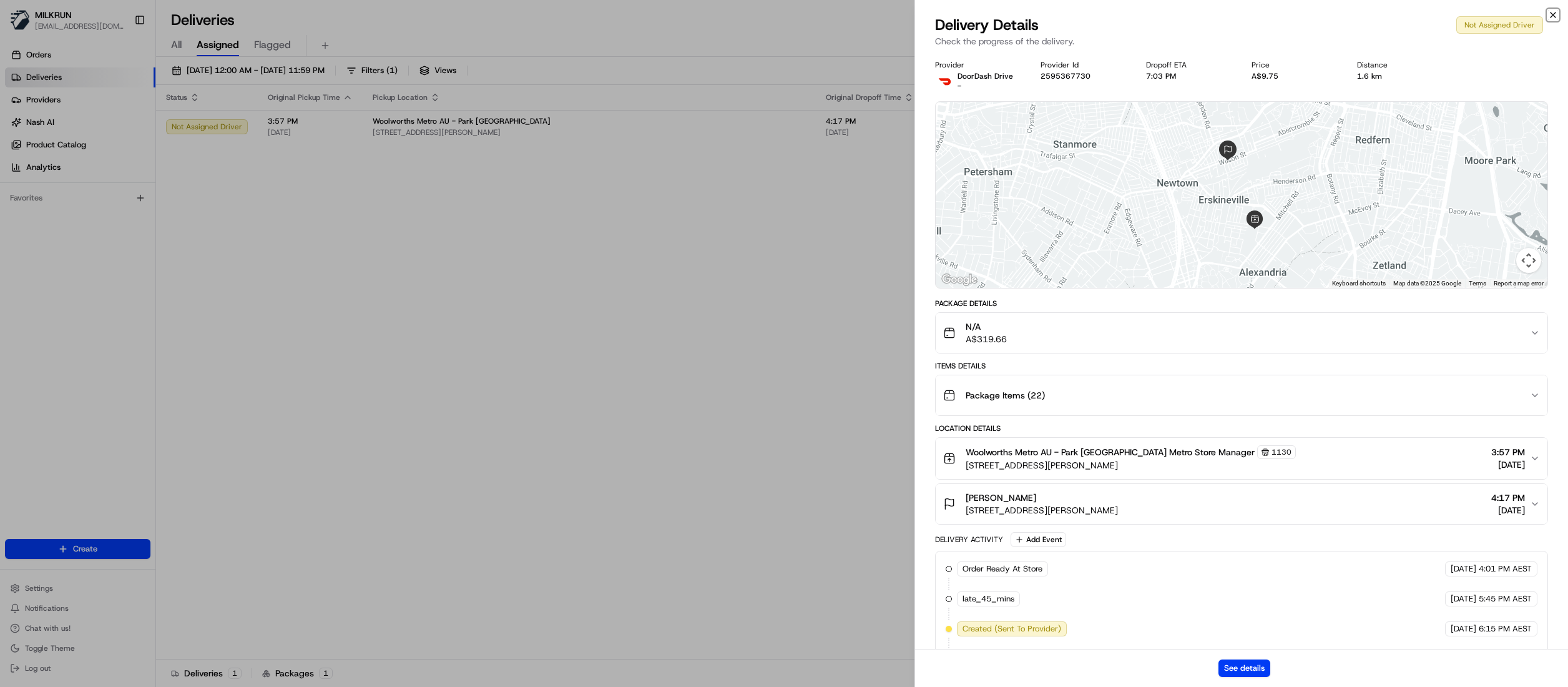
click at [1551, 13] on icon "button" at bounding box center [1553, 15] width 5 height 5
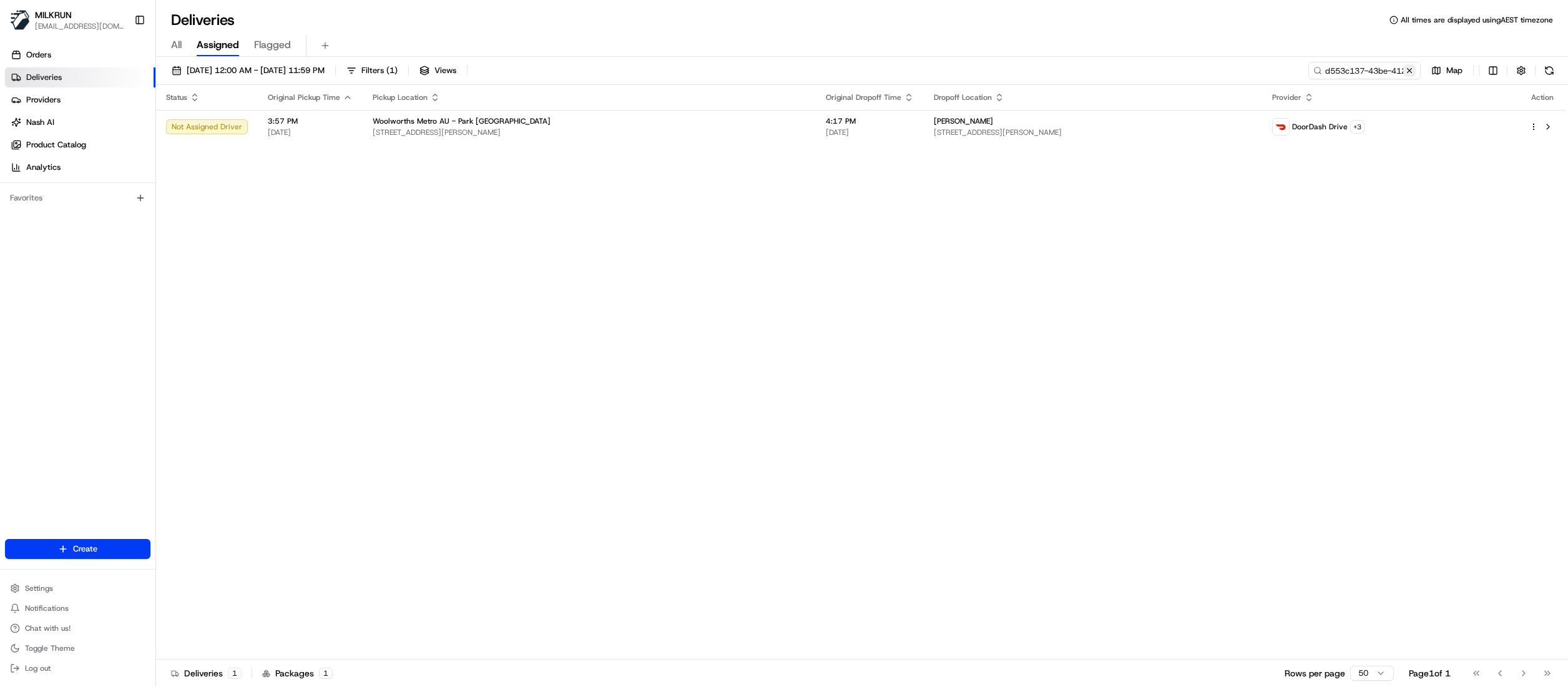
click at [1409, 70] on button at bounding box center [1409, 70] width 13 height 13
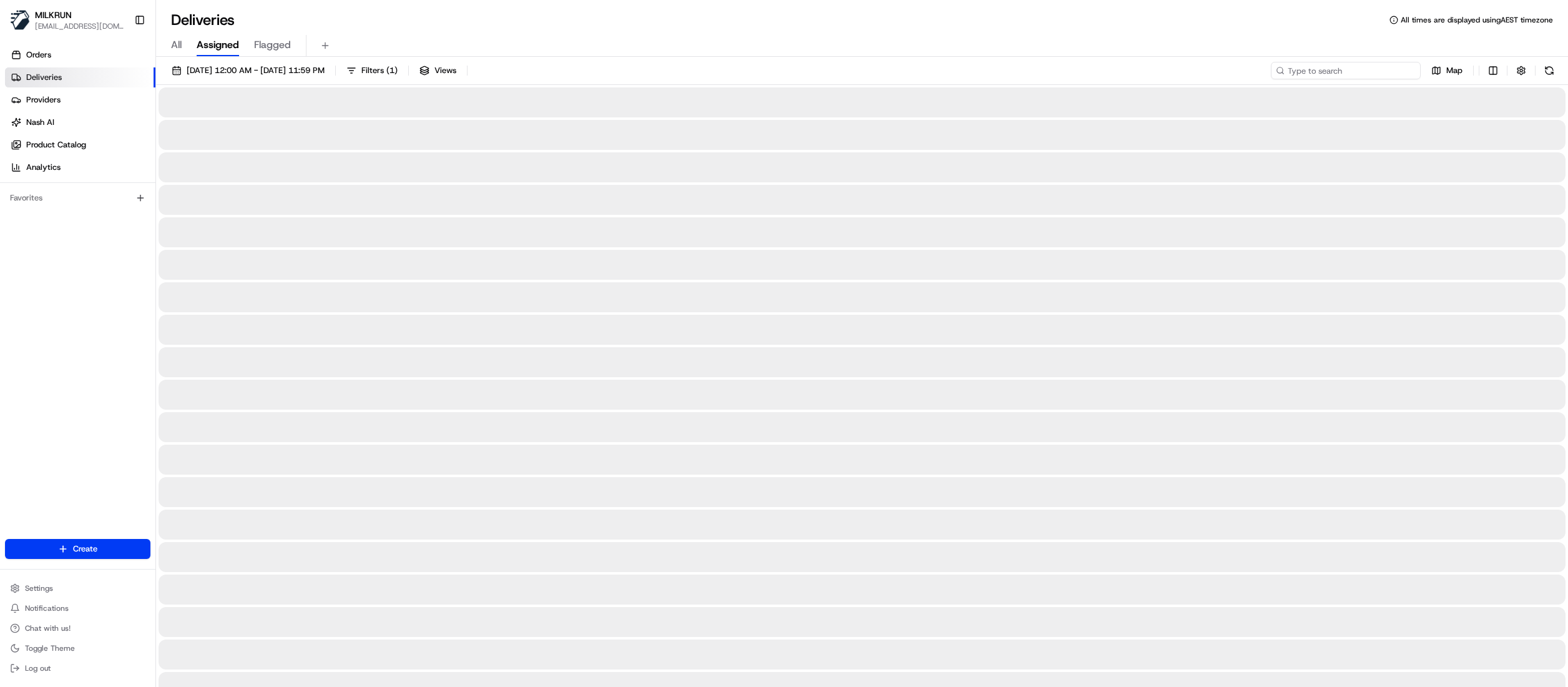
click at [1357, 70] on input at bounding box center [1346, 70] width 150 height 18
paste input "43cb35f4-4da9-4158-b1f6-5c5e33034b60"
type input "43cb35f4-4da9-4158-b1f6-5c5e33034b60"
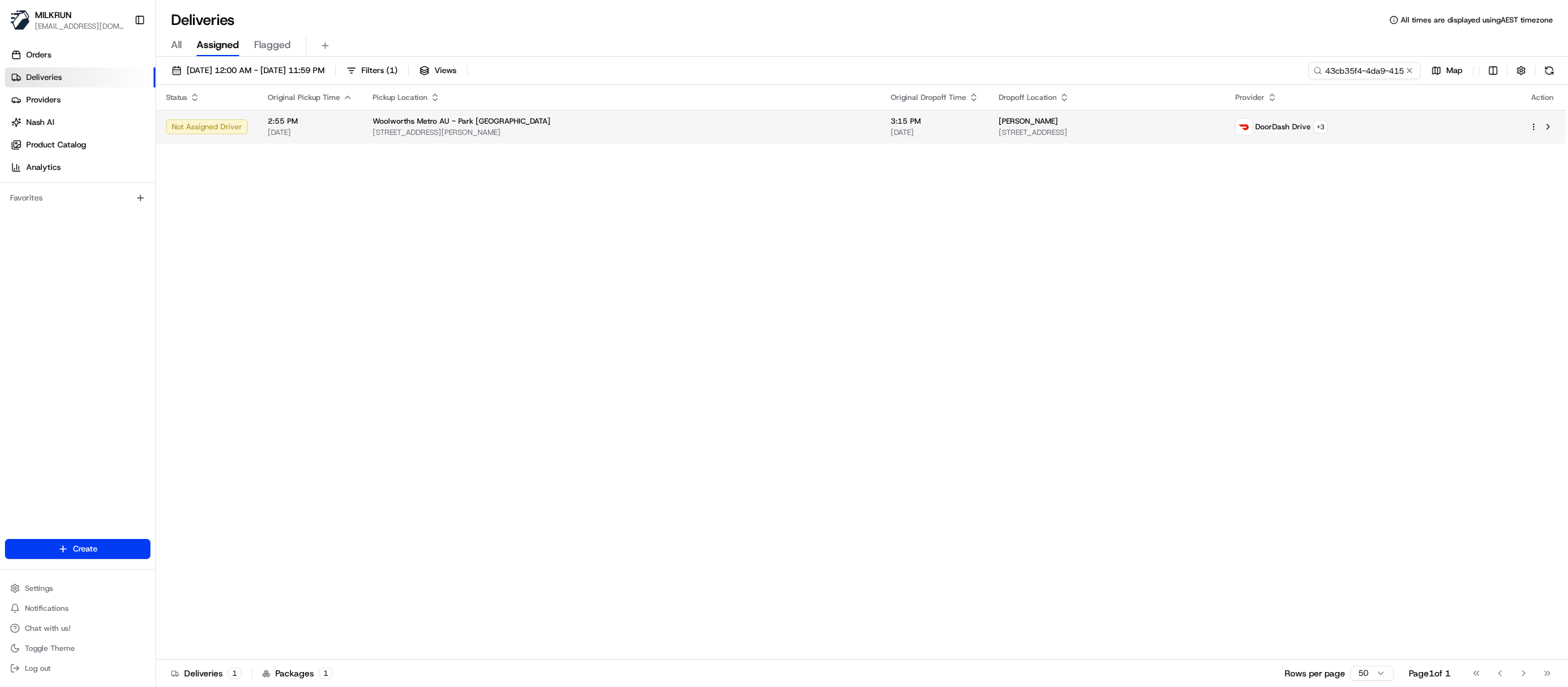
click at [999, 125] on div "Anne Crabb" at bounding box center [1107, 121] width 216 height 10
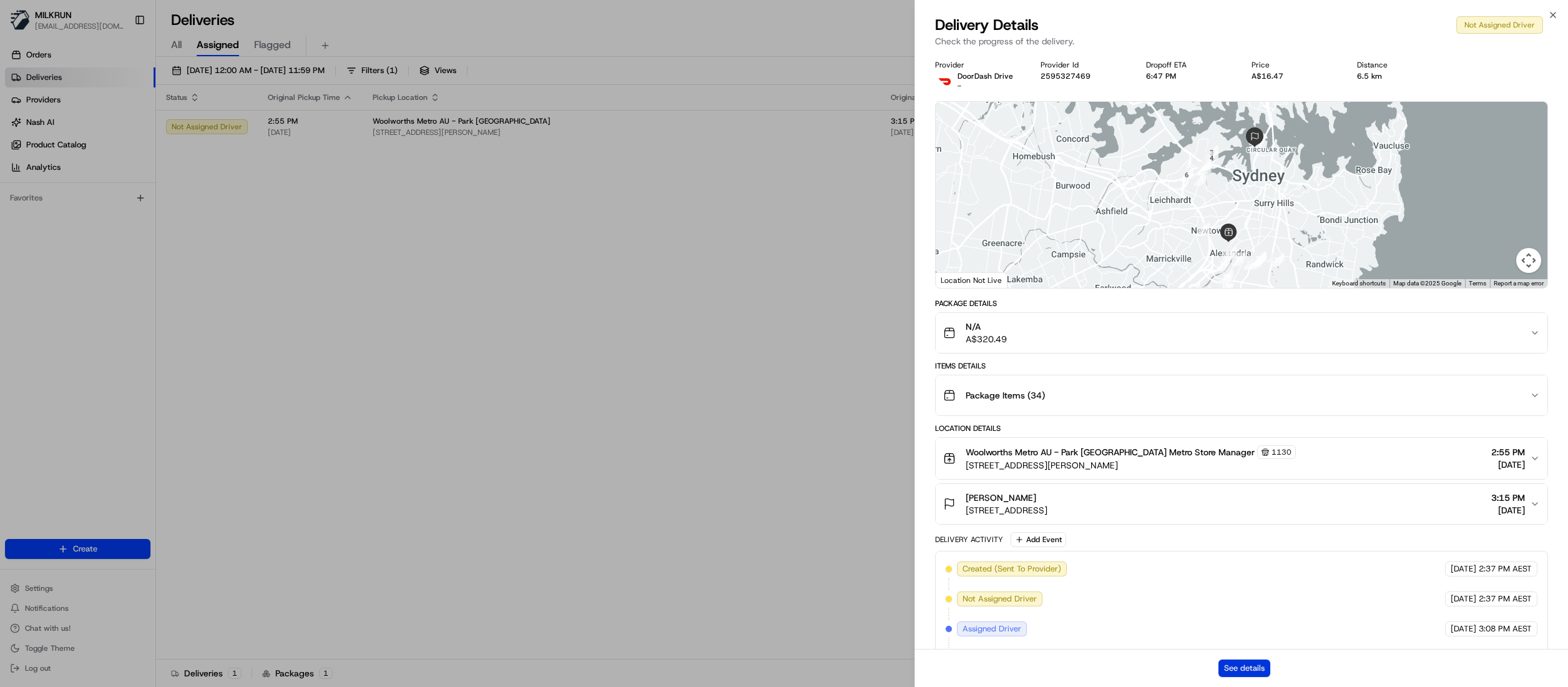
click at [1231, 666] on button "See details" at bounding box center [1244, 669] width 52 height 18
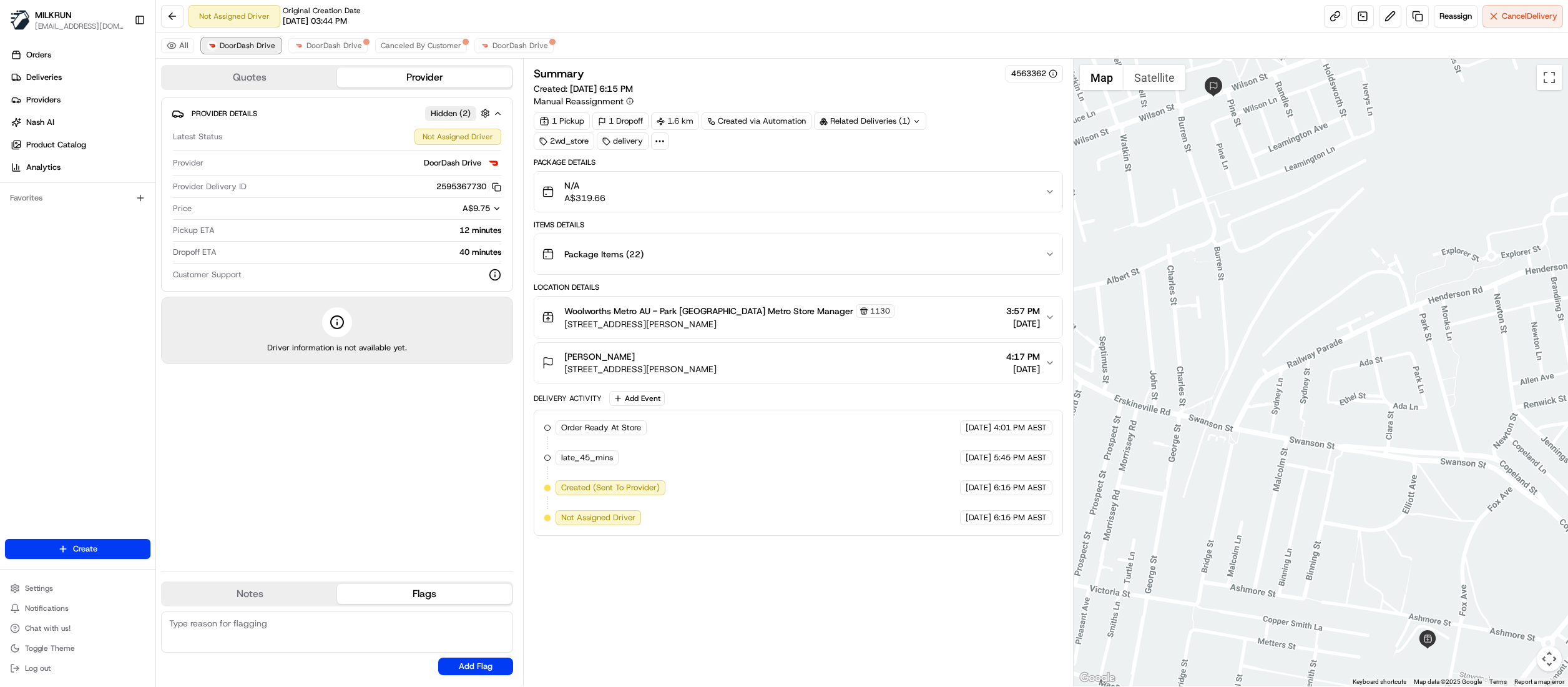
click at [238, 49] on span "DoorDash Drive" at bounding box center [247, 46] width 56 height 10
click at [529, 44] on span "DoorDash Drive" at bounding box center [520, 46] width 56 height 10
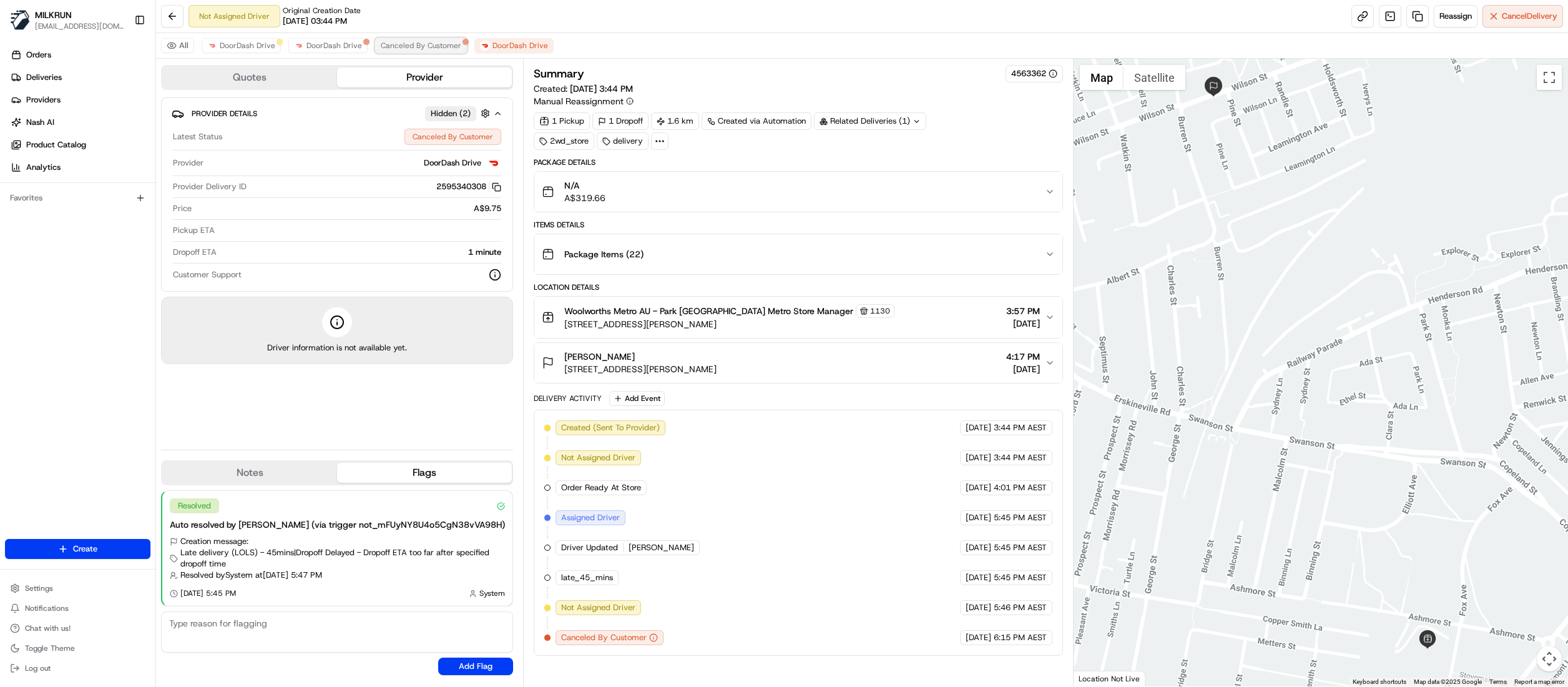
click at [430, 46] on span "Canceled By Customer" at bounding box center [421, 46] width 81 height 10
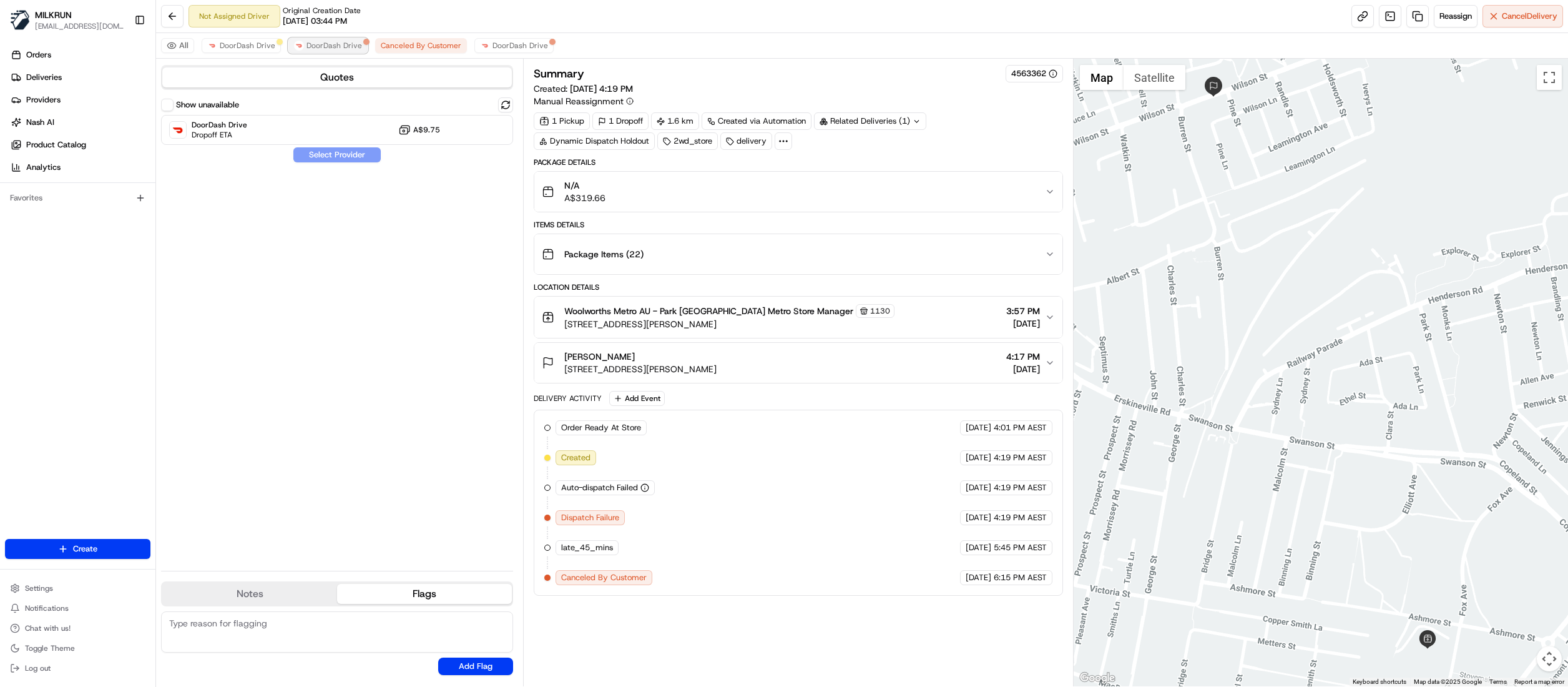
click at [323, 45] on span "DoorDash Drive" at bounding box center [334, 46] width 56 height 10
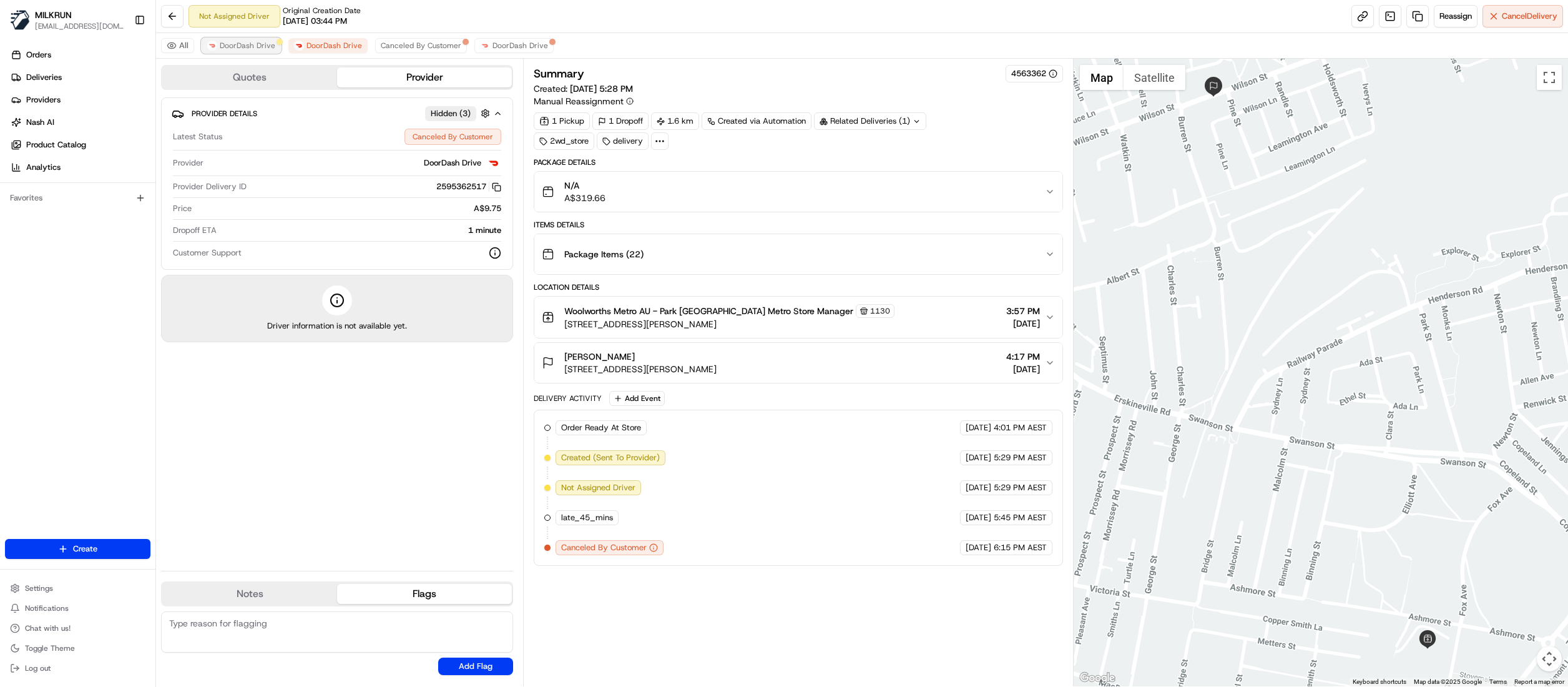
click at [248, 42] on span "DoorDash Drive" at bounding box center [247, 46] width 56 height 10
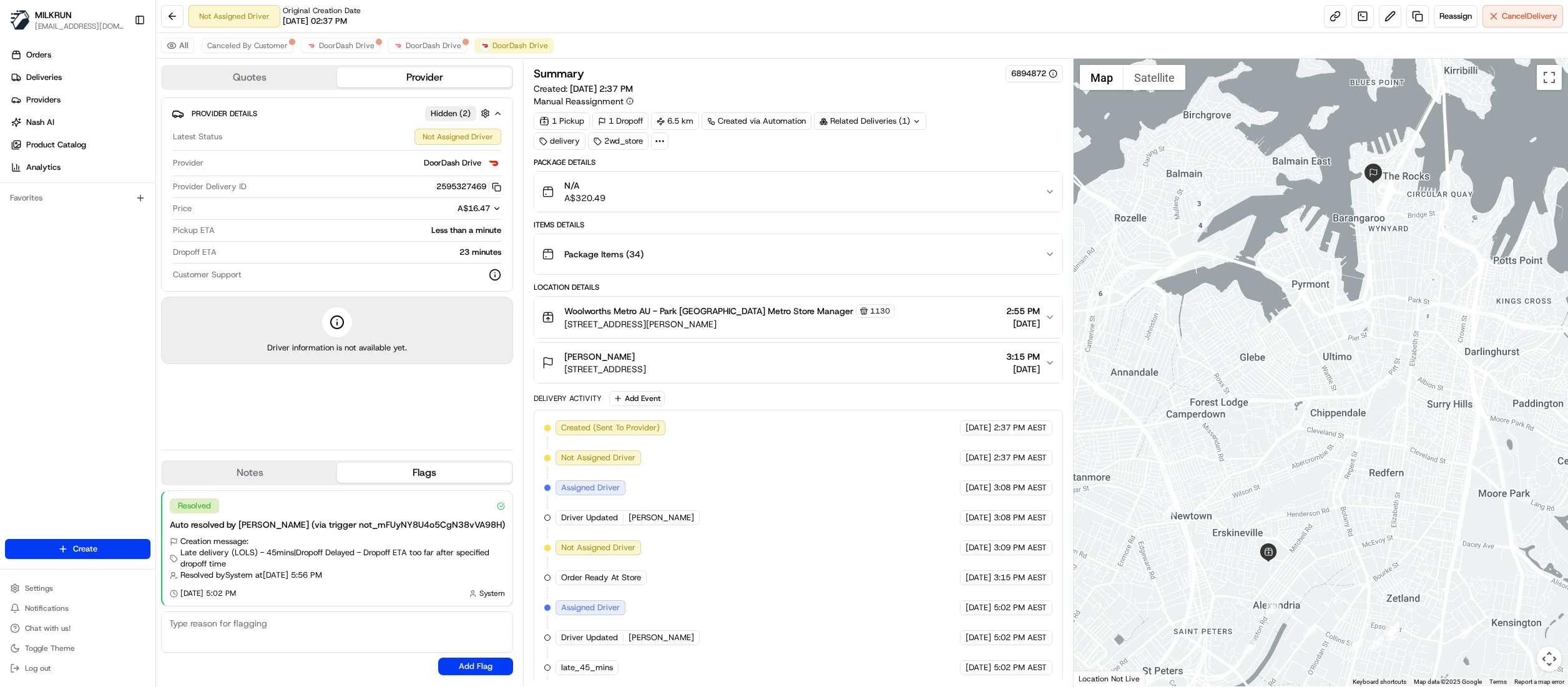
scroll to position [347, 0]
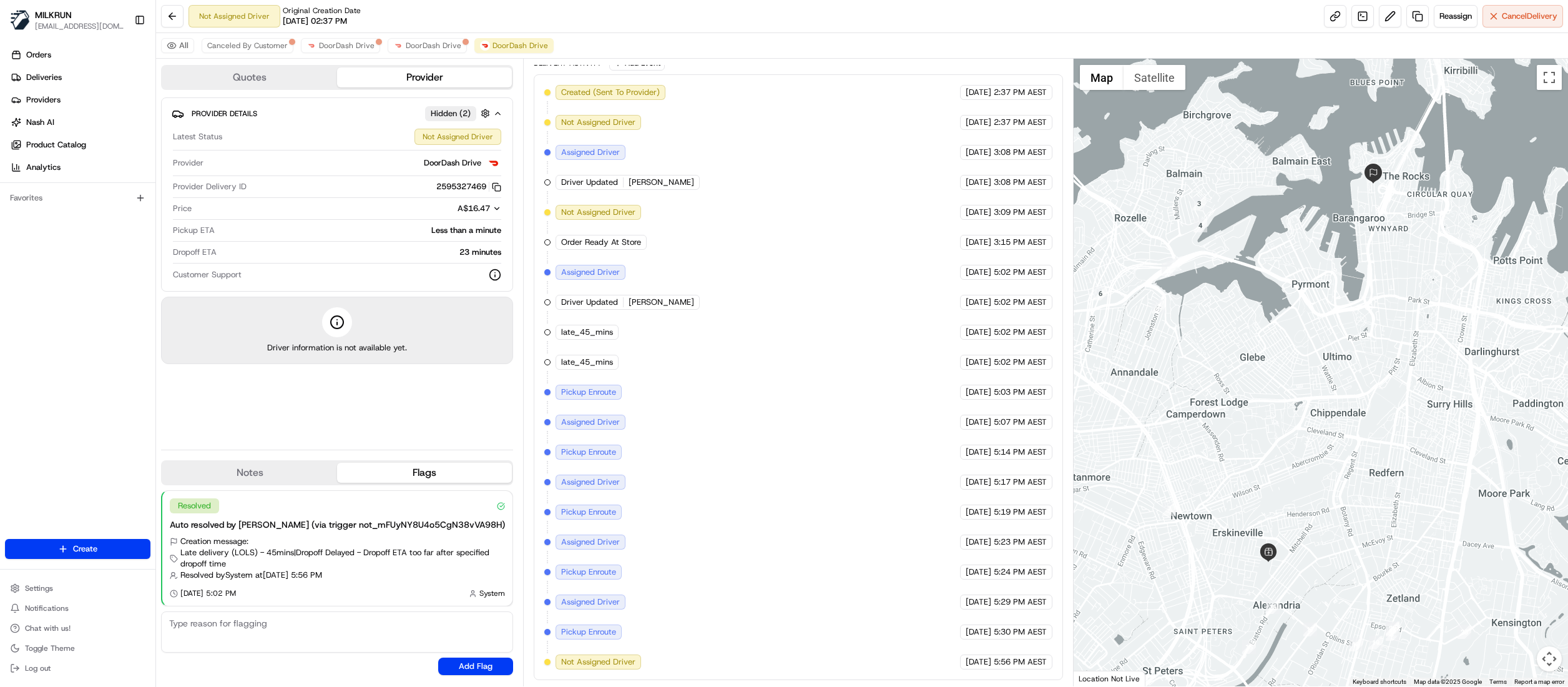
click at [1546, 658] on button "Map camera controls" at bounding box center [1549, 658] width 25 height 25
click at [1523, 664] on button "Zoom out" at bounding box center [1518, 658] width 25 height 25
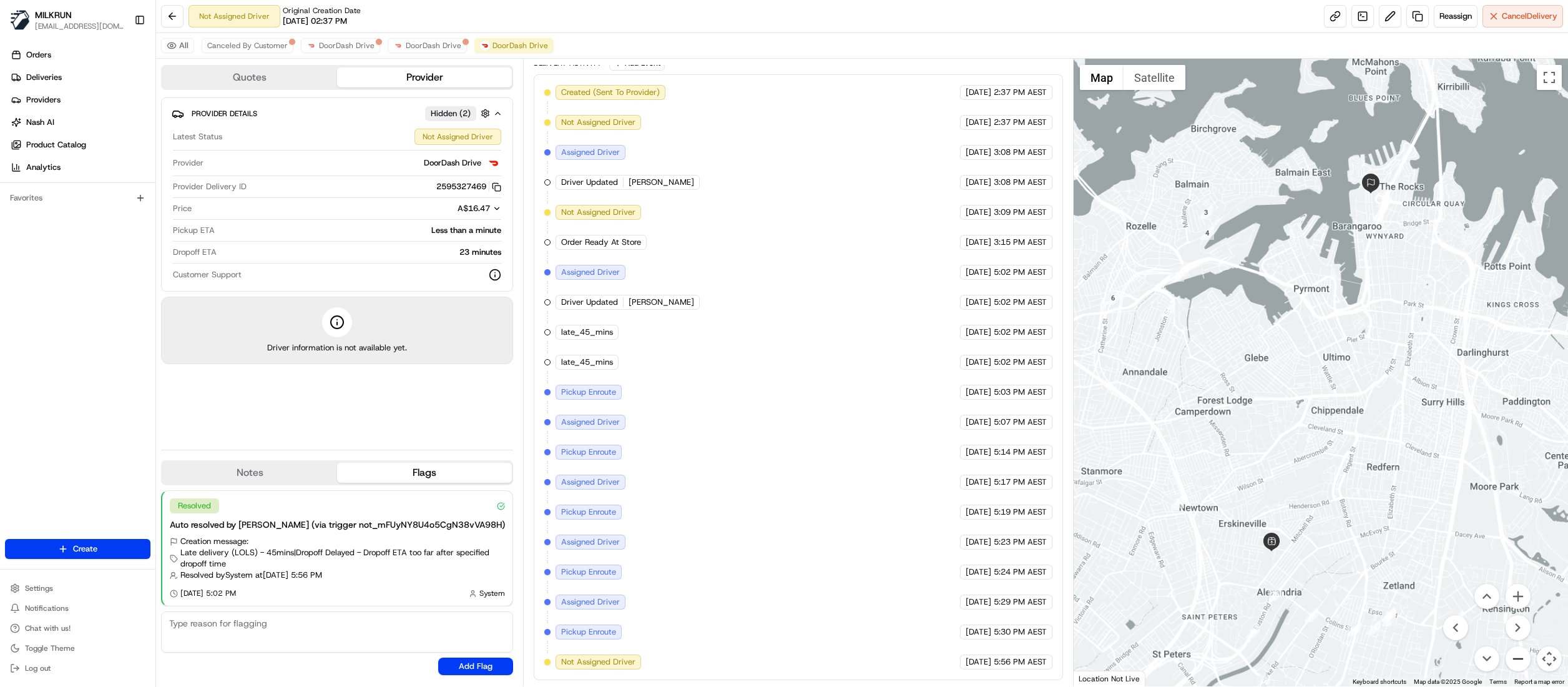
click at [1523, 664] on button "Zoom out" at bounding box center [1518, 658] width 25 height 25
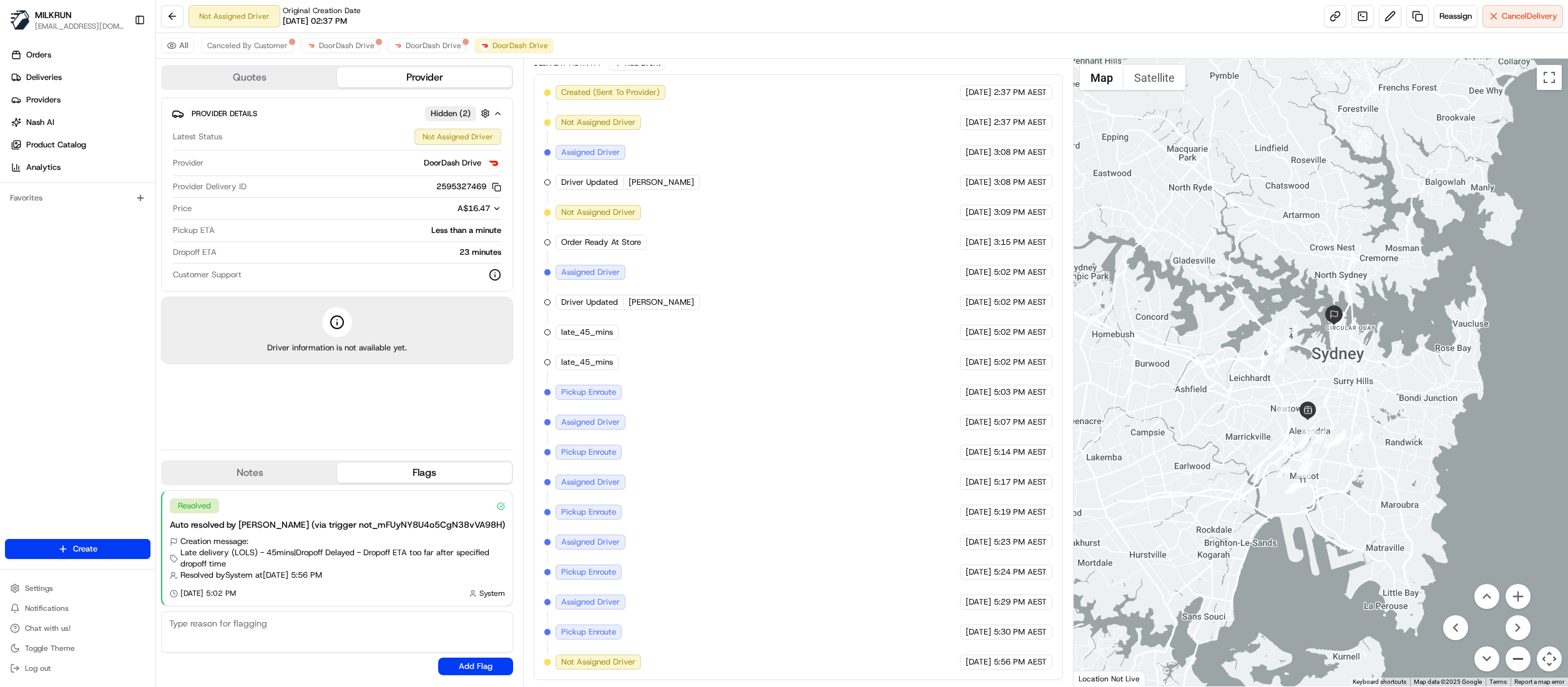
click at [1523, 664] on button "Zoom out" at bounding box center [1518, 658] width 25 height 25
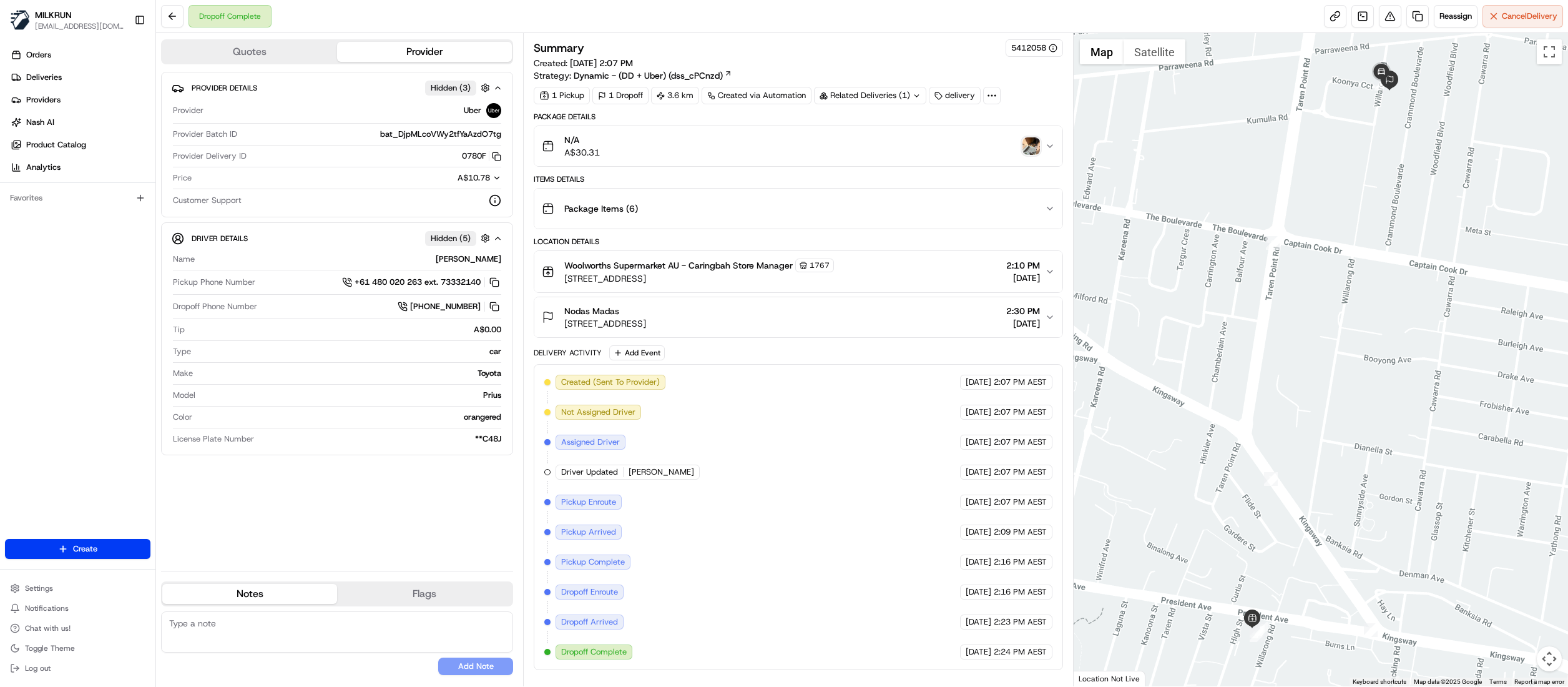
click at [1025, 152] on img "button" at bounding box center [1031, 146] width 18 height 18
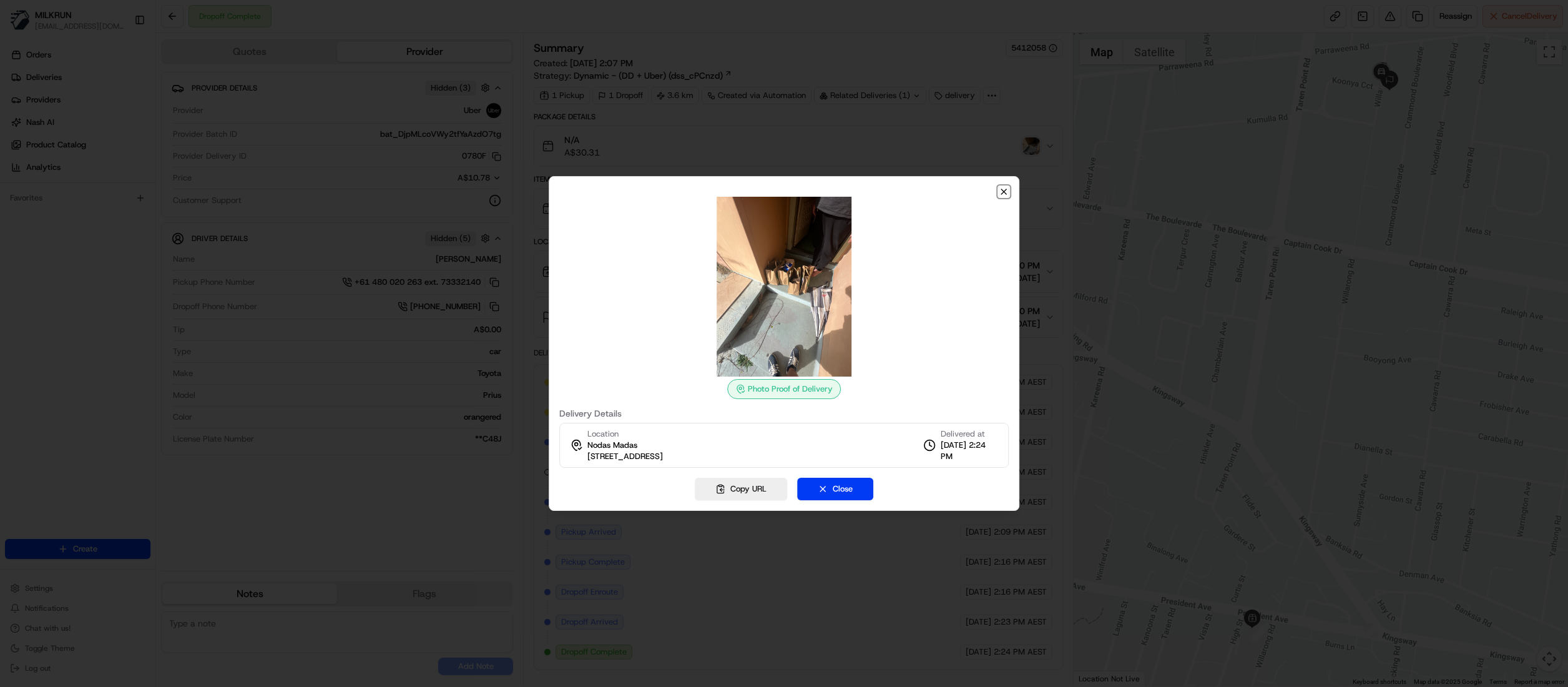
click at [1001, 192] on icon "button" at bounding box center [1004, 192] width 10 height 10
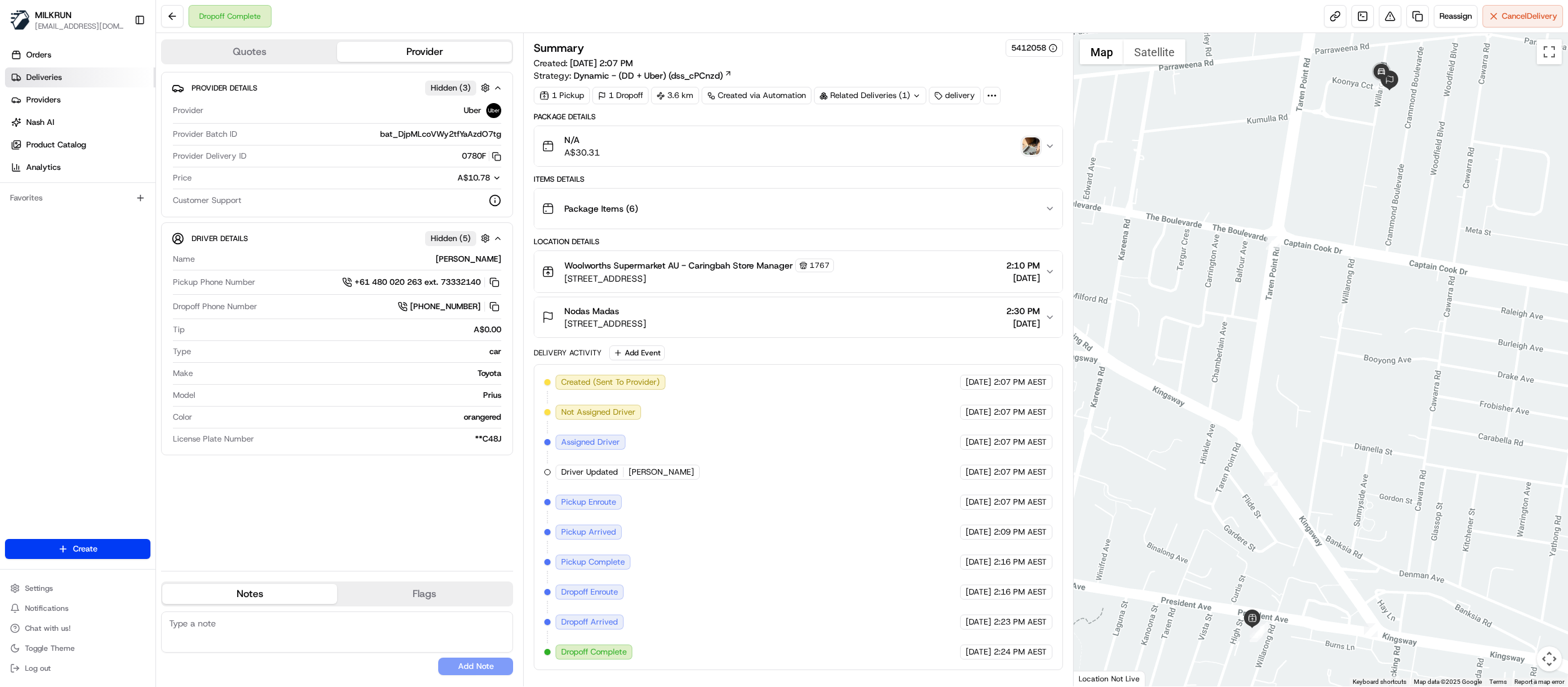
click at [43, 77] on span "Deliveries" at bounding box center [44, 77] width 36 height 11
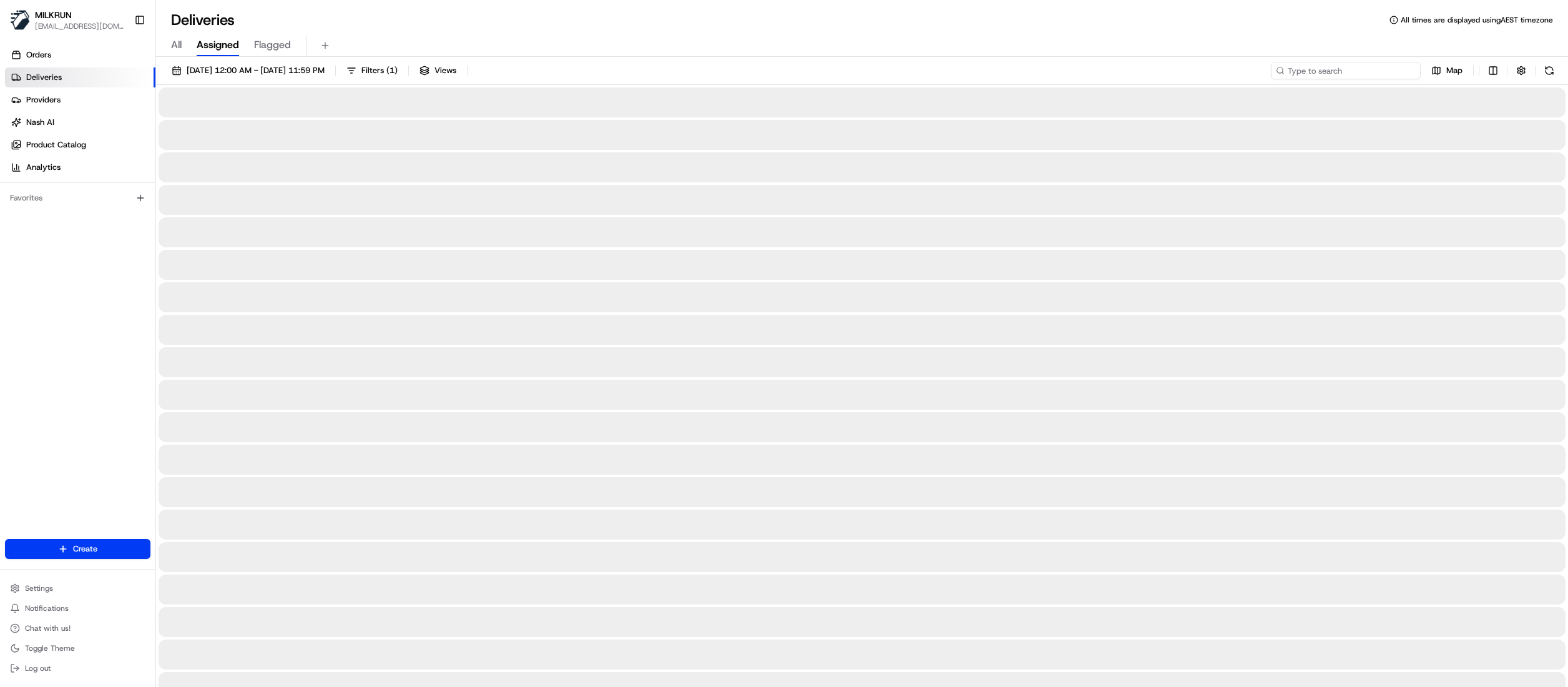
click at [1385, 66] on input at bounding box center [1346, 70] width 150 height 18
paste input "1866e54a-98b3-4e1d-abeb-f3bef83e2894"
type input "1866e54a-98b3-4e1d-abeb-f3bef83e2894"
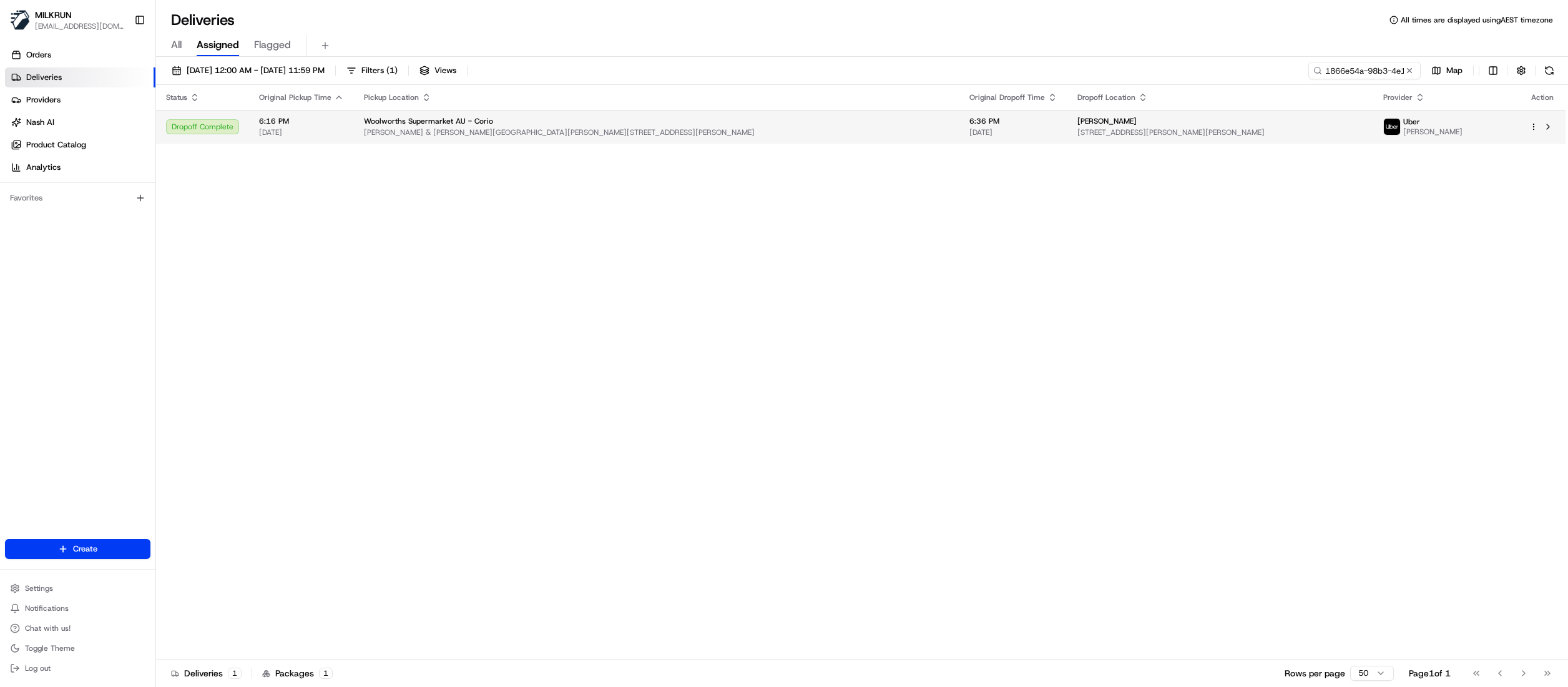
click at [555, 133] on span "[PERSON_NAME] & [PERSON_NAME][GEOGRAPHIC_DATA][PERSON_NAME][STREET_ADDRESS][PER…" at bounding box center [656, 133] width 586 height 10
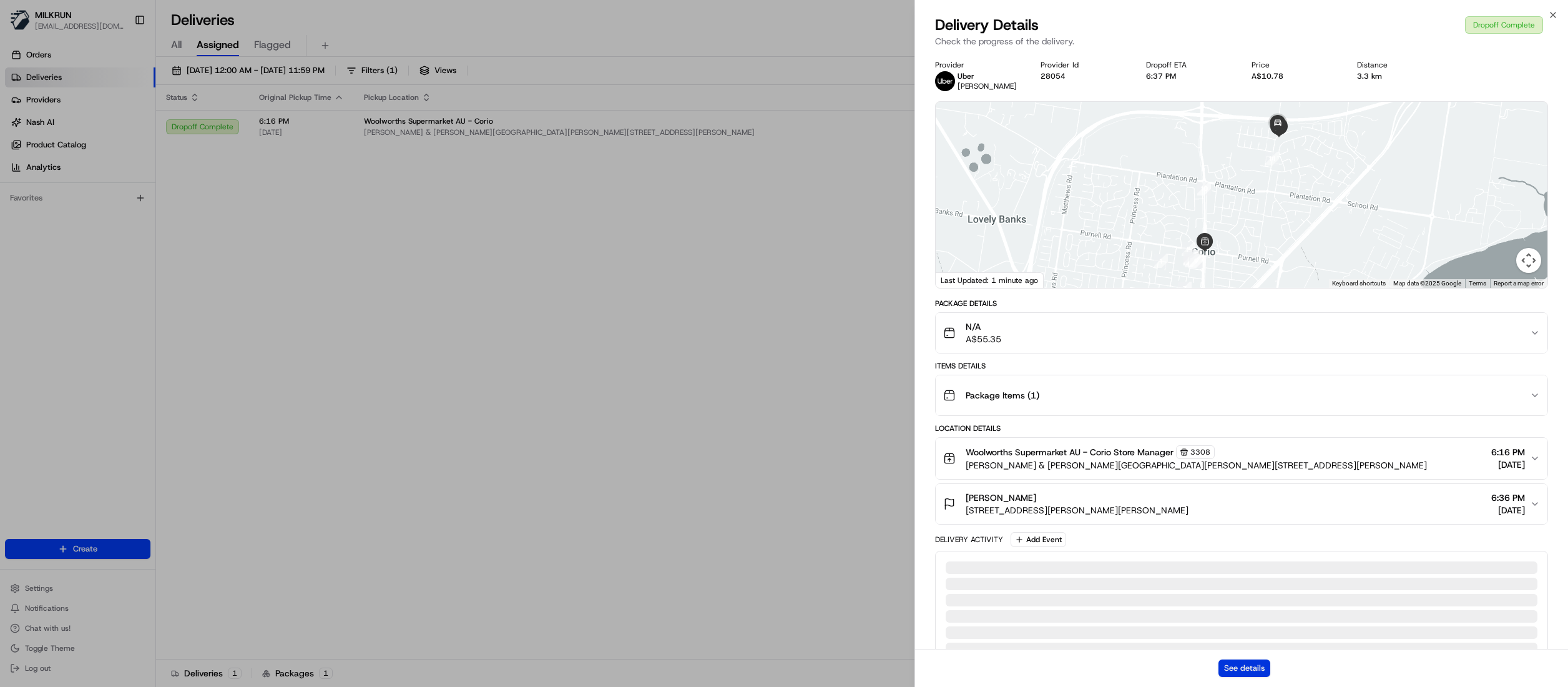
click at [1251, 667] on button "See details" at bounding box center [1244, 669] width 52 height 18
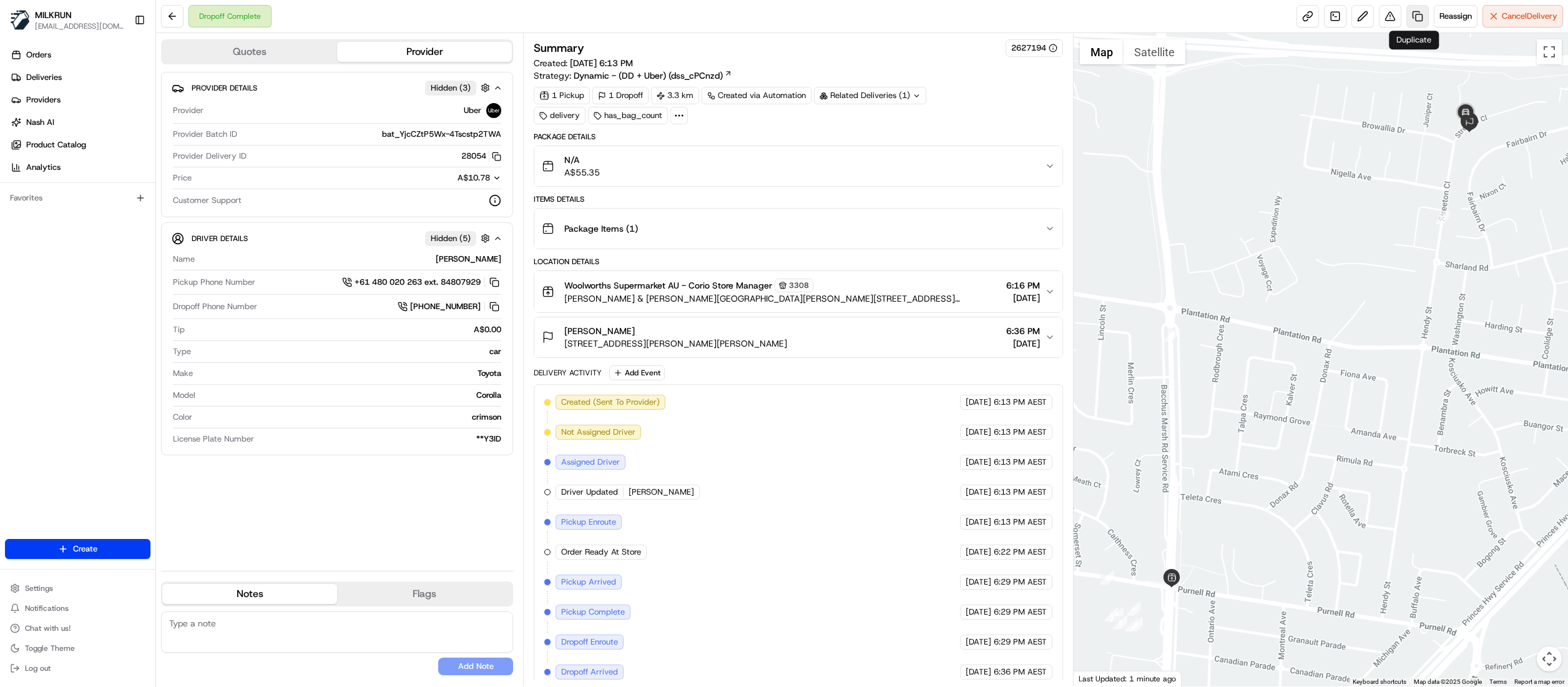
click at [1414, 19] on link at bounding box center [1417, 16] width 22 height 22
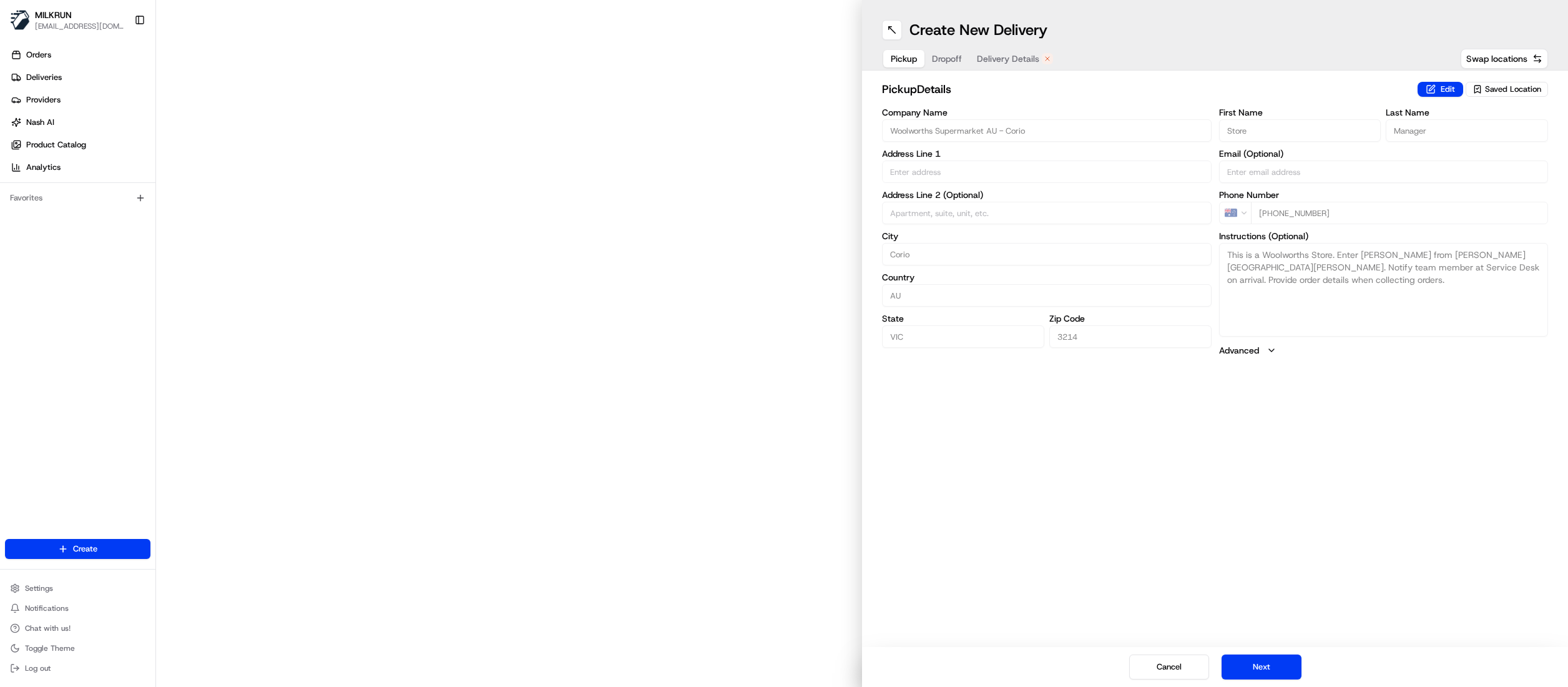
type input "Purnell Rd & Bacchus Marsh Rd"
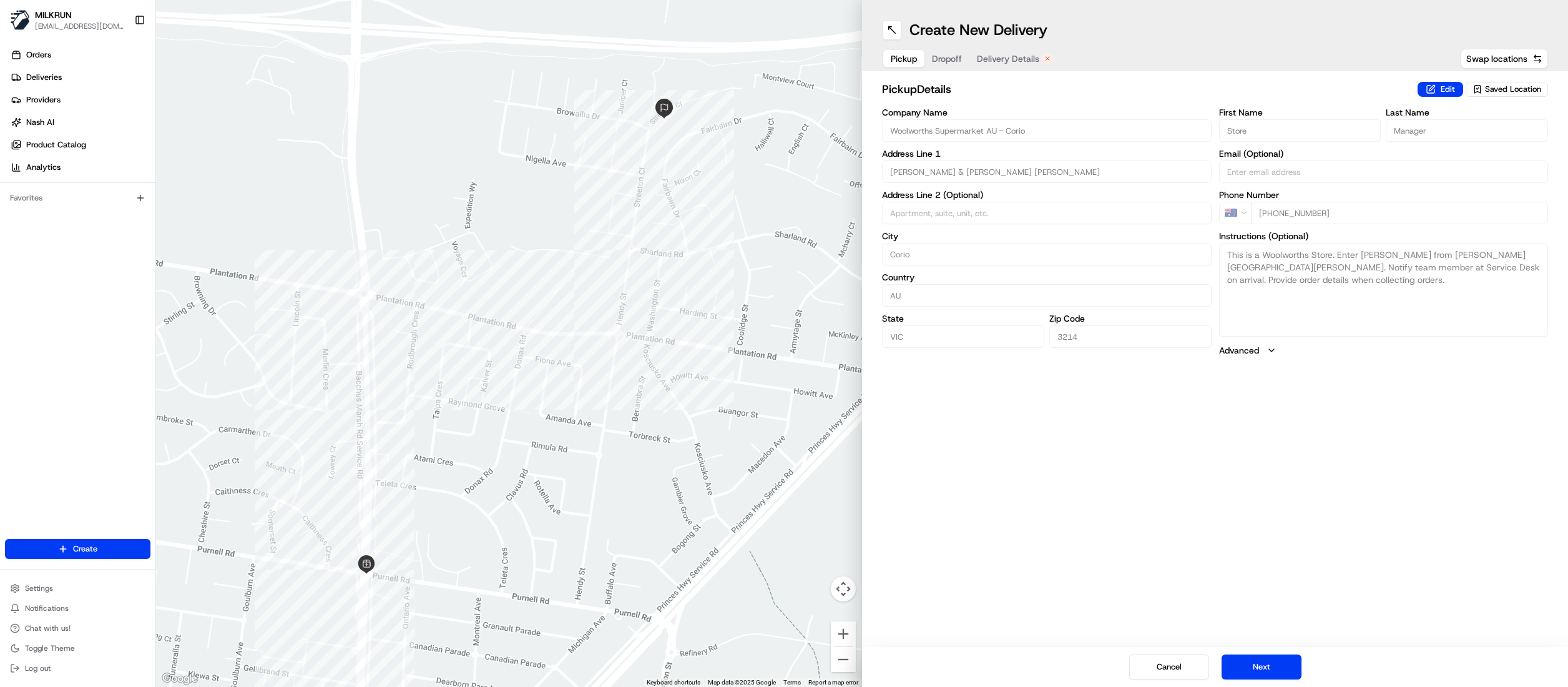
click at [1017, 61] on span "Delivery Details" at bounding box center [1008, 59] width 62 height 13
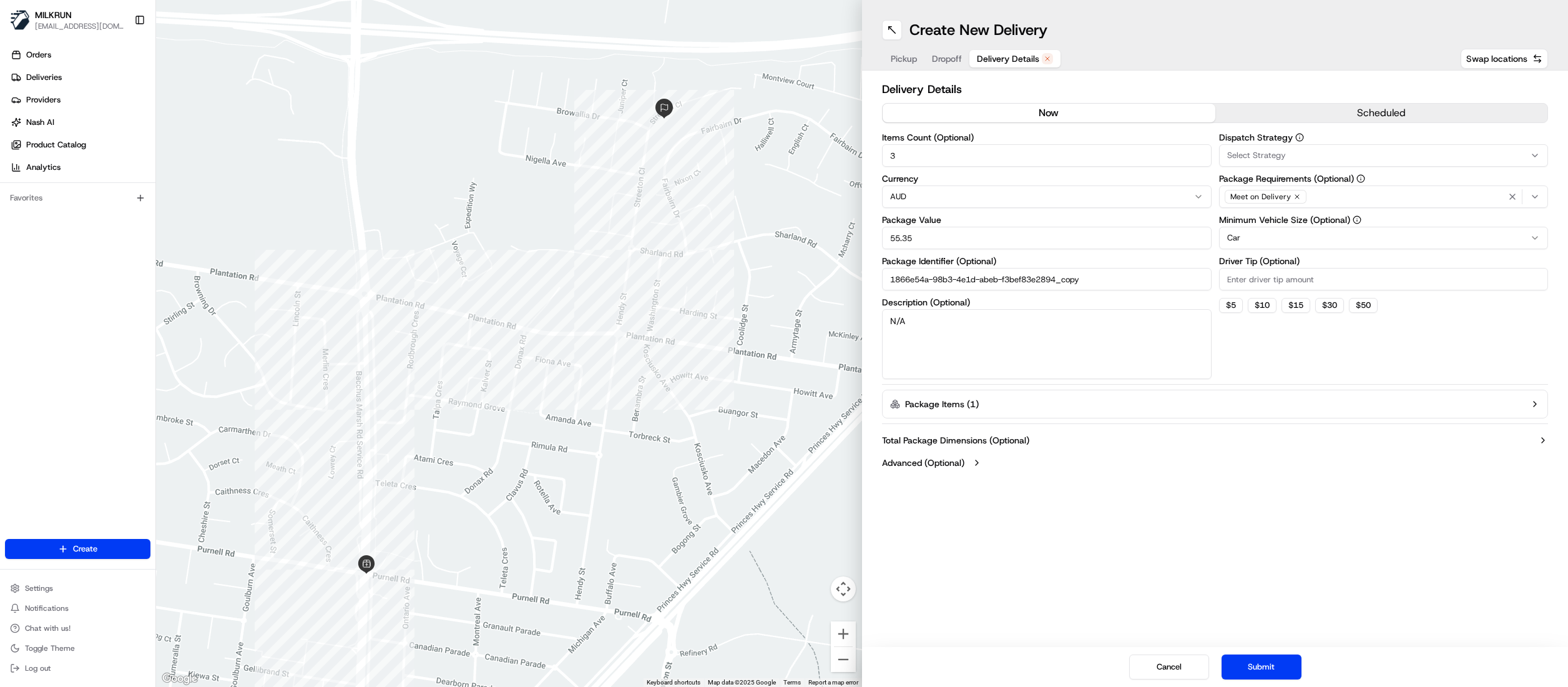
click at [1047, 112] on button "now" at bounding box center [1049, 113] width 333 height 19
click at [1270, 674] on button "Submit" at bounding box center [1262, 667] width 80 height 25
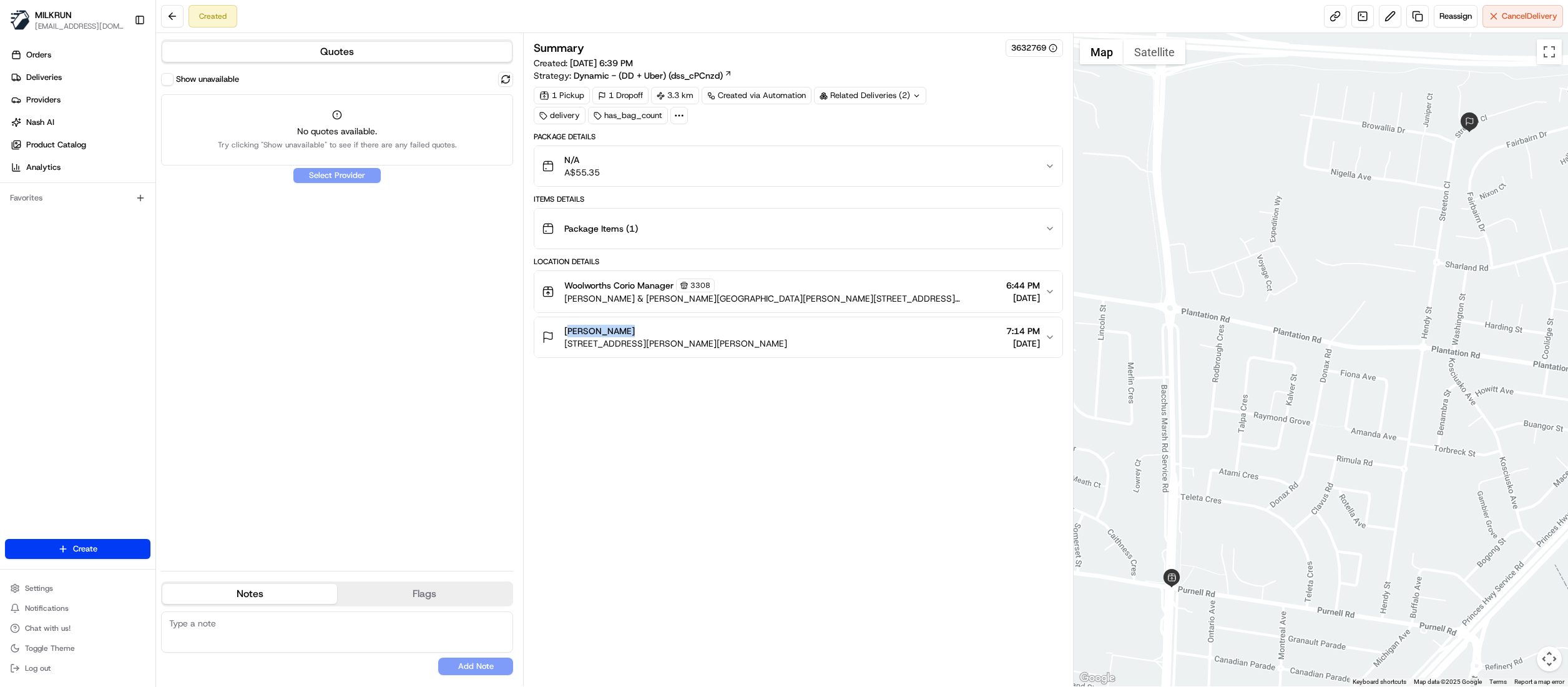
drag, startPoint x: 647, startPoint y: 338, endPoint x: 565, endPoint y: 337, distance: 82.0
click at [565, 337] on div "[PERSON_NAME]" at bounding box center [675, 331] width 223 height 13
copy span "[PERSON_NAME]"
click at [54, 81] on span "Deliveries" at bounding box center [44, 77] width 36 height 11
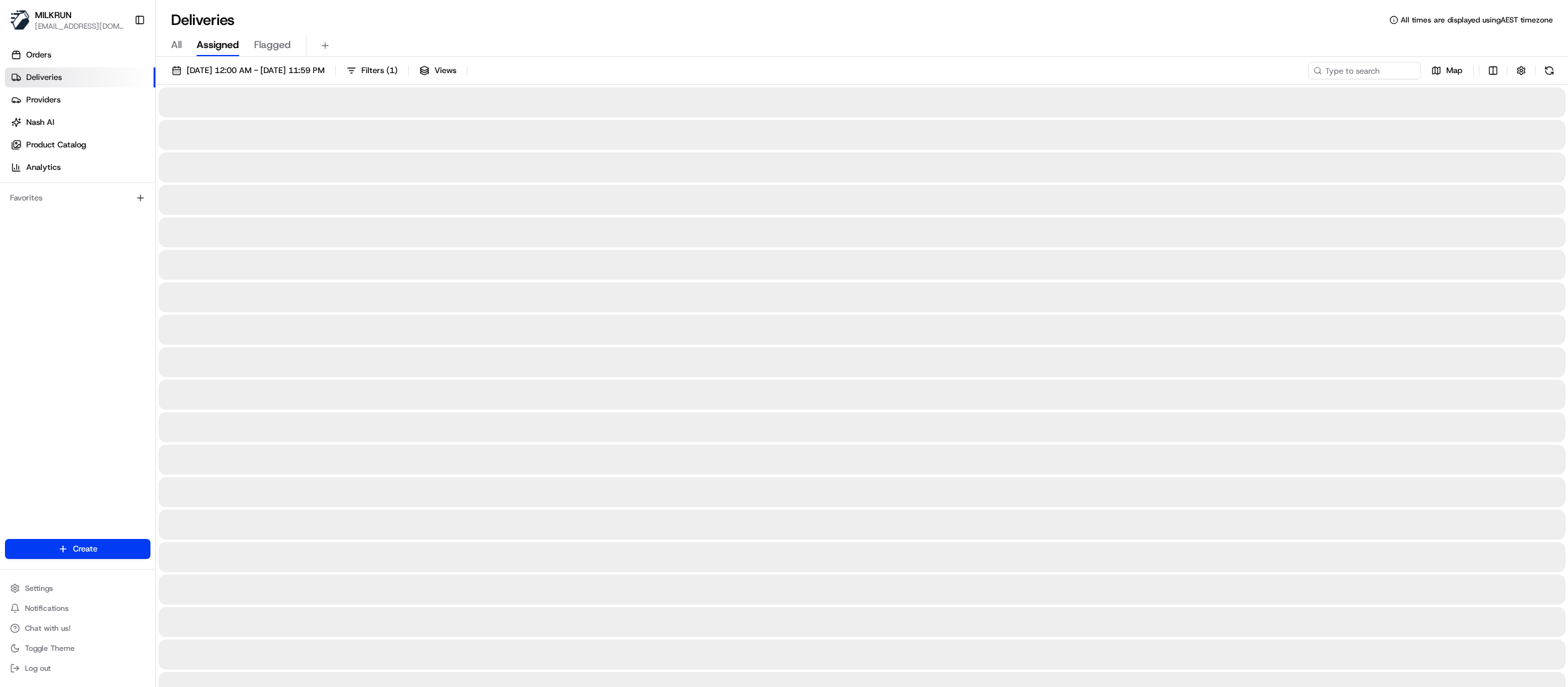
click at [183, 45] on div "All Assigned Flagged" at bounding box center [862, 46] width 1412 height 22
click at [178, 44] on span "All" at bounding box center [176, 45] width 11 height 15
click at [1393, 71] on input at bounding box center [1346, 70] width 150 height 18
paste input "[PERSON_NAME]"
type input "[PERSON_NAME]"
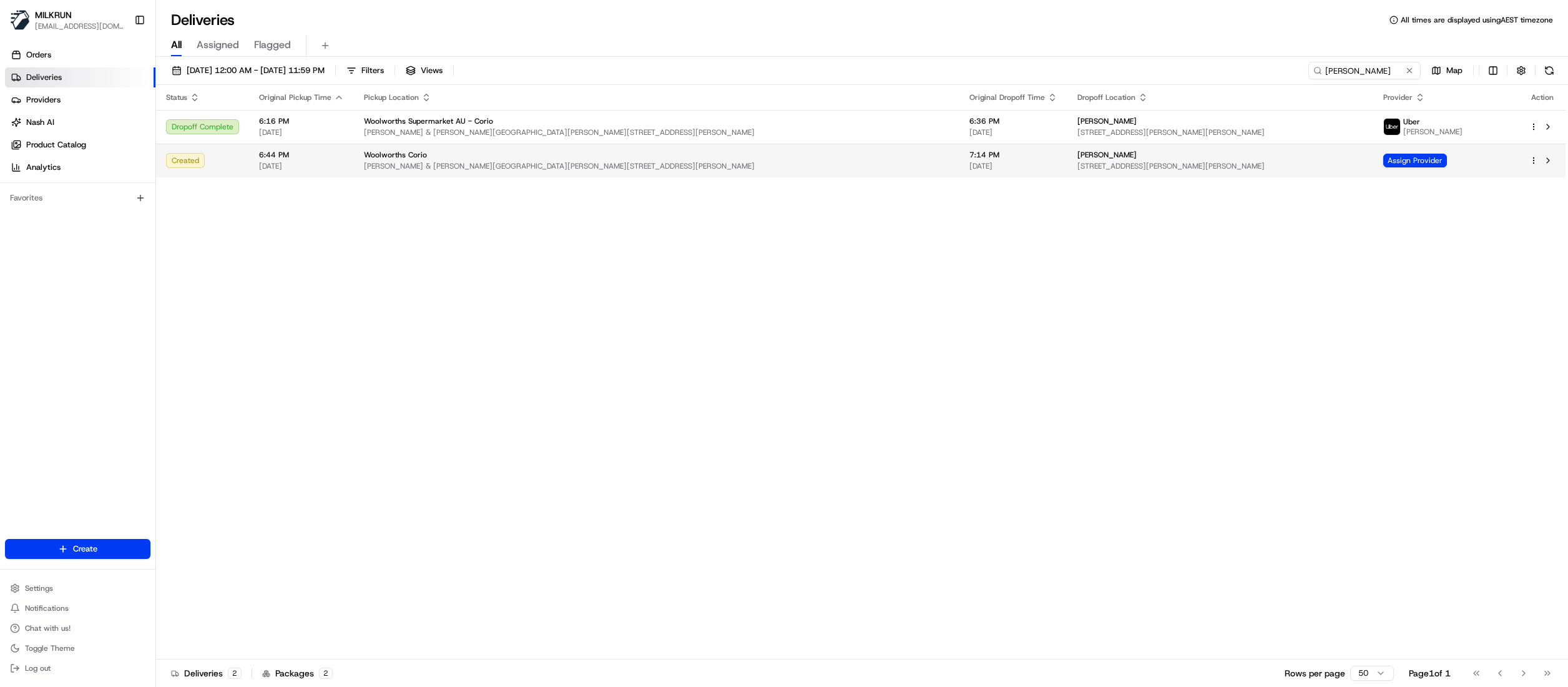
click at [249, 164] on td "6:44 PM 21/08/2025" at bounding box center [301, 160] width 105 height 34
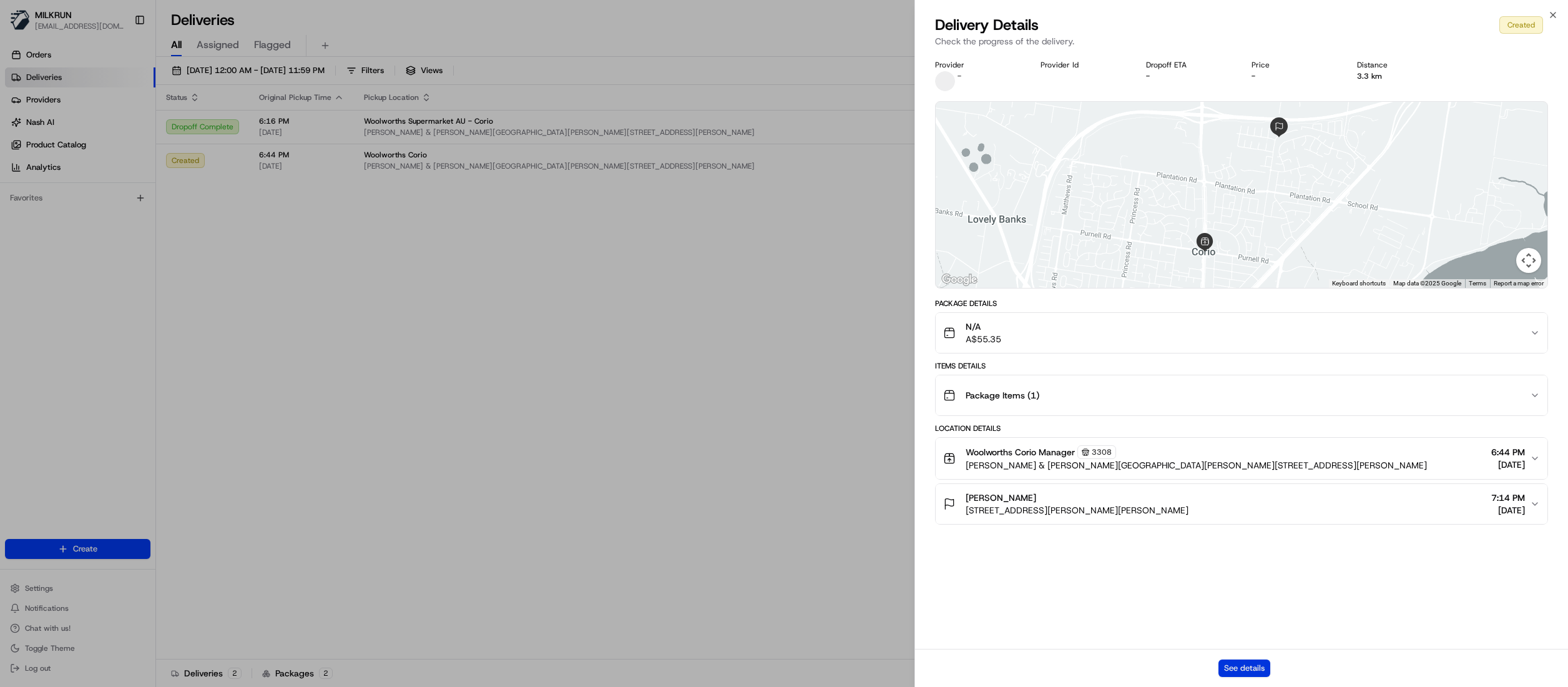
click at [1246, 672] on button "See details" at bounding box center [1244, 669] width 52 height 18
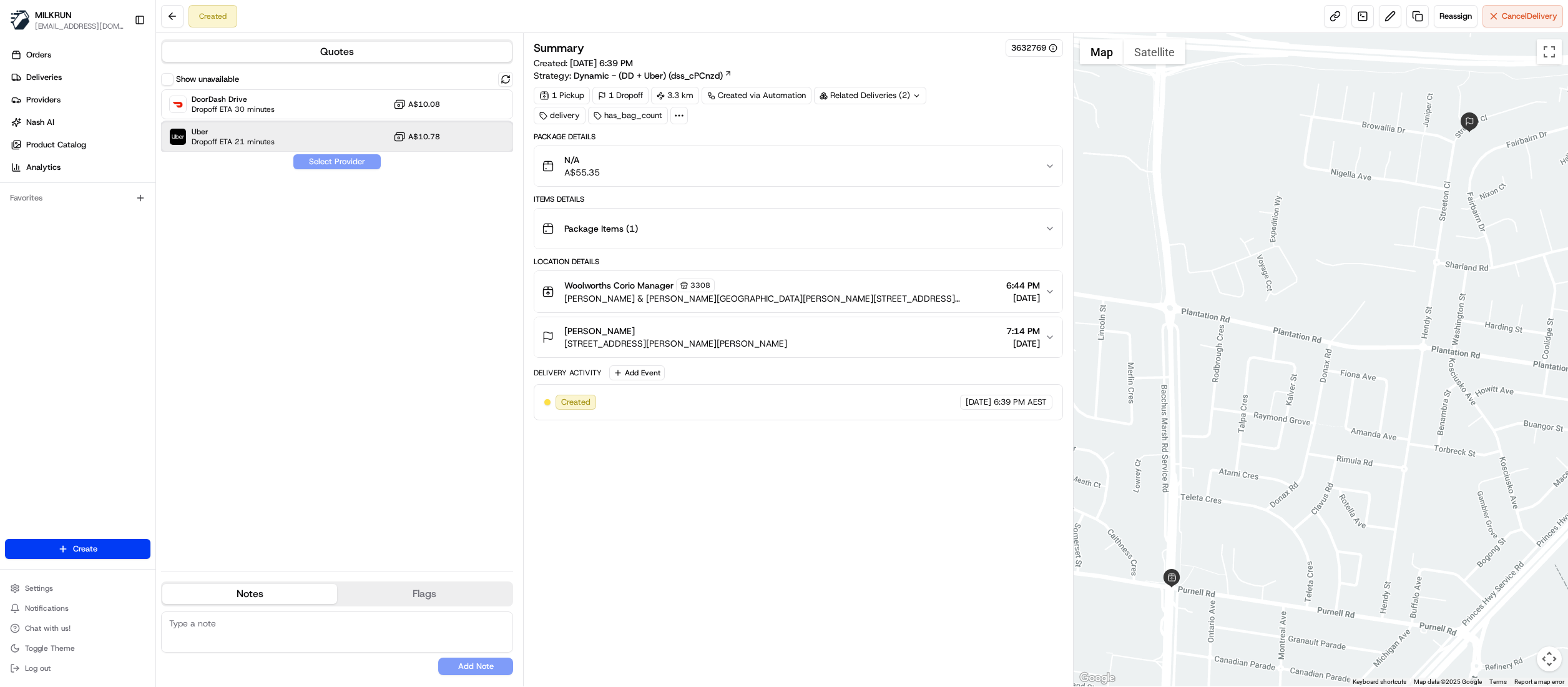
click at [278, 137] on div "Uber Dropoff ETA 21 minutes A$10.78" at bounding box center [337, 137] width 352 height 30
click at [328, 165] on button "Assign Provider" at bounding box center [337, 162] width 89 height 15
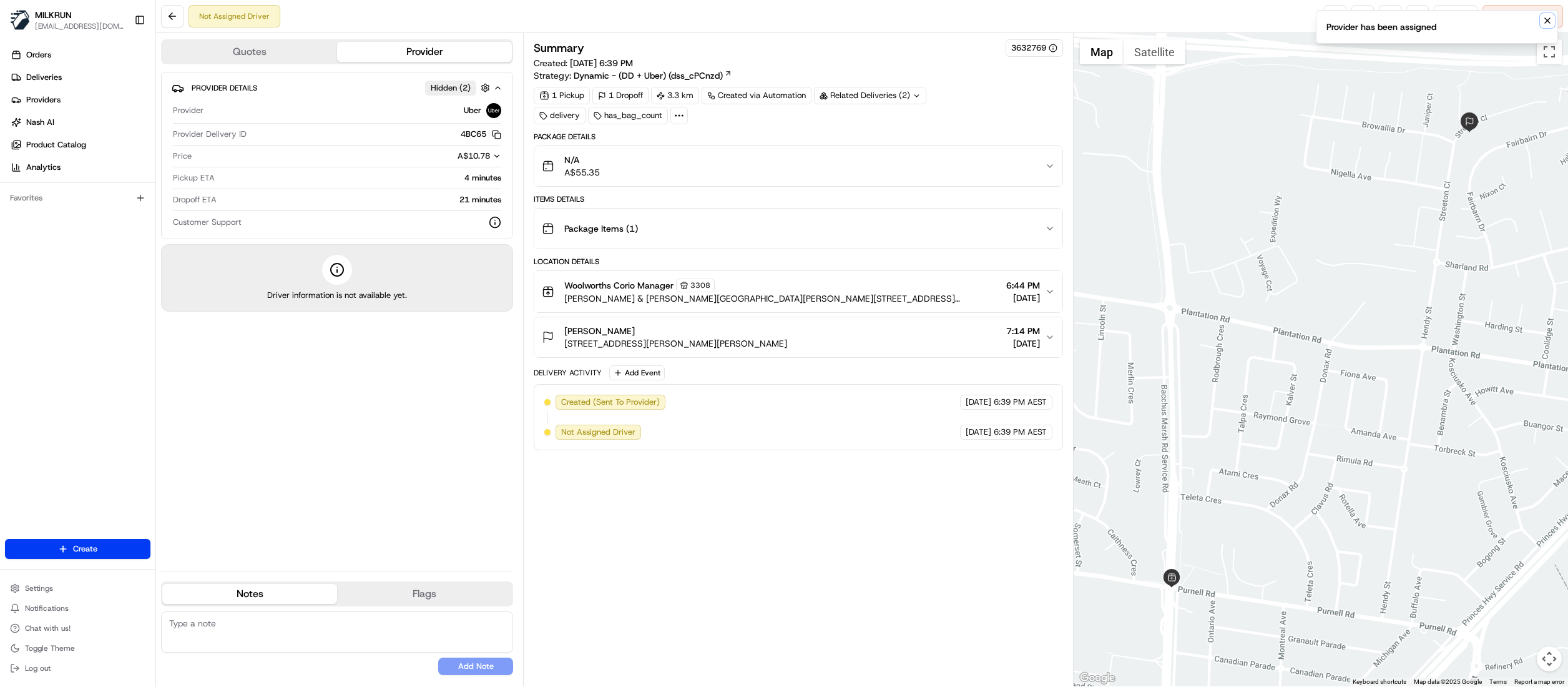
click at [1548, 22] on icon "Notifications (F8)" at bounding box center [1548, 21] width 5 height 5
